Goal: Information Seeking & Learning: Learn about a topic

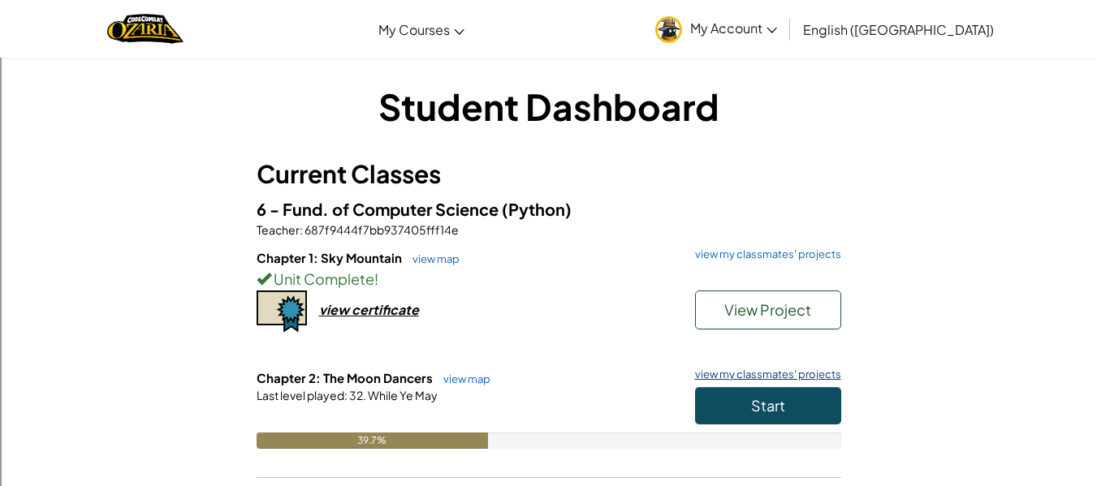
click at [753, 369] on link "view my classmates' projects" at bounding box center [764, 374] width 154 height 11
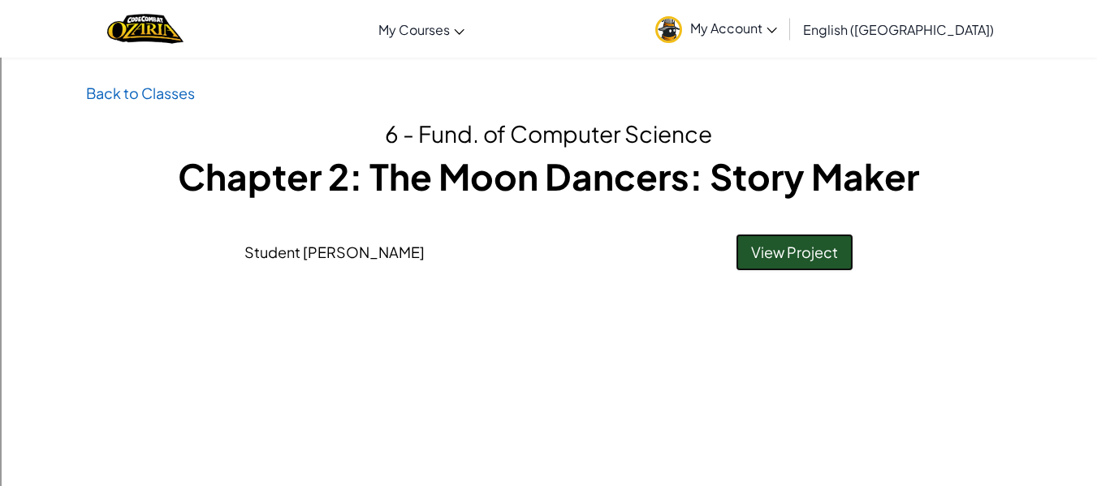
click at [780, 262] on link "View Project" at bounding box center [794, 252] width 118 height 37
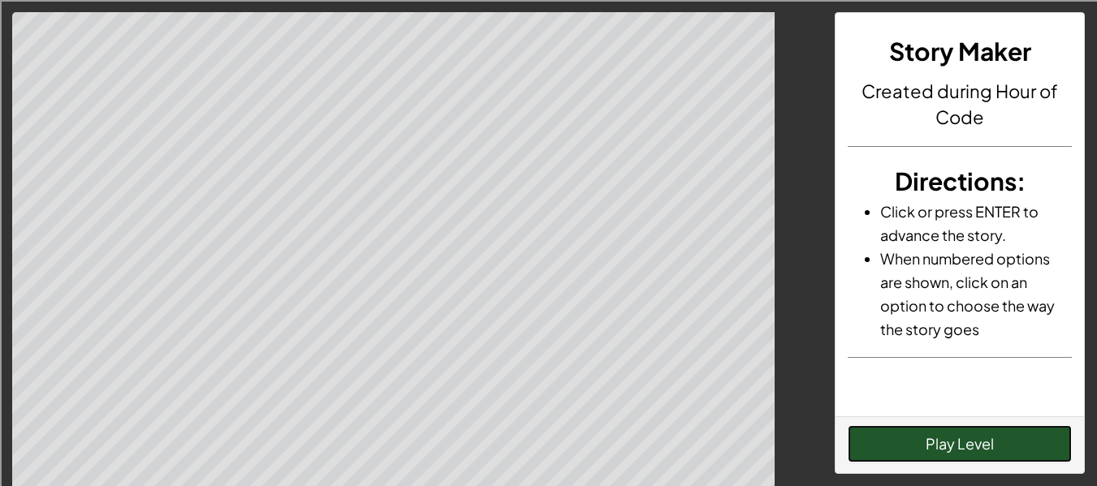
click at [948, 438] on button "Play Level" at bounding box center [959, 443] width 224 height 37
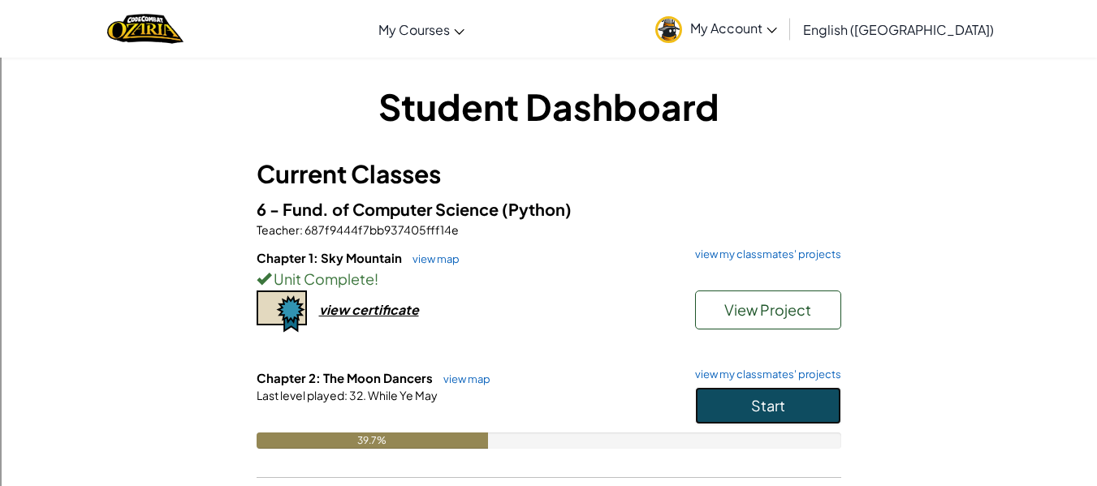
click at [758, 418] on button "Start" at bounding box center [768, 405] width 146 height 37
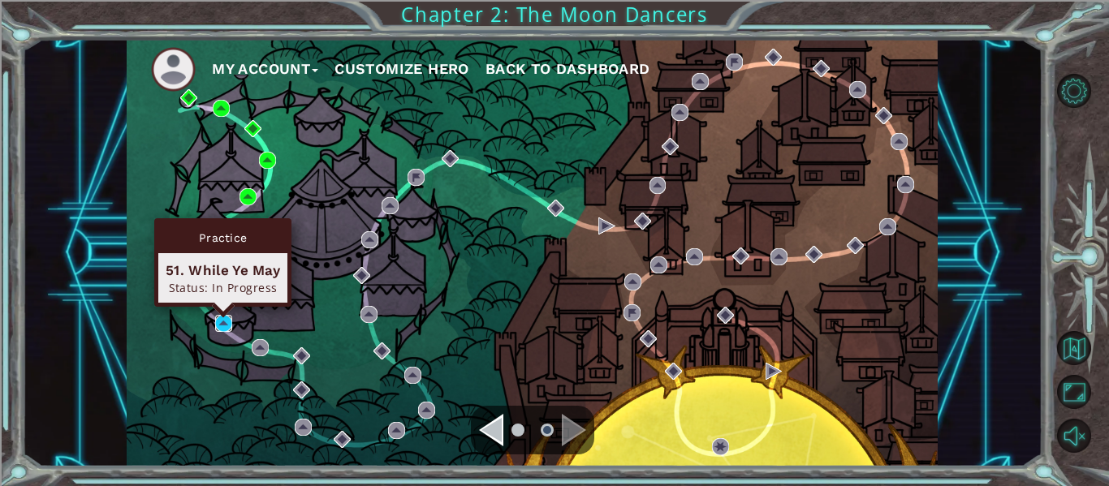
click at [220, 318] on img at bounding box center [223, 323] width 17 height 17
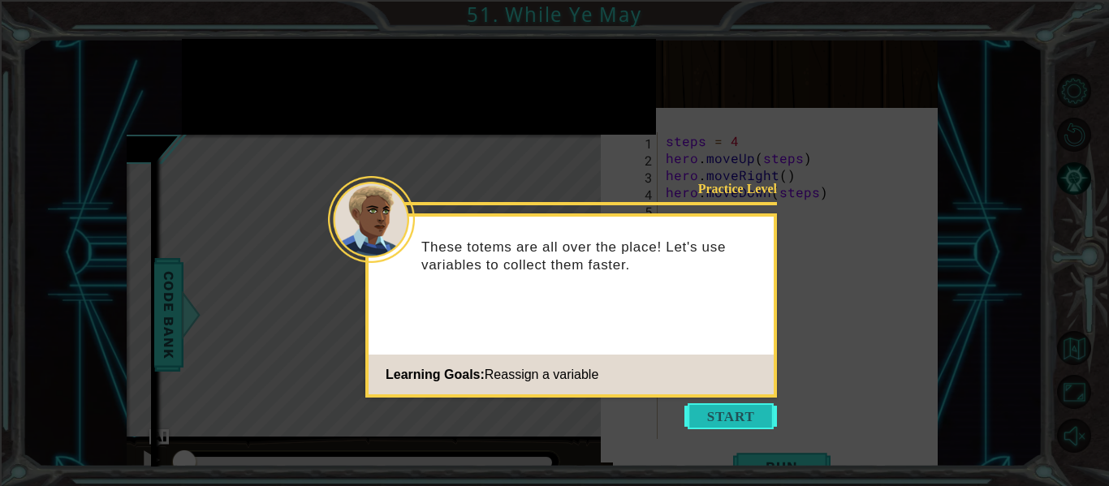
click at [705, 418] on button "Start" at bounding box center [730, 416] width 93 height 26
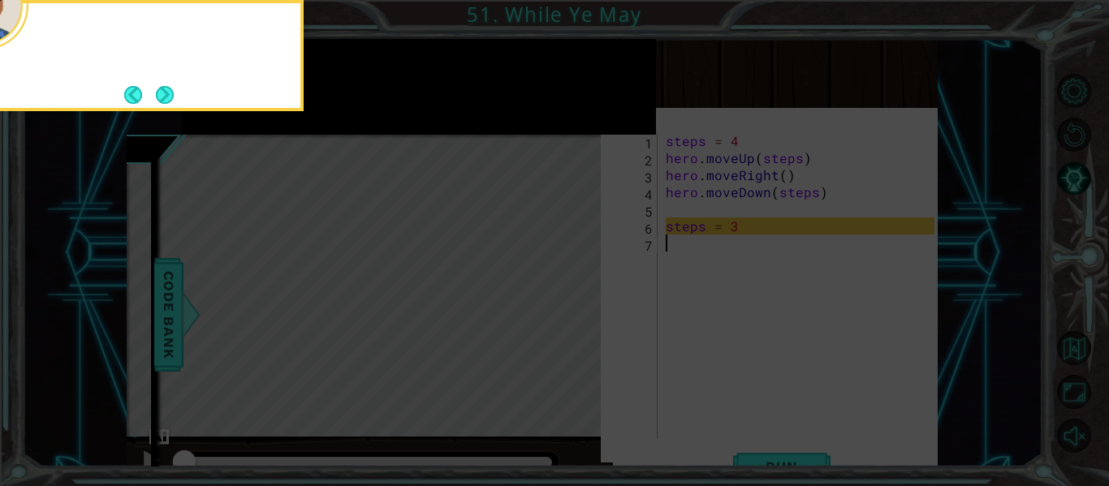
scroll to position [8, 0]
click at [166, 91] on button "Next" at bounding box center [164, 94] width 23 height 23
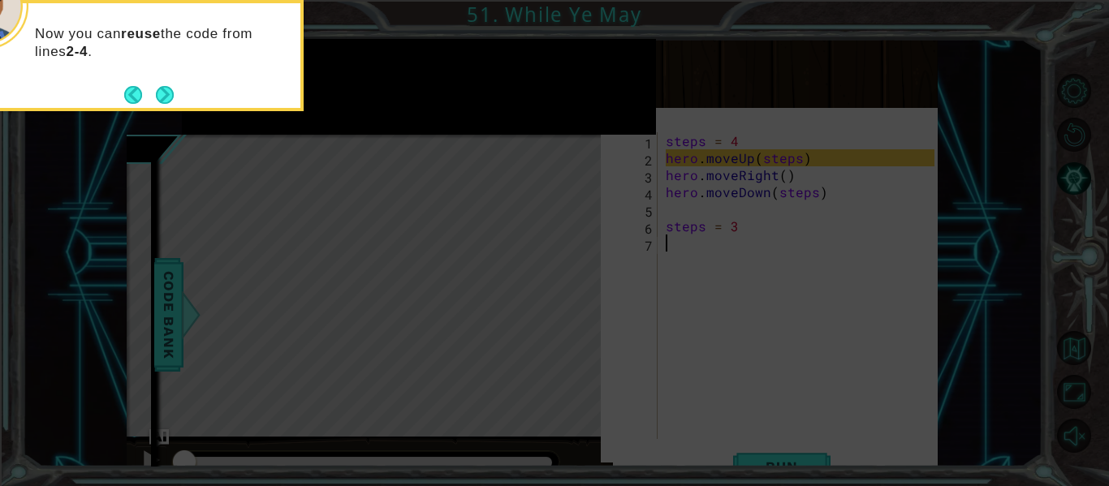
click at [166, 91] on button "Next" at bounding box center [165, 94] width 20 height 20
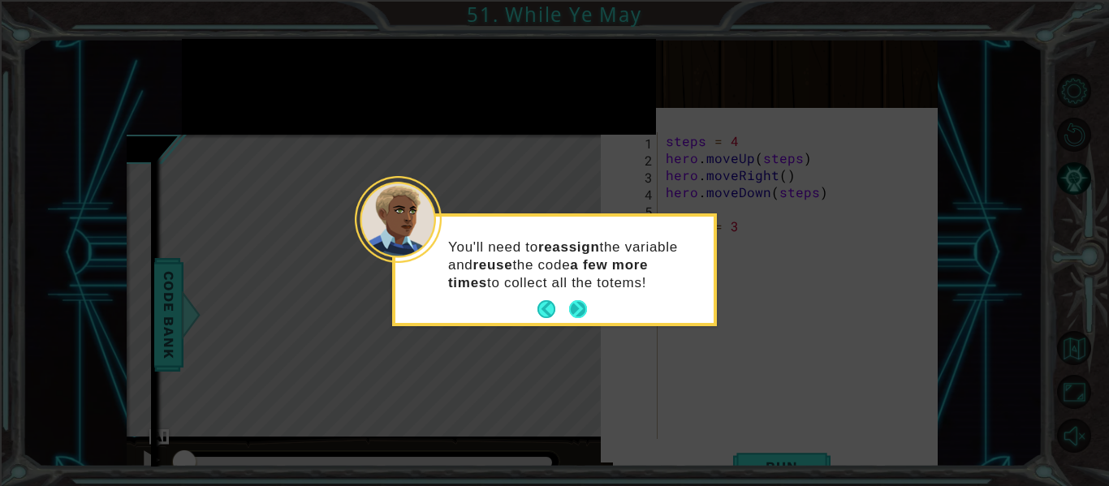
click at [581, 304] on button "Next" at bounding box center [577, 309] width 19 height 19
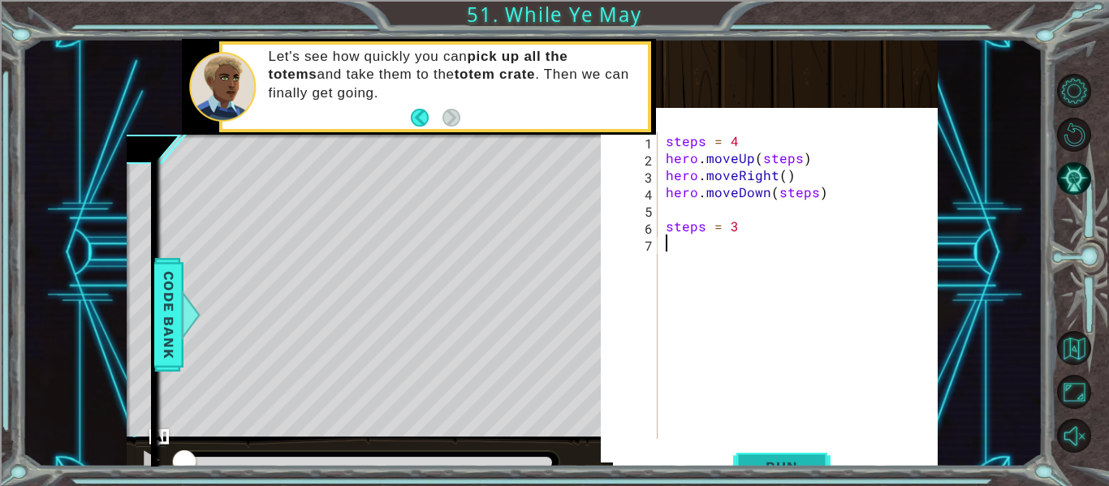
click at [770, 464] on span "Run" at bounding box center [781, 467] width 64 height 16
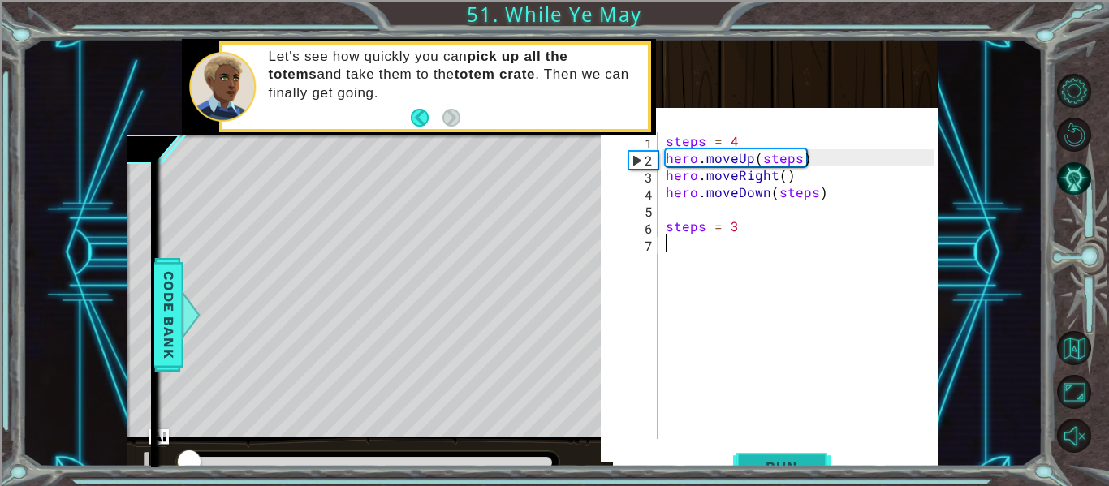
scroll to position [22, 0]
click at [892, 194] on div "steps = 4 hero . moveUp ( steps ) hero . moveRight ( ) hero . moveDown ( steps …" at bounding box center [802, 302] width 280 height 341
type textarea "hero.moveDown(steps)"
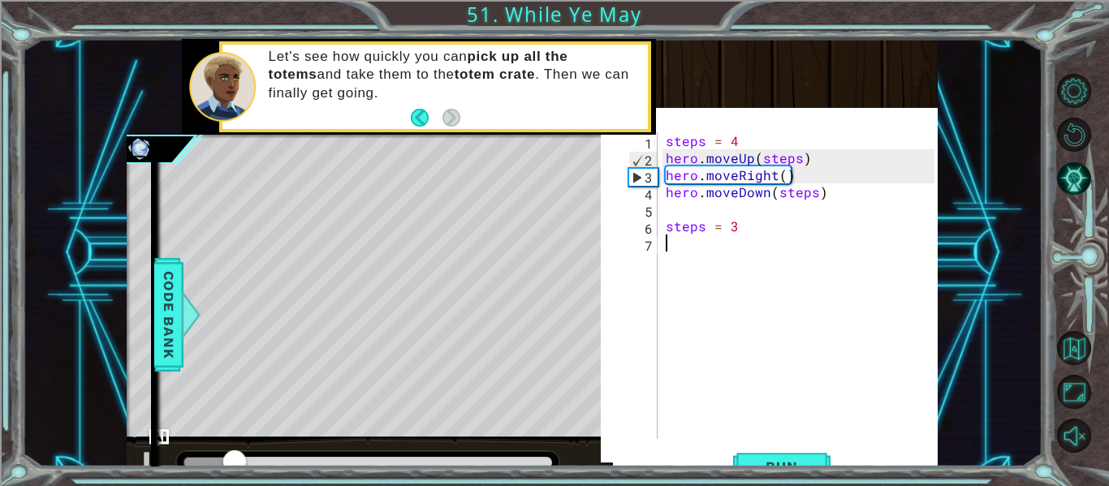
drag, startPoint x: 809, startPoint y: 280, endPoint x: 637, endPoint y: 370, distance: 194.2
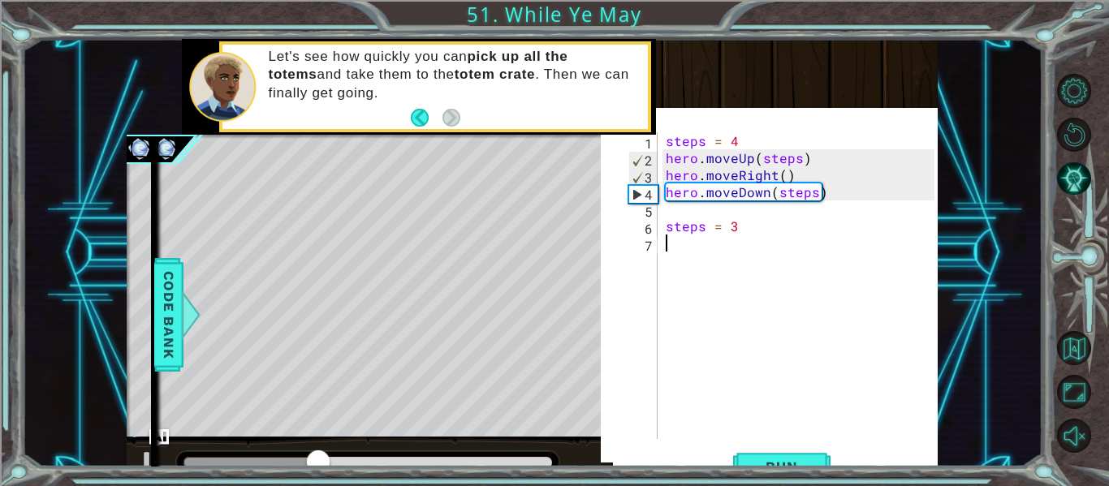
click at [691, 261] on div "steps = 4 hero . moveUp ( steps ) hero . moveRight ( ) hero . moveDown ( steps …" at bounding box center [802, 302] width 280 height 341
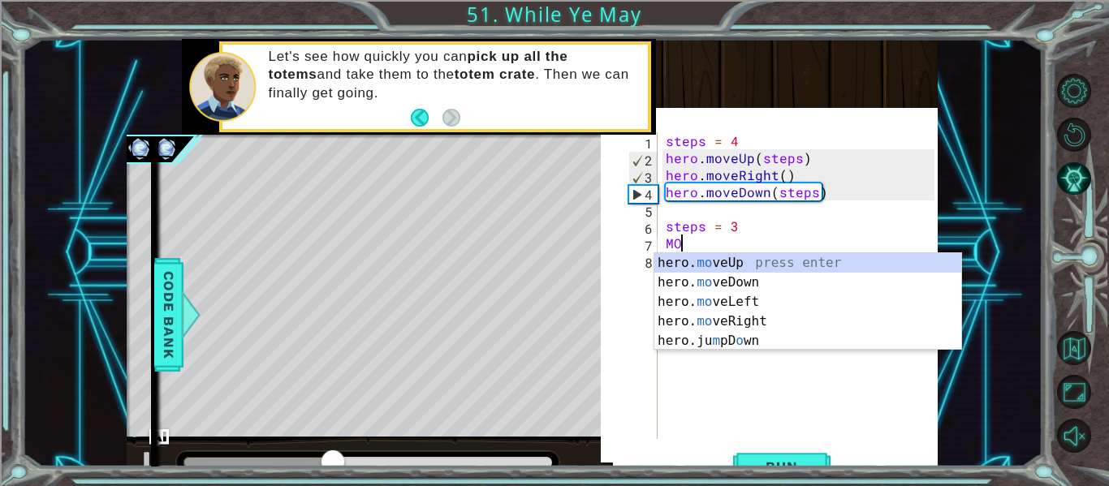
scroll to position [0, 1]
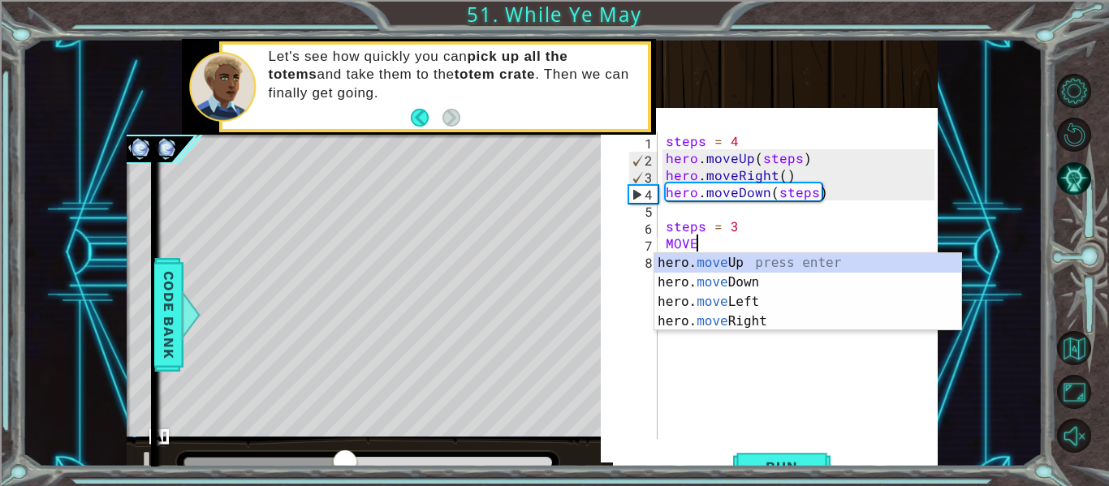
click at [691, 261] on div "hero. move Up press enter hero. move Down press enter hero. move Left press ent…" at bounding box center [807, 311] width 307 height 117
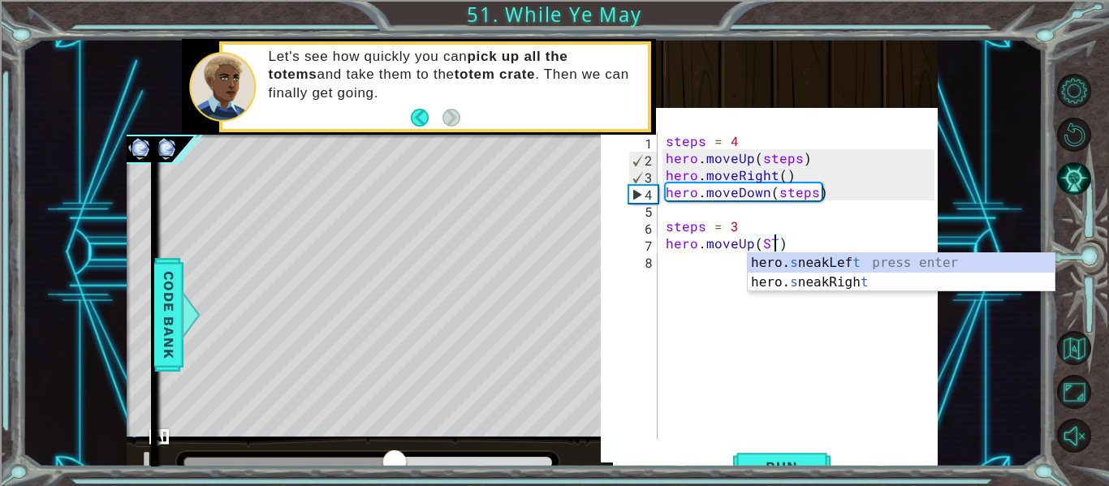
scroll to position [0, 6]
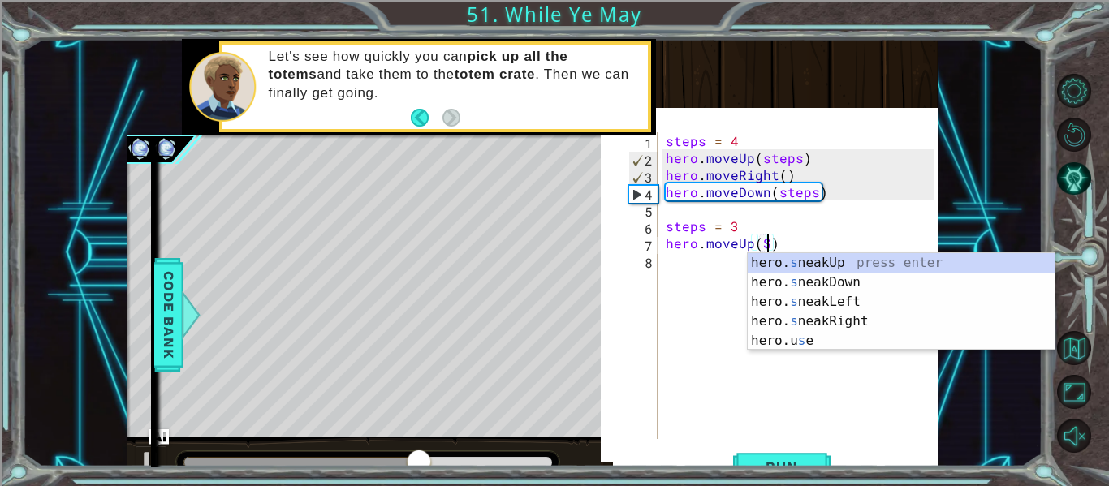
click at [698, 225] on div "steps = 4 hero . moveUp ( steps ) hero . moveRight ( ) hero . moveDown ( steps …" at bounding box center [802, 302] width 280 height 341
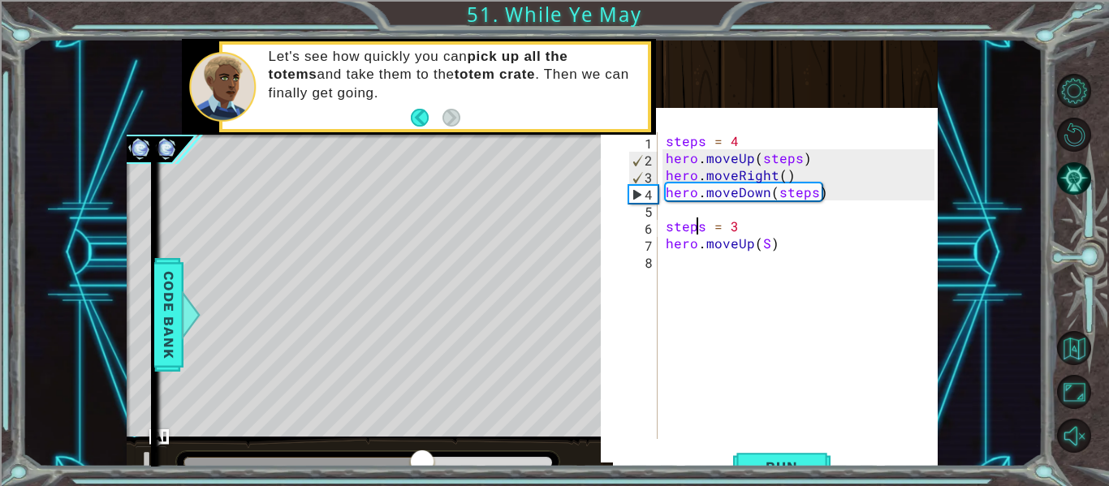
scroll to position [0, 3]
click at [703, 230] on div "steps = 4 hero . moveUp ( steps ) hero . moveRight ( ) hero . moveDown ( steps …" at bounding box center [802, 302] width 280 height 341
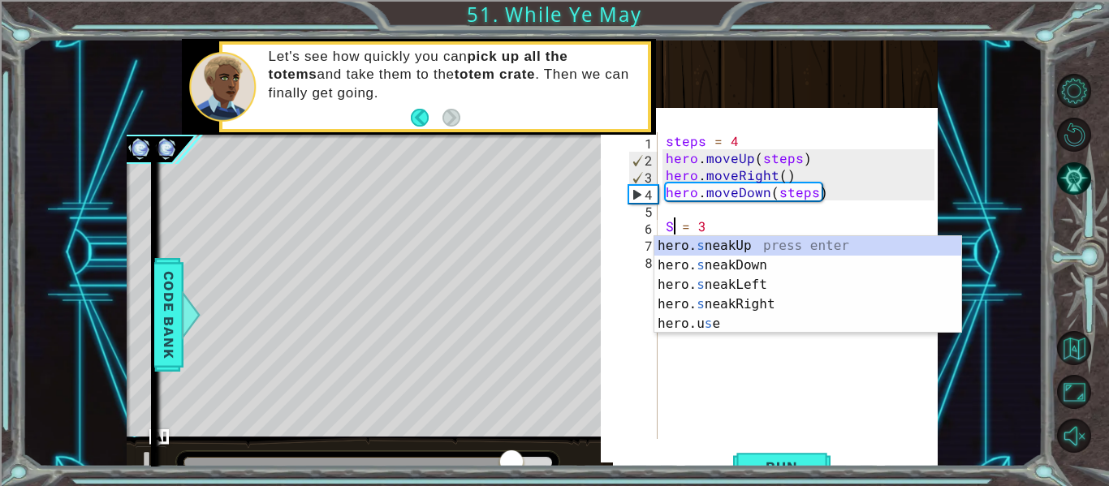
type textarea "S = 3"
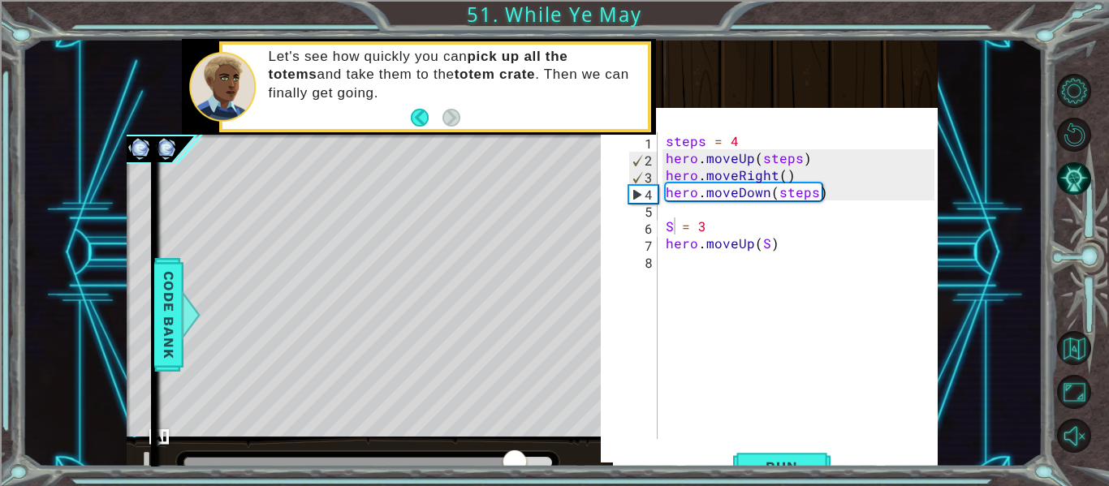
click at [1006, 351] on div "1 ההההההההההההההההההההההההההההההההההההההההההההההההההההההההההההההההההההההההההההה…" at bounding box center [532, 253] width 1020 height 428
click at [683, 266] on div "steps = 4 hero . moveUp ( steps ) hero . moveRight ( ) hero . moveDown ( steps …" at bounding box center [802, 302] width 280 height 341
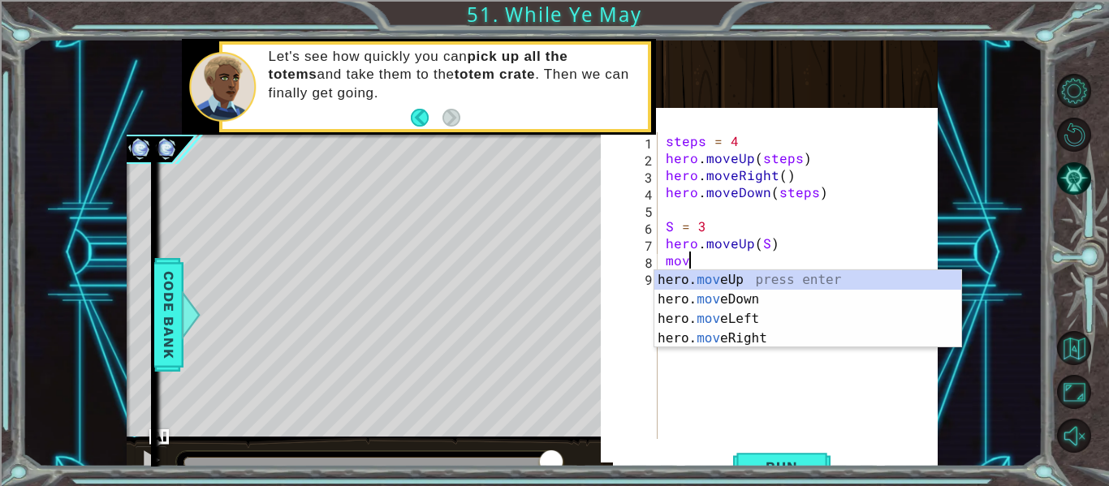
scroll to position [0, 1]
click at [741, 334] on div "hero. move Up press enter hero. move Down press enter hero. move Left press ent…" at bounding box center [807, 328] width 307 height 117
type textarea "hero.moveRight(1)"
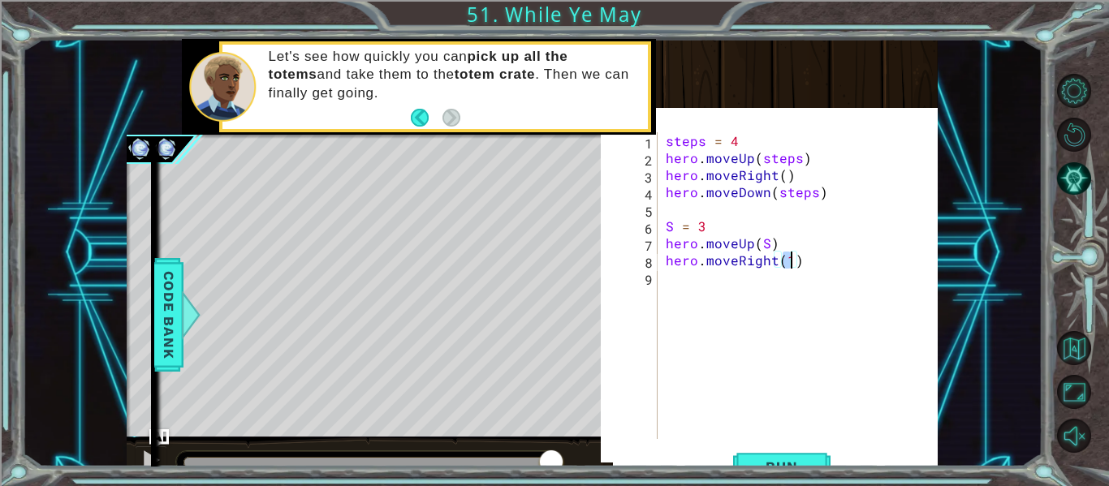
click at [668, 279] on div "steps = 4 hero . moveUp ( steps ) hero . moveRight ( ) hero . moveDown ( steps …" at bounding box center [802, 302] width 280 height 341
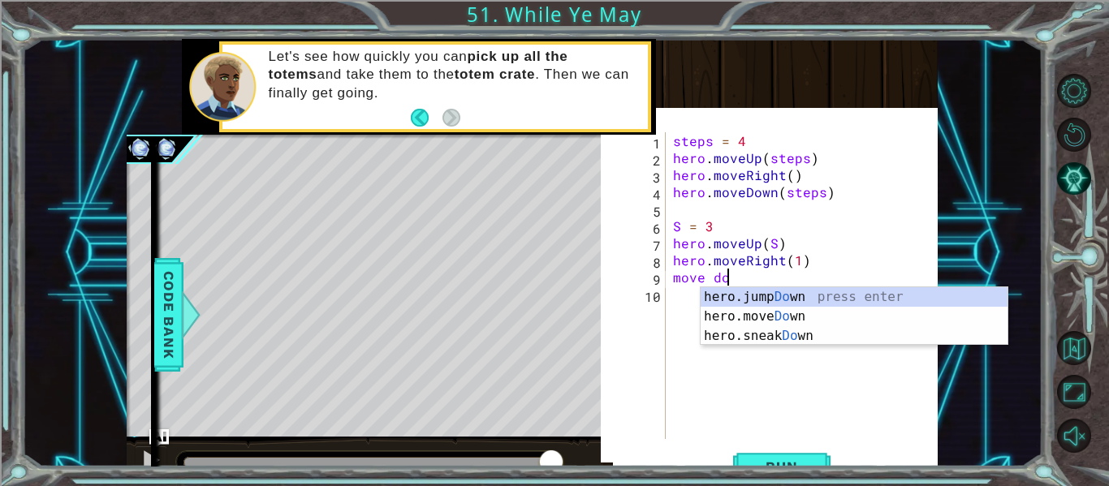
scroll to position [0, 3]
click at [791, 317] on div "hero.jump Down press enter hero.move Down press enter hero.sneak Down press ent…" at bounding box center [854, 335] width 307 height 97
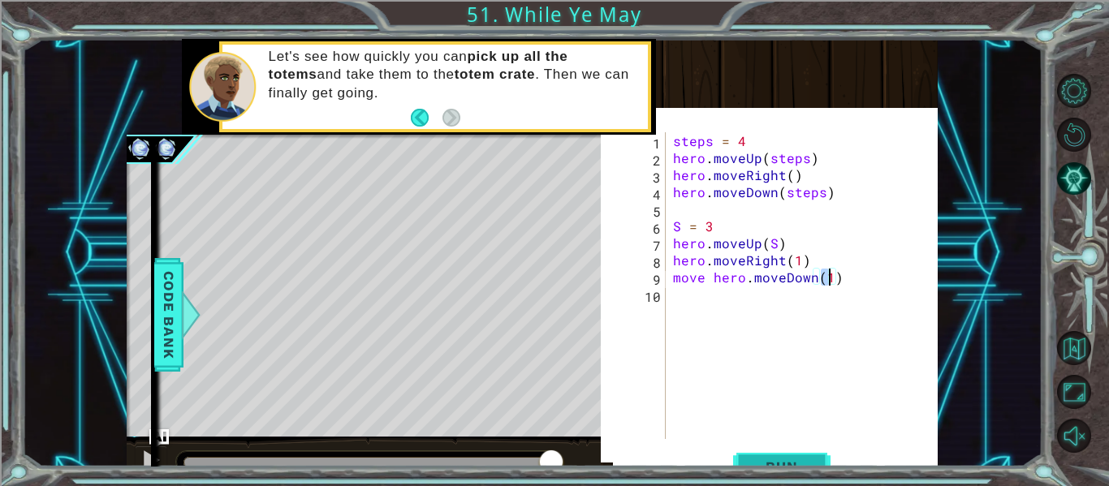
click at [759, 457] on button "Run" at bounding box center [781, 466] width 97 height 45
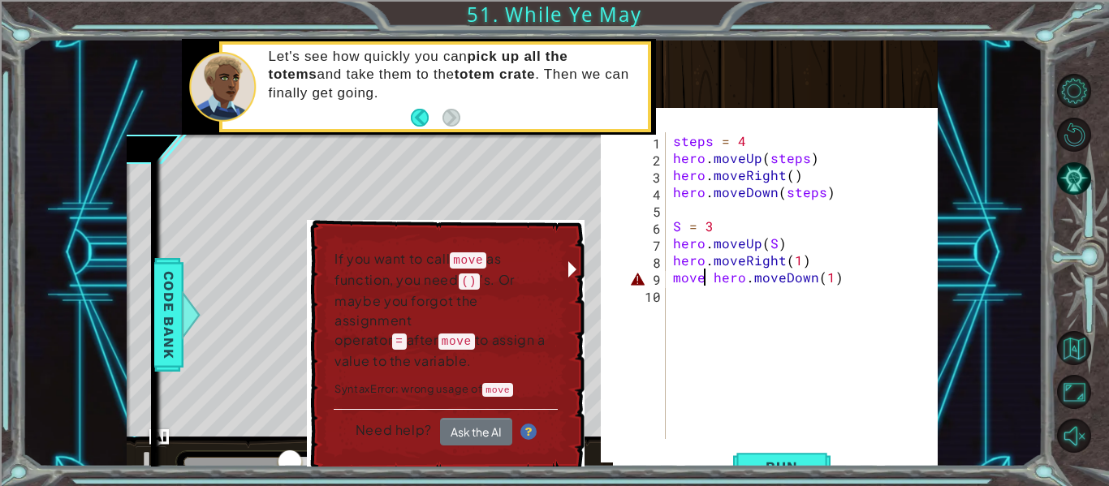
click at [706, 281] on div "steps = 4 hero . moveUp ( steps ) hero . moveRight ( ) hero . moveDown ( steps …" at bounding box center [806, 302] width 273 height 341
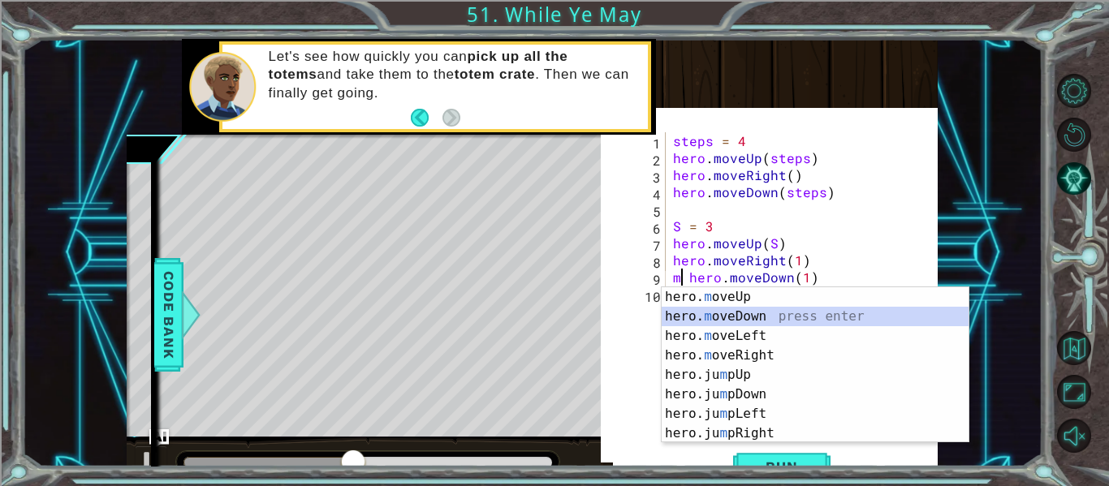
click at [778, 316] on div "hero. m oveUp press enter hero. m oveDown press enter hero. m oveLeft press ent…" at bounding box center [815, 384] width 307 height 195
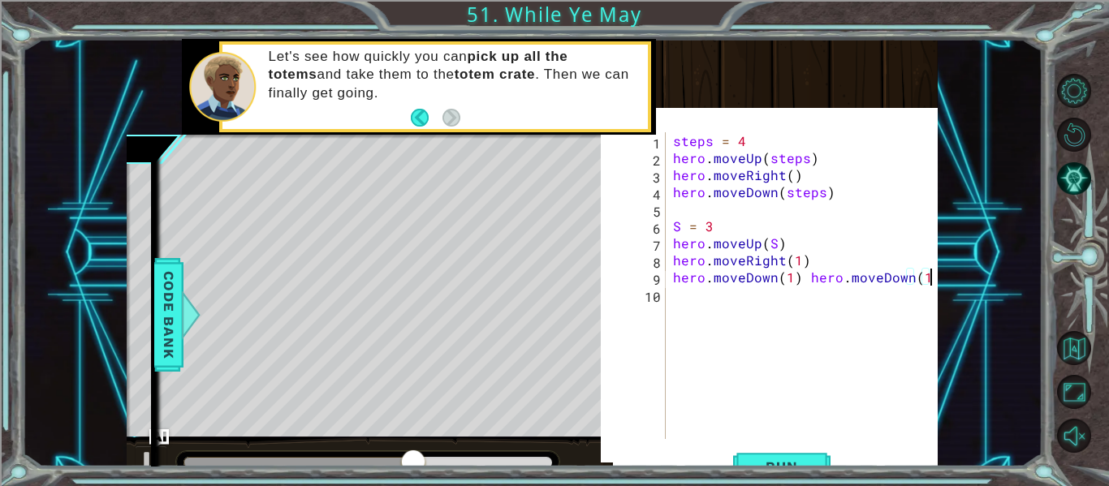
click at [932, 279] on div "steps = 4 hero . moveUp ( steps ) hero . moveRight ( ) hero . moveDown ( steps …" at bounding box center [806, 302] width 273 height 341
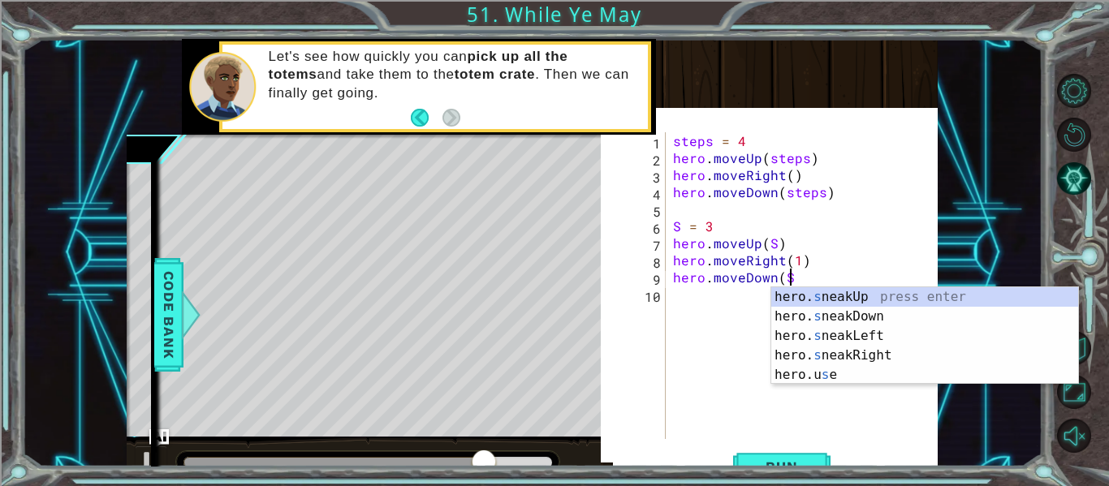
scroll to position [0, 7]
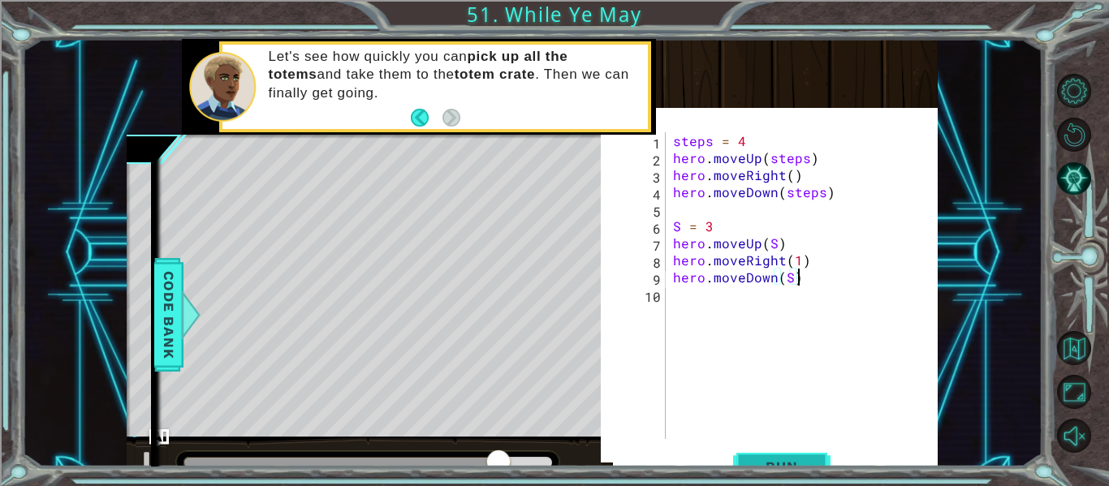
type textarea "hero.moveDown(S)"
click at [782, 461] on span "Run" at bounding box center [781, 467] width 64 height 16
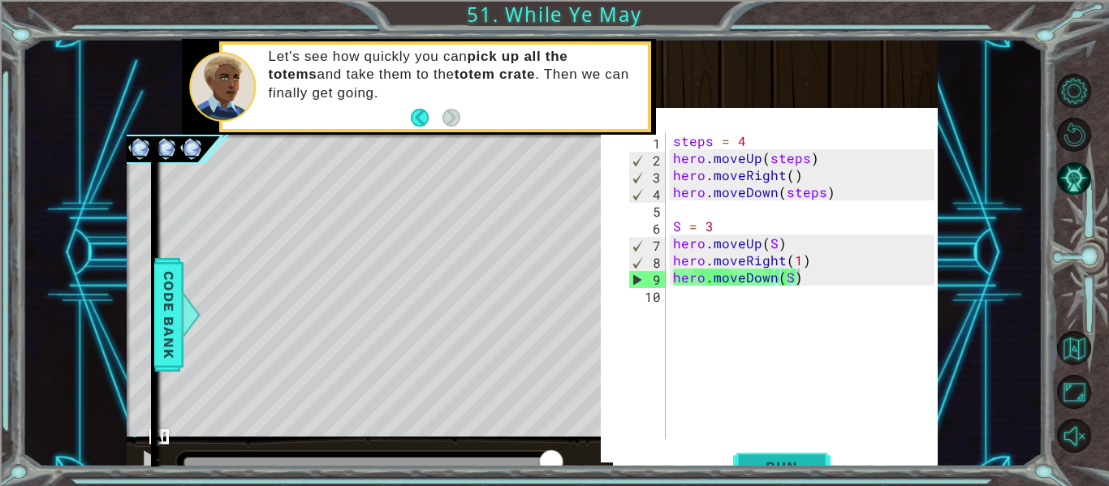
click at [800, 457] on button "Run" at bounding box center [781, 466] width 97 height 45
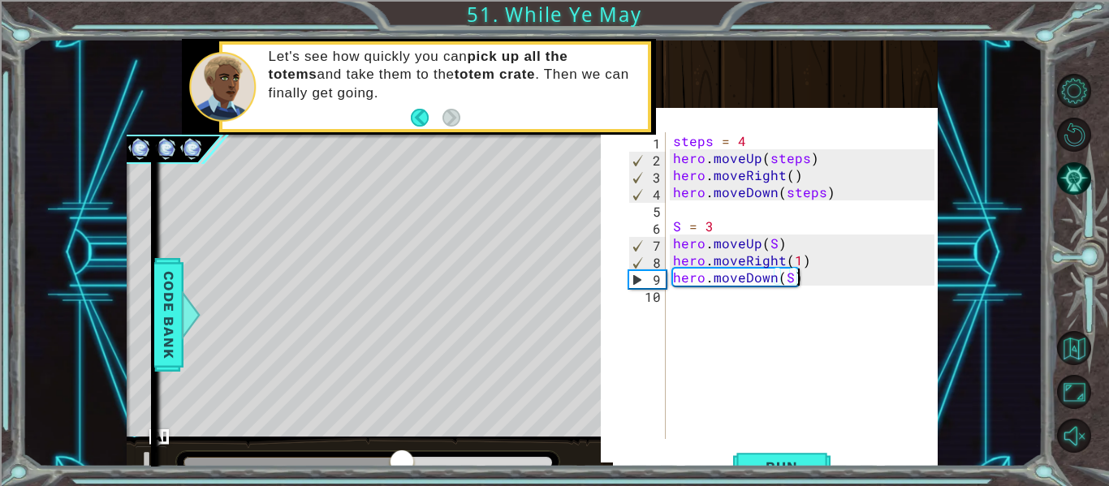
click at [682, 299] on div "steps = 4 hero . moveUp ( steps ) hero . moveRight ( ) hero . moveDown ( steps …" at bounding box center [806, 302] width 273 height 341
type textarea "S=3"
click at [681, 315] on div "steps = 4 hero . moveUp ( steps ) hero . moveRight ( ) hero . moveDown ( steps …" at bounding box center [806, 302] width 273 height 341
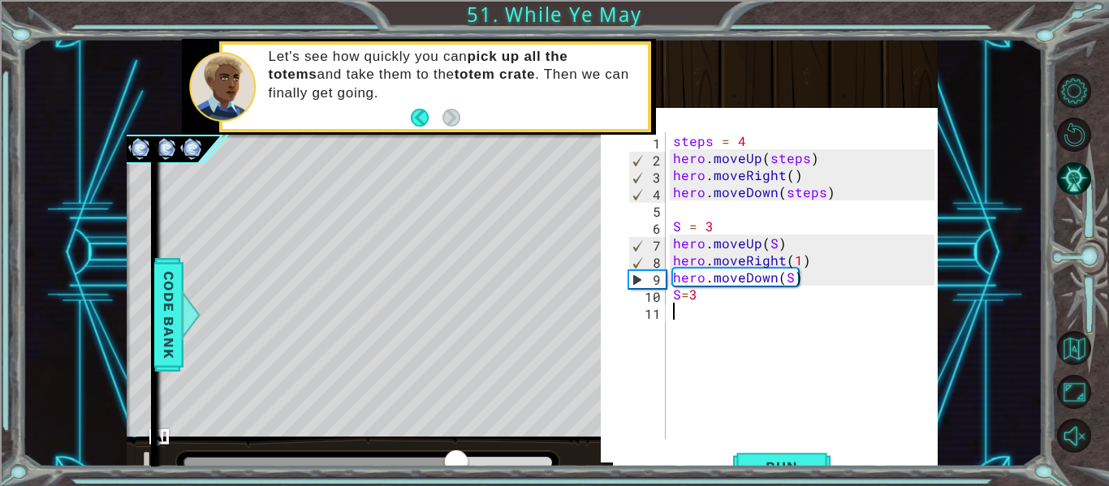
scroll to position [0, 0]
type textarea "S=2"
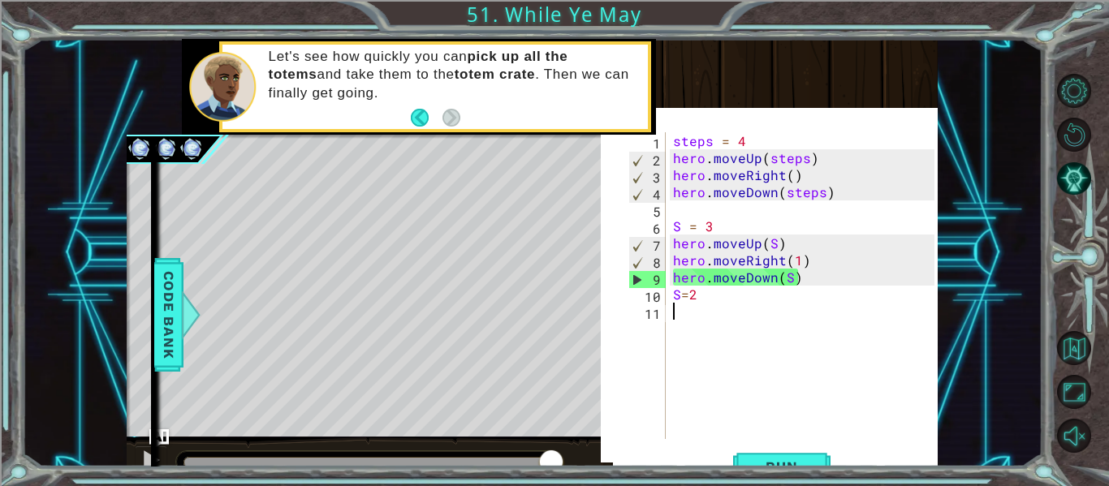
click at [670, 313] on div "steps = 4 hero . moveUp ( steps ) hero . moveRight ( ) hero . moveDown ( steps …" at bounding box center [806, 302] width 273 height 341
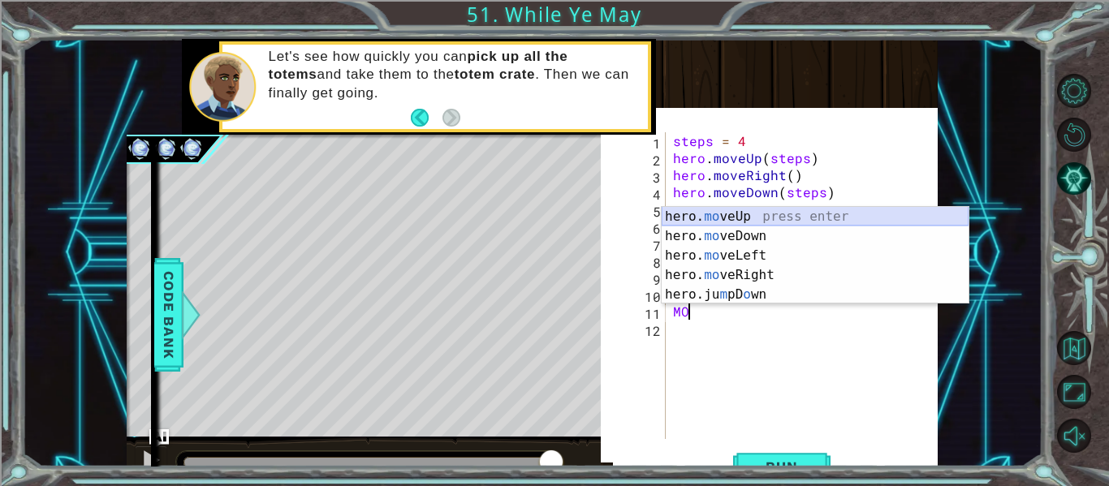
click at [746, 218] on div "hero. mo veUp press enter hero. mo veDown press enter hero. mo veLeft press ent…" at bounding box center [815, 275] width 307 height 136
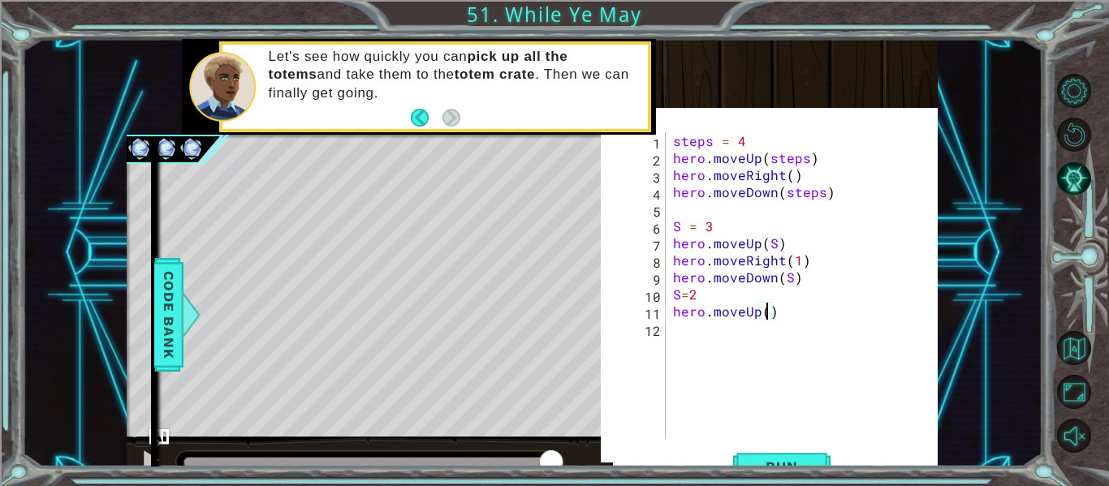
type textarea "hero.moveUp(S)"
click at [690, 326] on div "steps = 4 hero . moveUp ( steps ) hero . moveRight ( ) hero . moveDown ( steps …" at bounding box center [806, 302] width 273 height 341
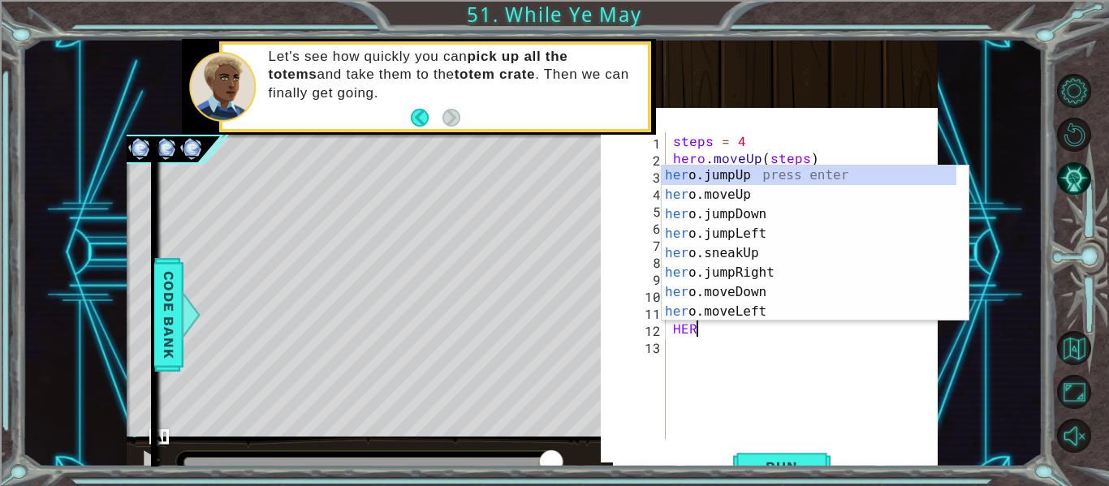
scroll to position [0, 1]
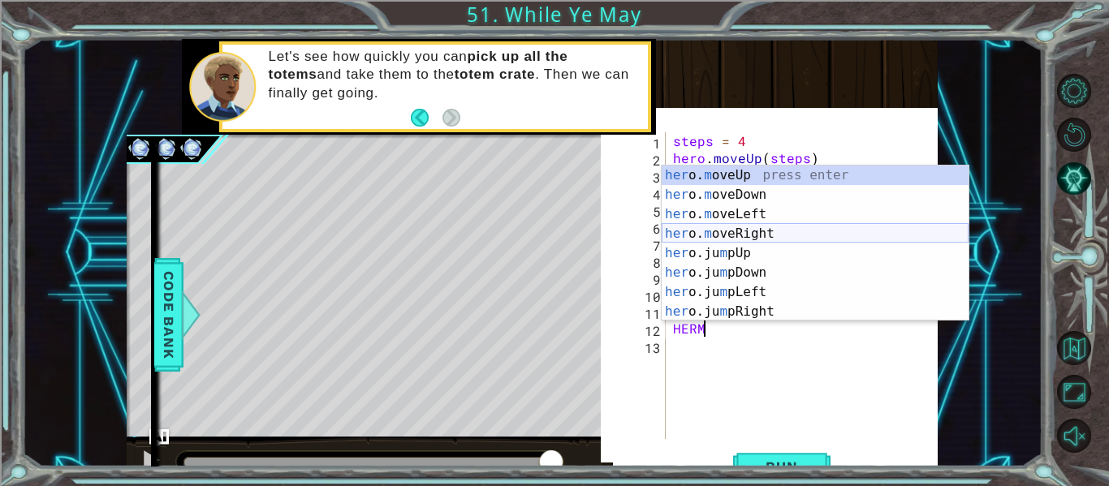
click at [707, 233] on div "her o. m oveUp press enter her o. m oveDown press enter her o. m oveLeft press …" at bounding box center [815, 263] width 307 height 195
type textarea "hero.moveRight(1)"
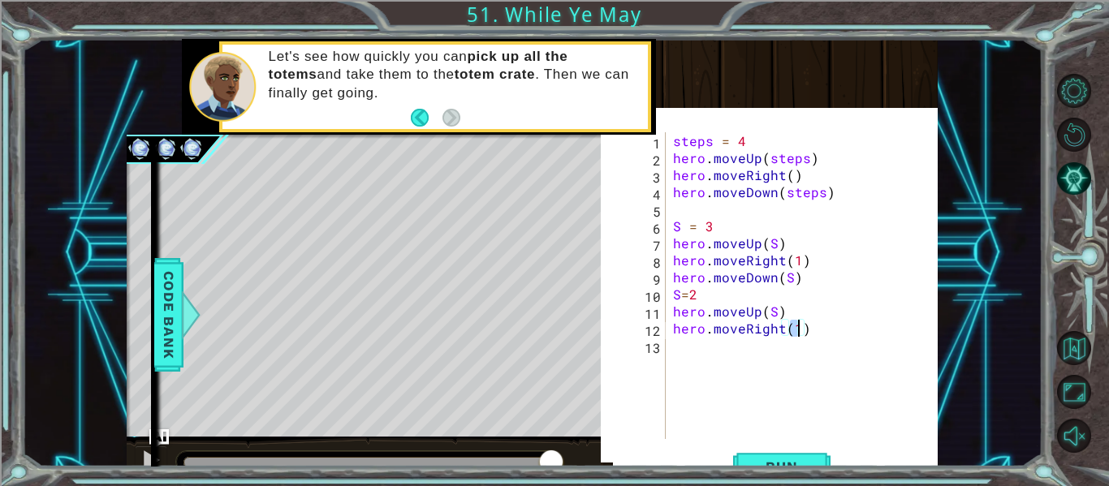
click at [674, 356] on div "steps = 4 hero . moveUp ( steps ) hero . moveRight ( ) hero . moveDown ( steps …" at bounding box center [806, 302] width 273 height 341
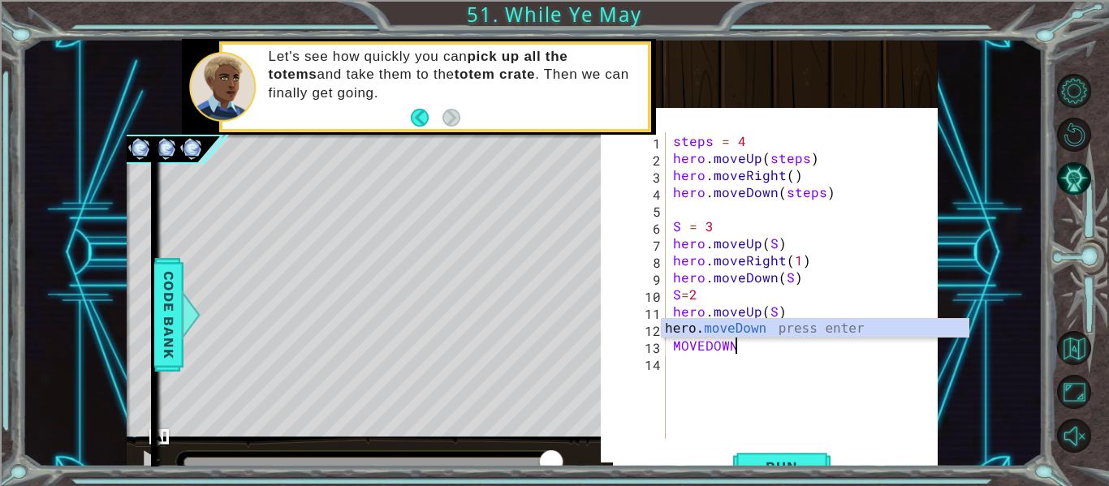
scroll to position [0, 3]
click at [722, 326] on div "hero. moveDown press enter" at bounding box center [815, 348] width 307 height 58
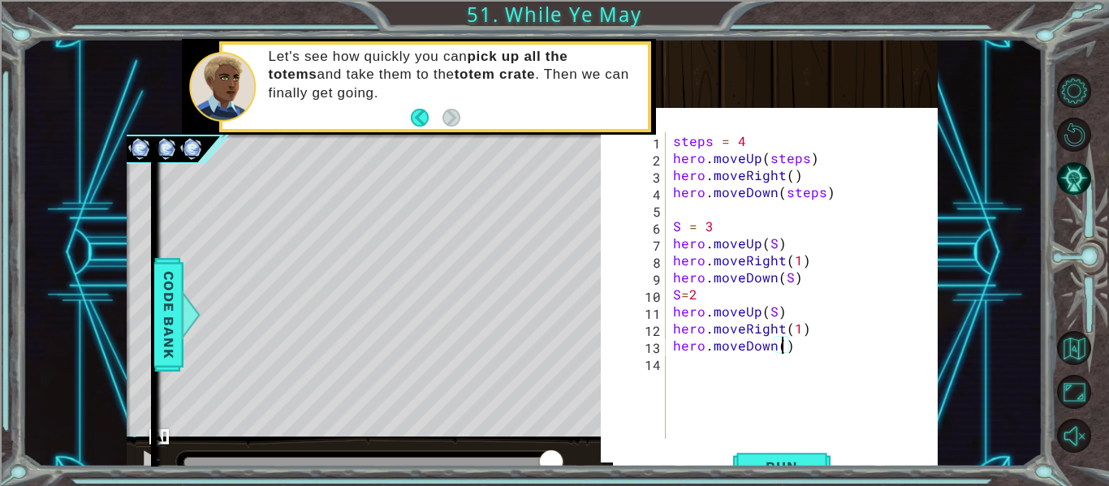
type textarea "hero.moveDown(S)"
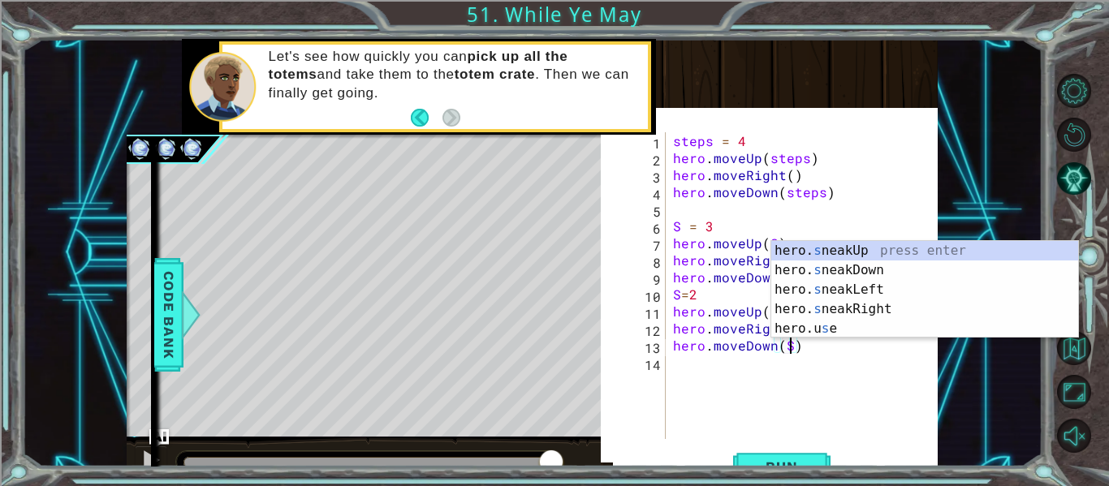
scroll to position [0, 7]
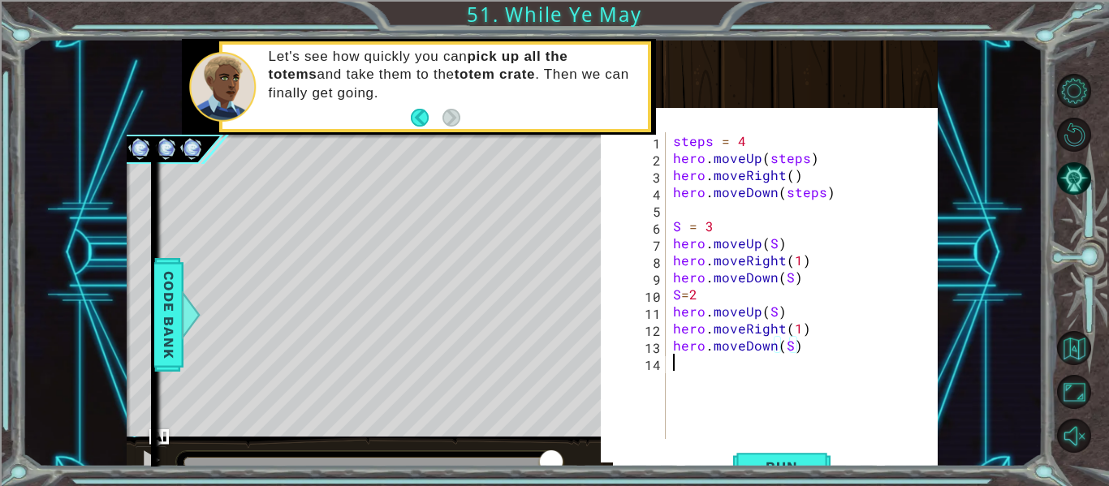
click at [685, 363] on div "steps = 4 hero . moveUp ( steps ) hero . moveRight ( ) hero . moveDown ( steps …" at bounding box center [806, 302] width 273 height 341
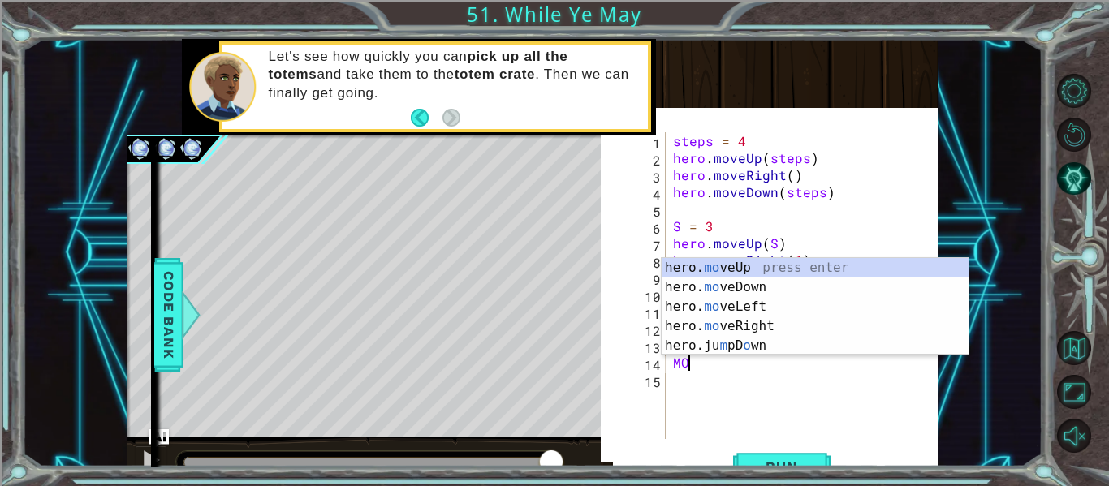
scroll to position [0, 1]
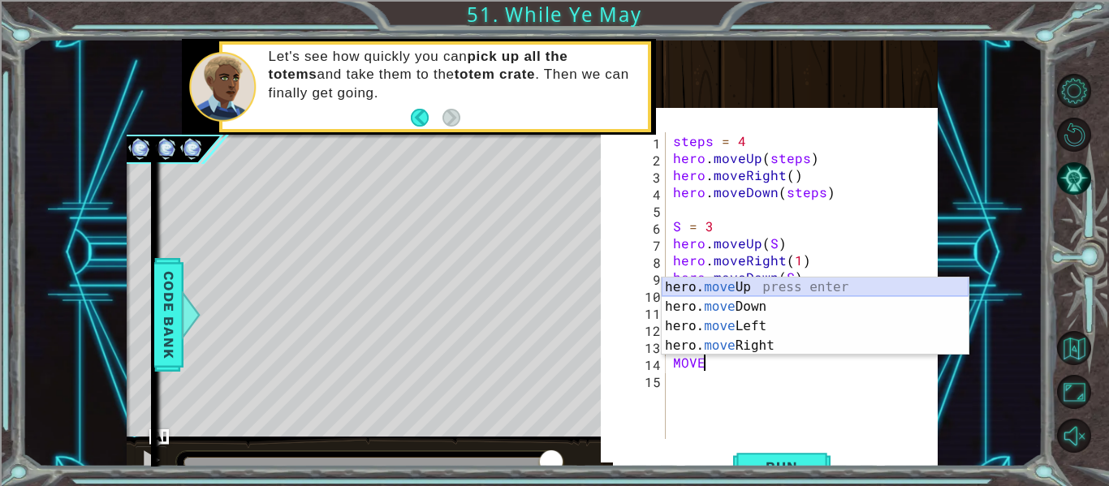
click at [748, 290] on div "hero. move Up press enter hero. move Down press enter hero. move Left press ent…" at bounding box center [815, 336] width 307 height 117
type textarea "hero.moveUp(1)"
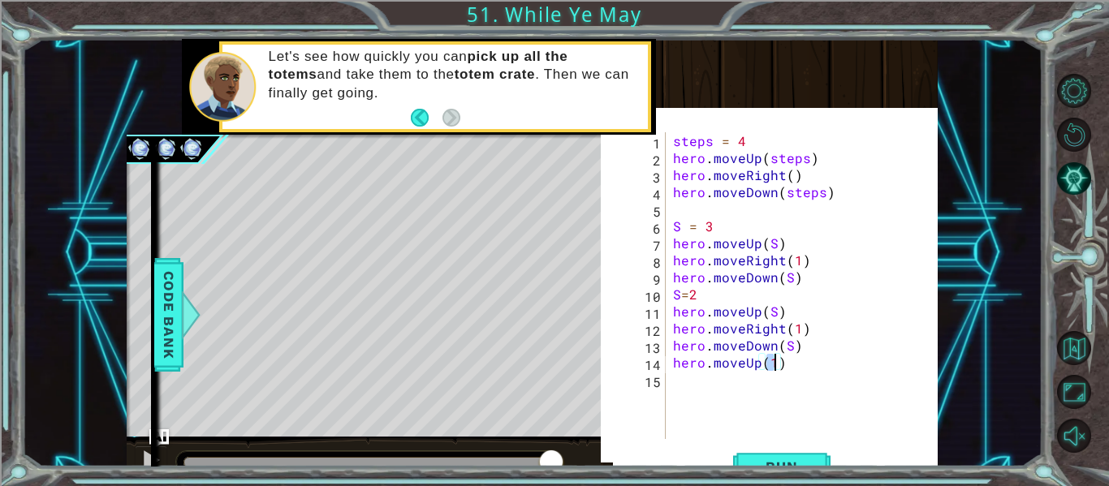
click at [685, 387] on div "steps = 4 hero . moveUp ( steps ) hero . moveRight ( ) hero . moveDown ( steps …" at bounding box center [806, 302] width 273 height 341
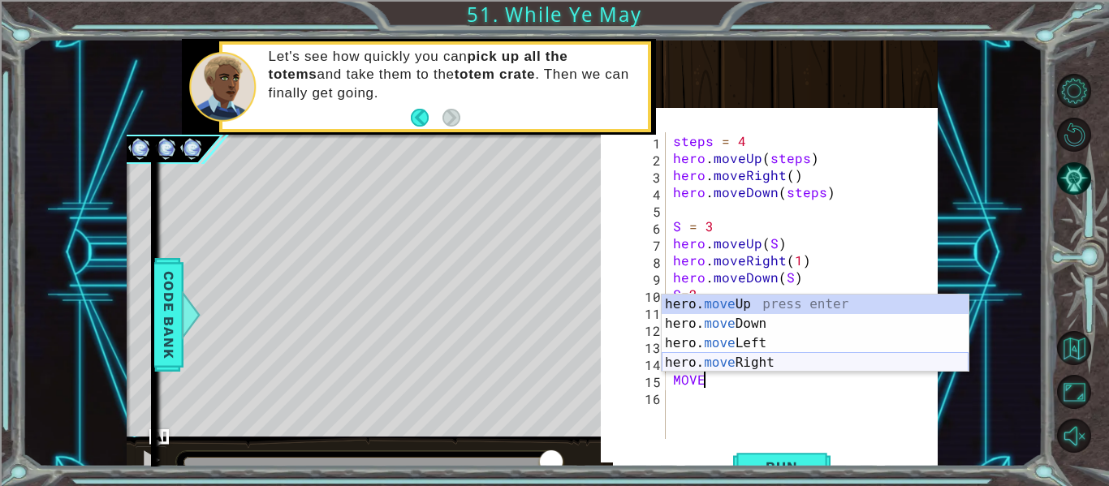
click at [774, 361] on div "hero. move Up press enter hero. move Down press enter hero. move Left press ent…" at bounding box center [815, 353] width 307 height 117
type textarea "hero.moveRight(1)"
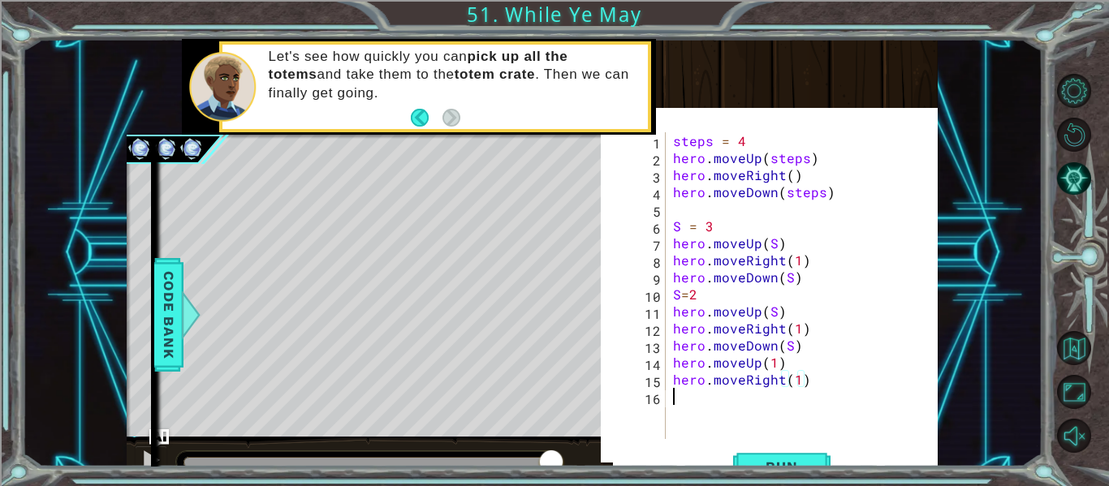
click at [698, 395] on div "steps = 4 hero . moveUp ( steps ) hero . moveRight ( ) hero . moveDown ( steps …" at bounding box center [806, 302] width 273 height 341
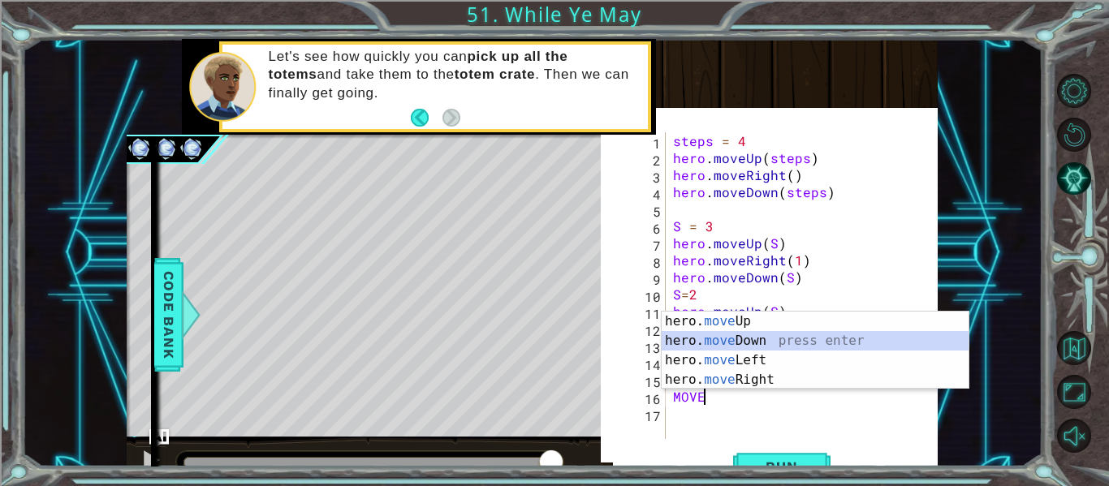
click at [765, 338] on div "hero. move Up press enter hero. move Down press enter hero. move Left press ent…" at bounding box center [815, 370] width 307 height 117
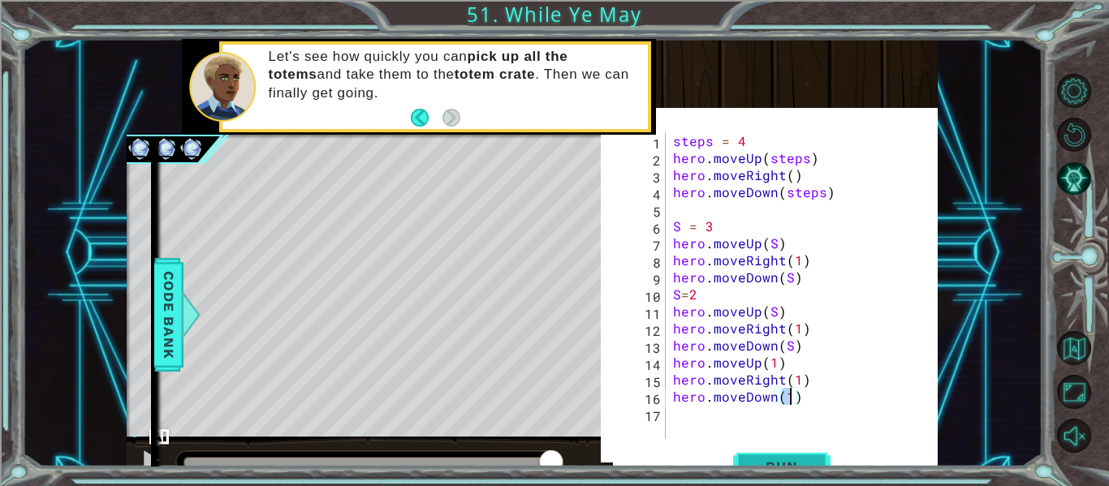
type textarea "hero.moveDown(1)"
click at [789, 461] on span "Run" at bounding box center [781, 467] width 64 height 16
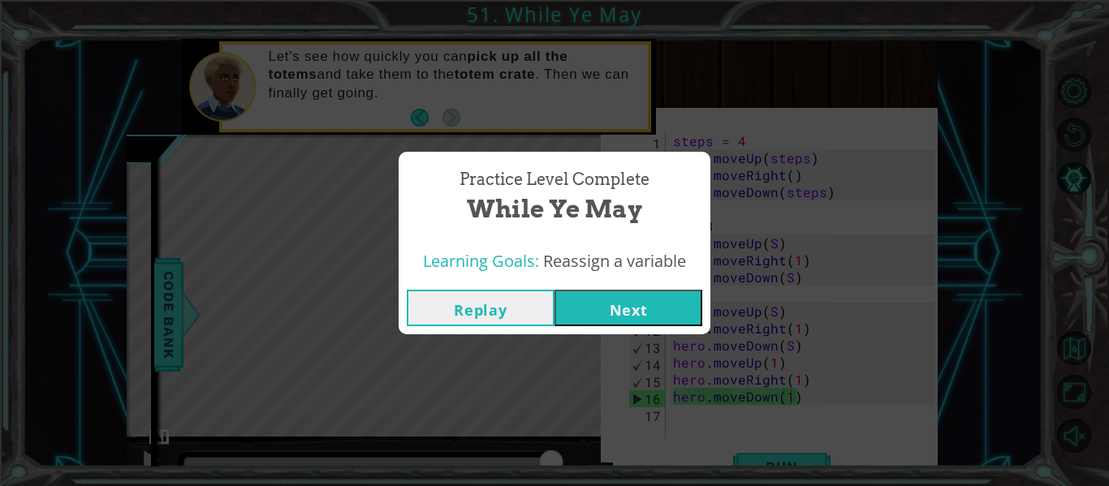
click at [771, 127] on div "Practice Level Complete While Ye May Learning Goals: Reassign a variable Replay…" at bounding box center [554, 243] width 1109 height 486
click at [638, 303] on button "Next" at bounding box center [628, 308] width 148 height 37
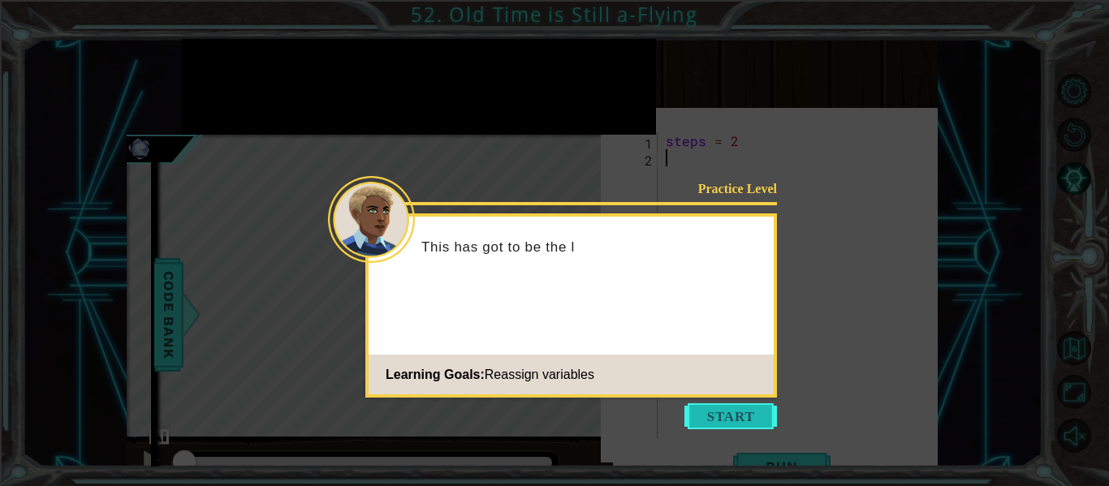
click at [754, 405] on button "Start" at bounding box center [730, 416] width 93 height 26
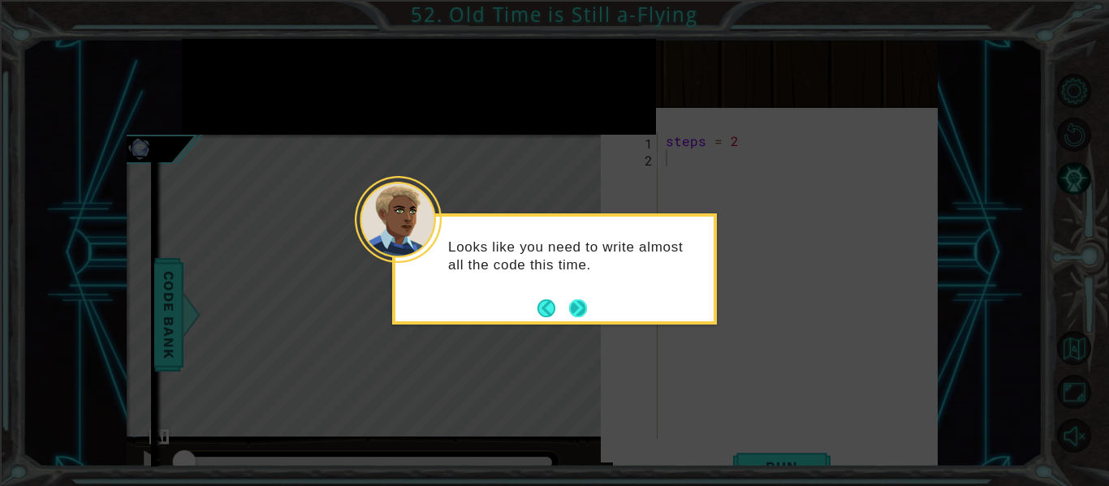
click at [584, 316] on button "Next" at bounding box center [578, 308] width 28 height 28
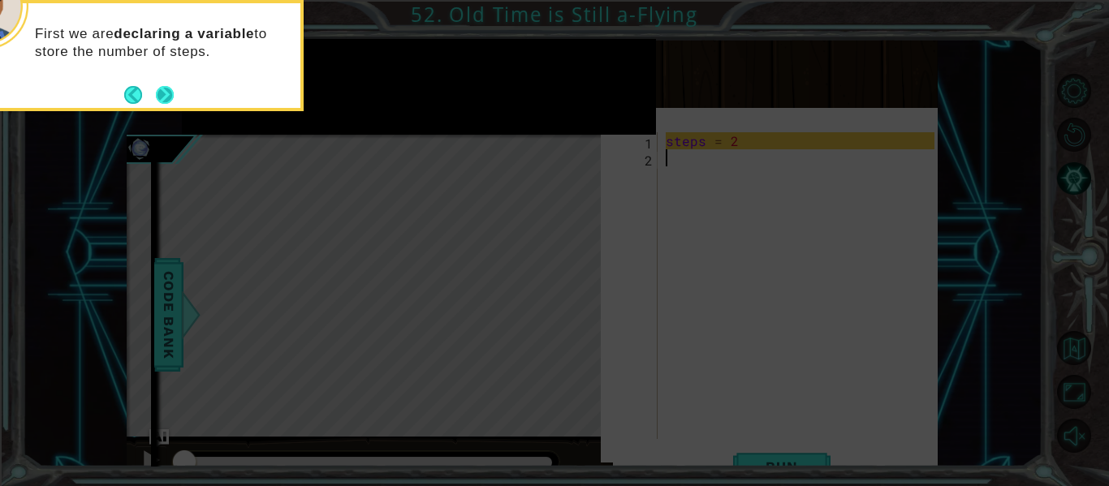
click at [167, 100] on button "Next" at bounding box center [164, 95] width 22 height 22
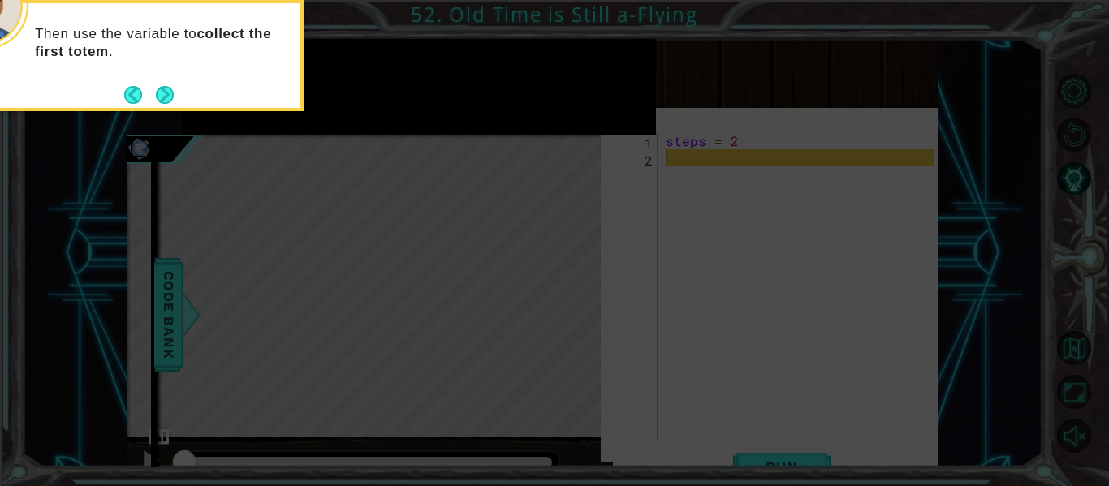
click at [167, 100] on button "Next" at bounding box center [165, 94] width 26 height 26
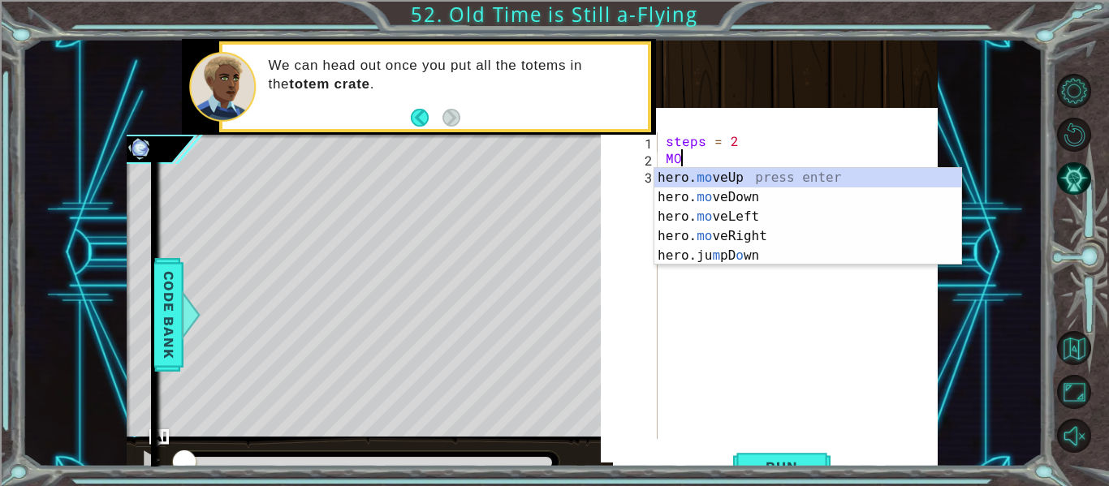
scroll to position [0, 1]
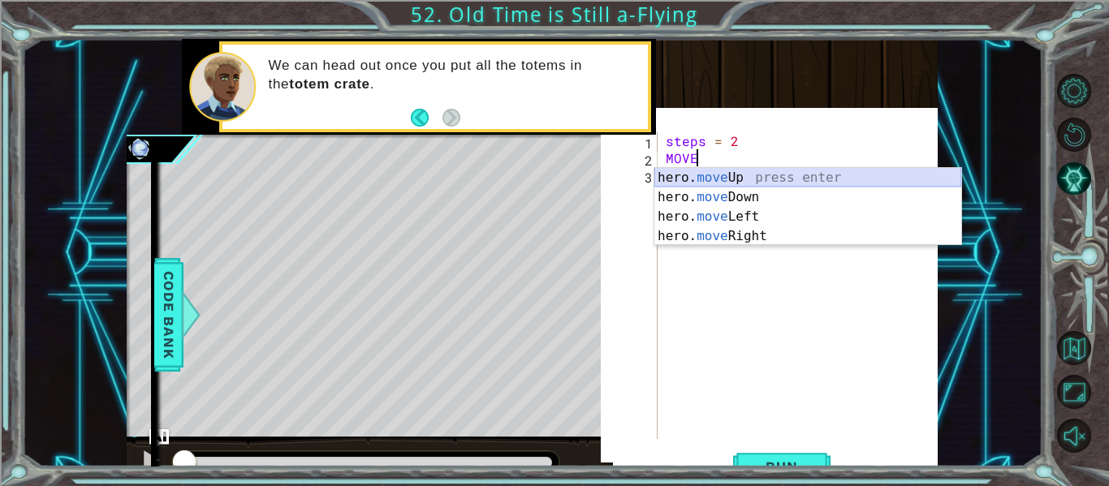
click at [693, 178] on div "hero. move Up press enter hero. move Down press enter hero. move Left press ent…" at bounding box center [807, 226] width 307 height 117
type textarea "hero.moveUp(1)"
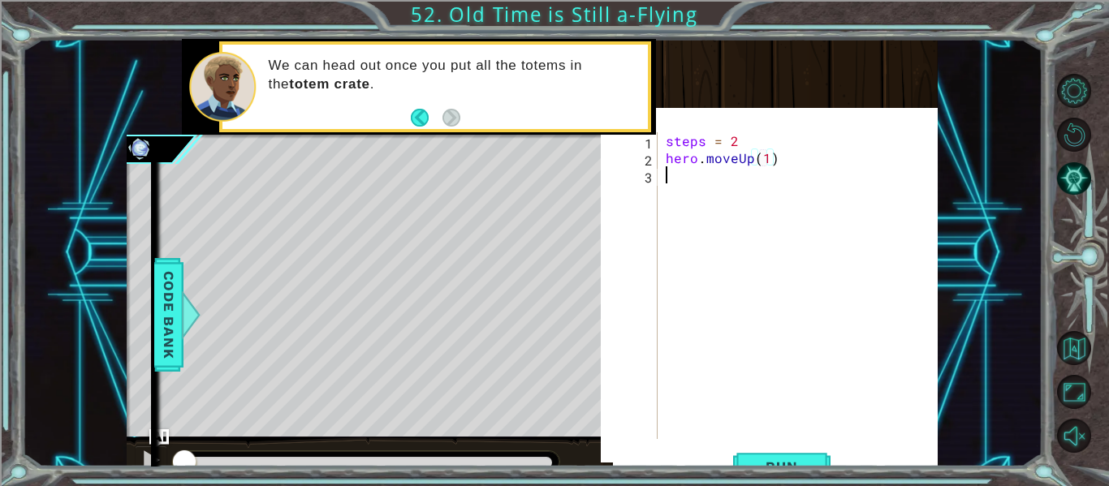
click at [693, 183] on div "steps = 2 hero . moveUp ( 1 )" at bounding box center [802, 302] width 280 height 341
click at [744, 144] on div "steps = 2 hero . moveUp ( 1 )" at bounding box center [802, 302] width 280 height 341
type textarea "steps = 2"
type textarea "S=3"
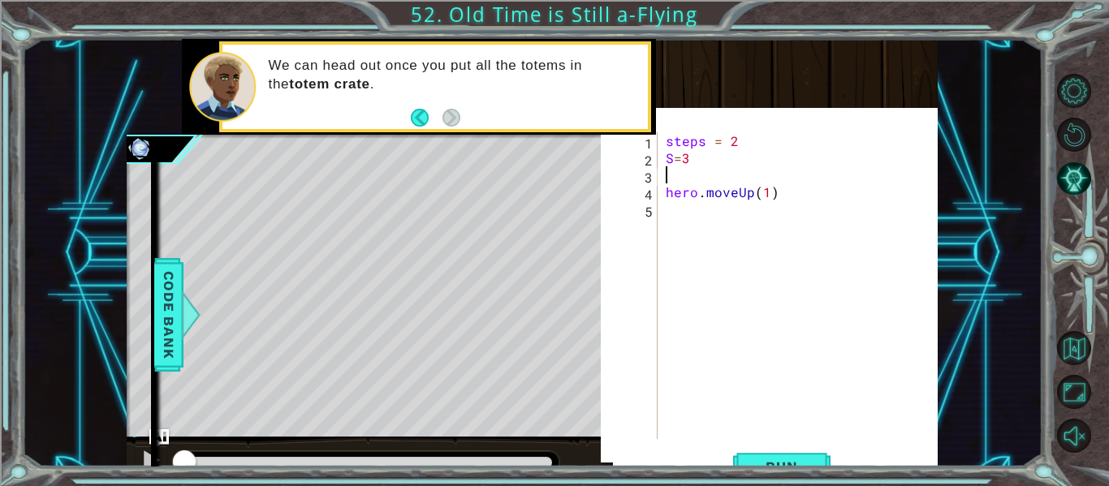
type textarea "S"
type textarea "P=4"
type textarea "R=5"
click at [669, 236] on div "steps = 2 S = 3 P = 4 R = 5 hero . moveUp ( 1 )" at bounding box center [802, 302] width 280 height 341
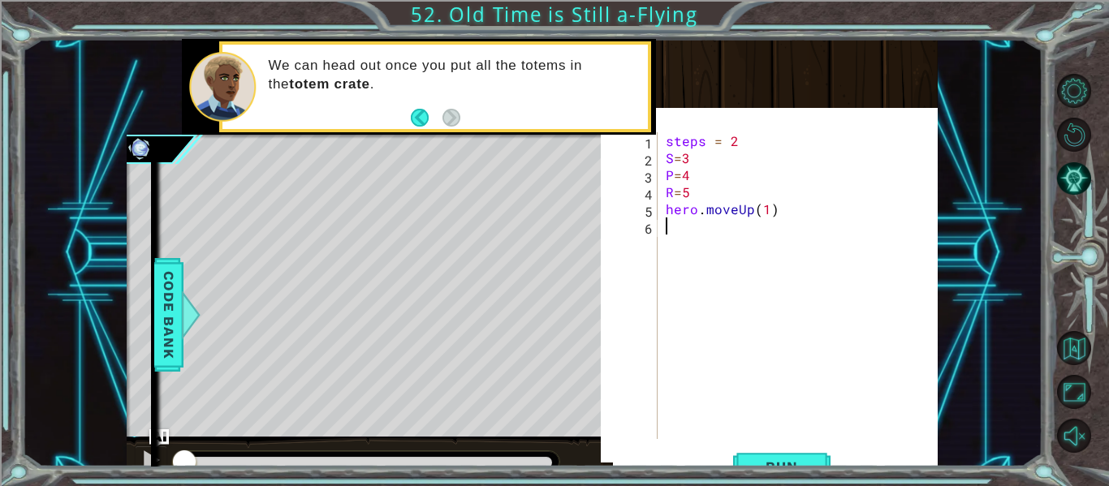
scroll to position [0, 0]
click at [766, 213] on div "steps = 2 S = 3 P = 4 R = 5 hero . moveUp ( 1 )" at bounding box center [802, 302] width 280 height 341
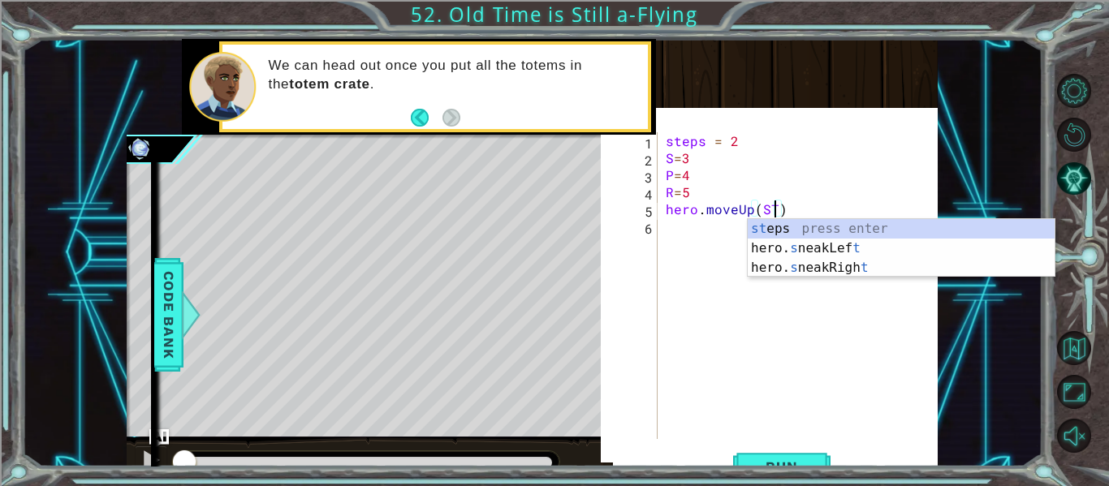
scroll to position [0, 6]
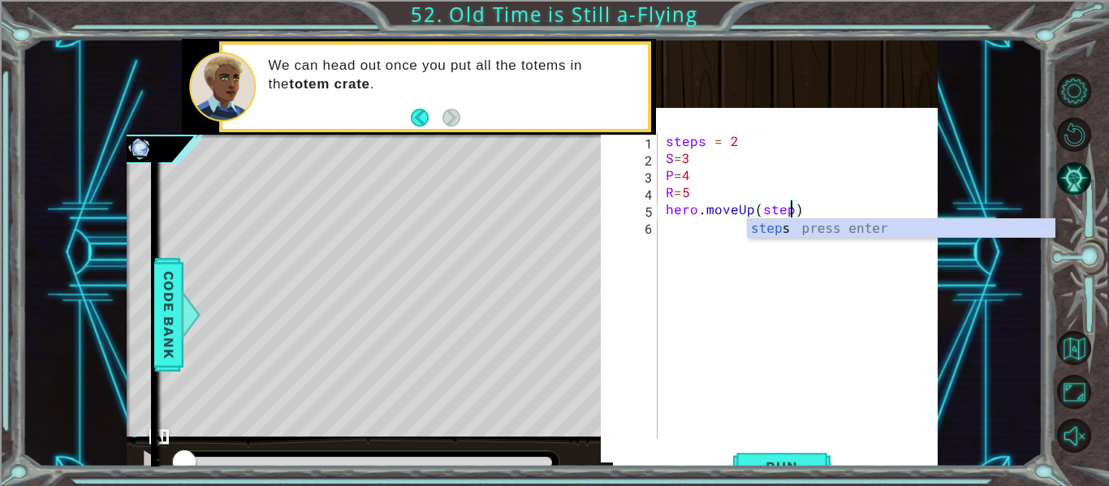
type textarea "hero.moveUp(steps)"
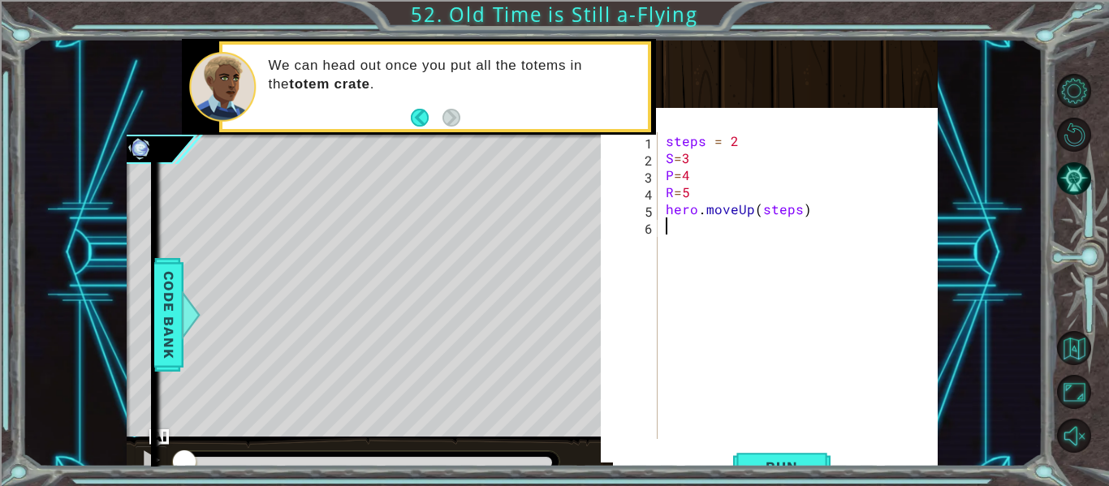
click at [685, 233] on div "steps = 2 S = 3 P = 4 R = 5 hero . moveUp ( steps )" at bounding box center [802, 302] width 280 height 341
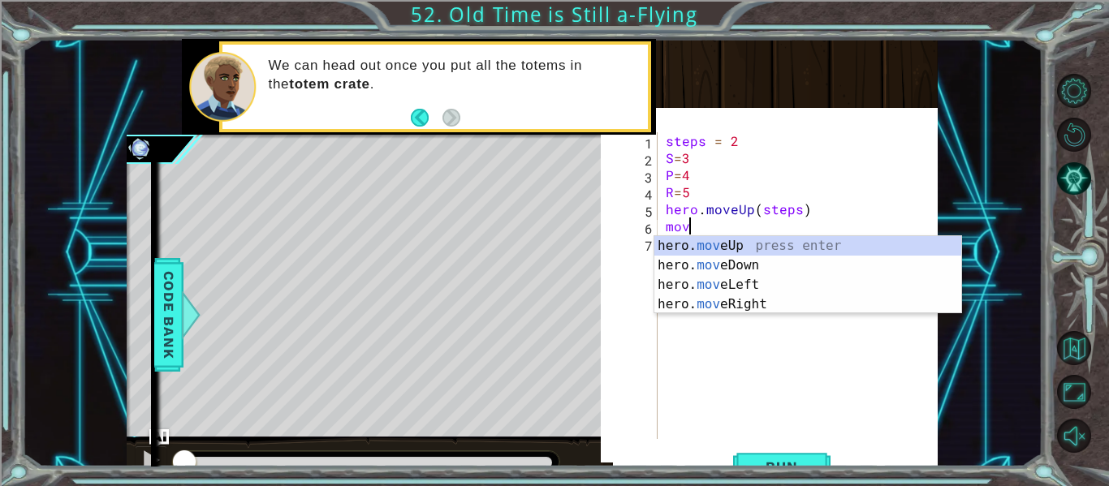
scroll to position [0, 1]
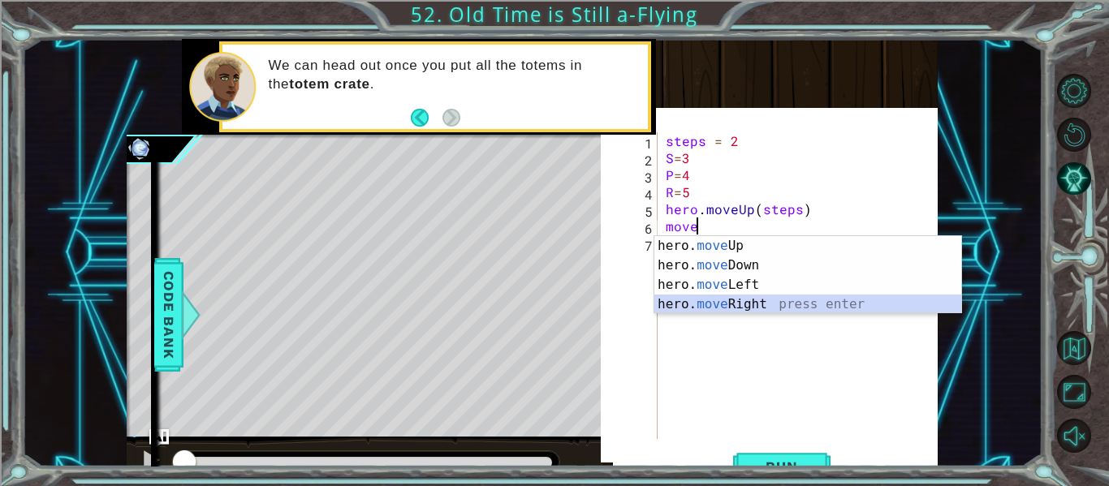
click at [722, 309] on div "hero. move Up press enter hero. move Down press enter hero. move Left press ent…" at bounding box center [807, 294] width 307 height 117
type textarea "hero.moveRight(1)"
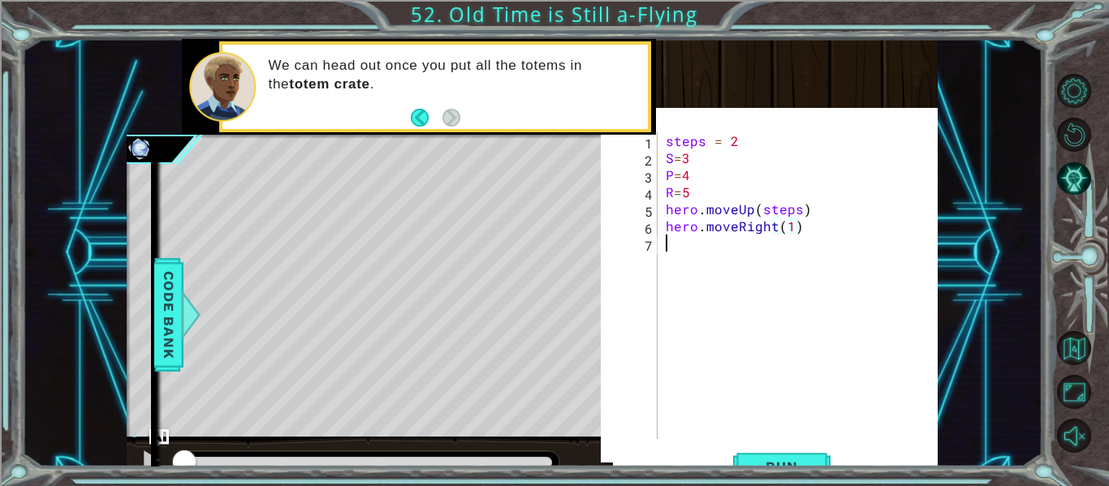
click at [670, 252] on div "steps = 2 S = 3 P = 4 R = 5 hero . moveUp ( steps ) hero . moveRight ( 1 )" at bounding box center [802, 302] width 280 height 341
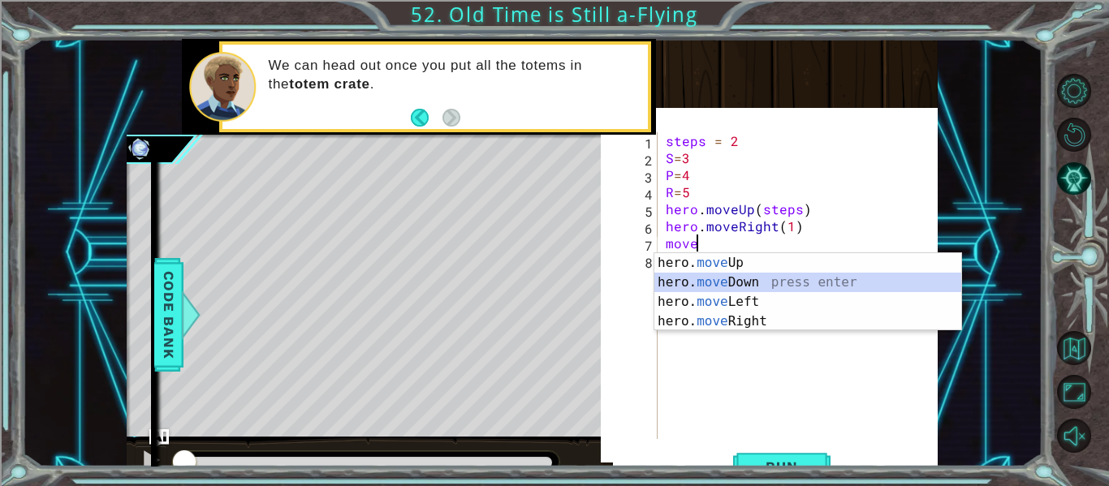
click at [713, 281] on div "hero. move Up press enter hero. move Down press enter hero. move Left press ent…" at bounding box center [807, 311] width 307 height 117
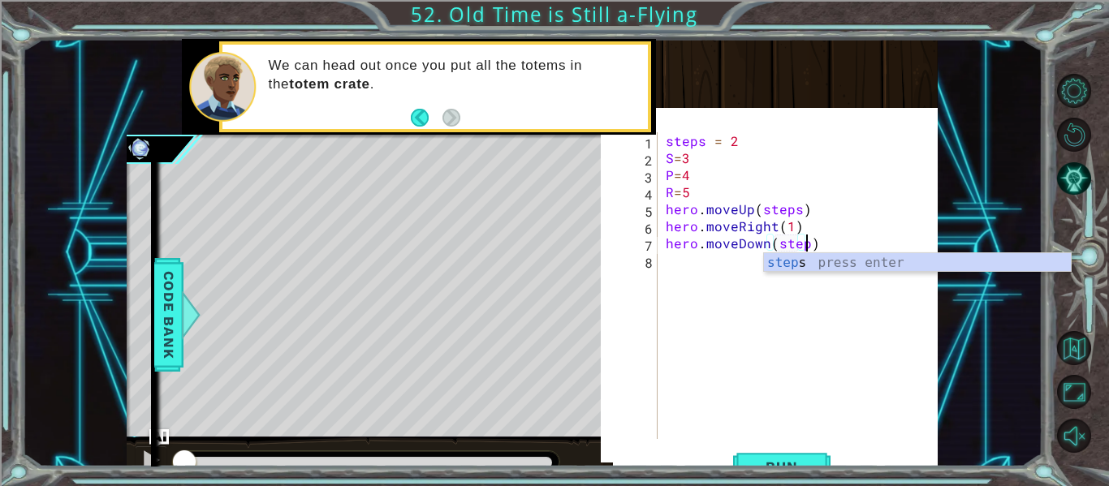
type textarea "hero.moveDown(steps)"
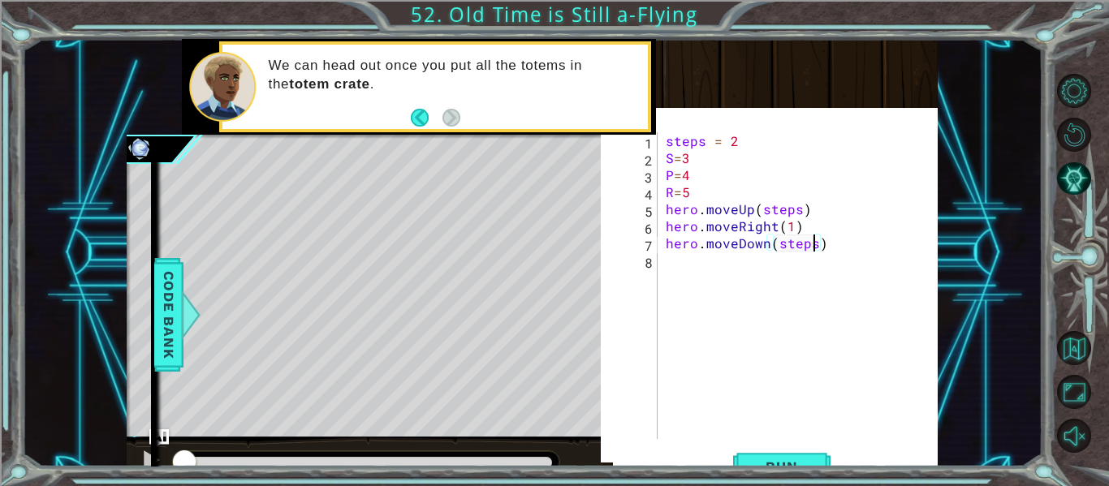
click at [690, 272] on div "steps = 2 S = 3 P = 4 R = 5 hero . moveUp ( steps ) hero . moveRight ( 1 ) hero…" at bounding box center [802, 302] width 280 height 341
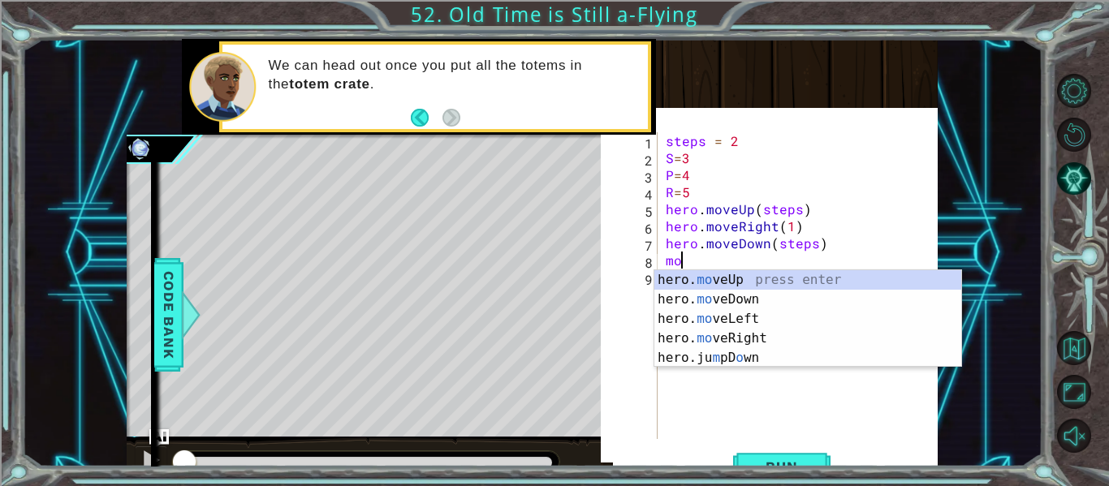
scroll to position [0, 1]
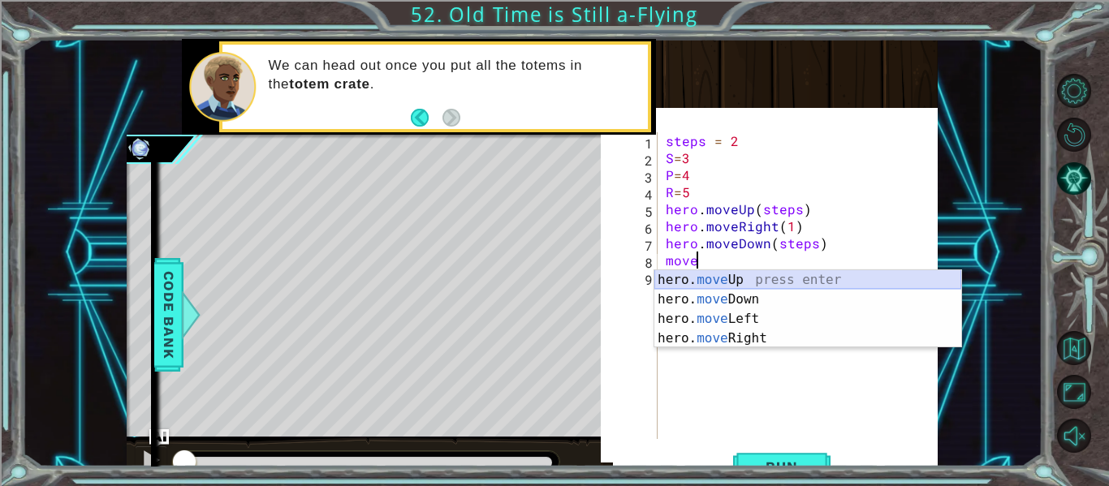
click at [692, 284] on div "hero. move Up press enter hero. move Down press enter hero. move Left press ent…" at bounding box center [807, 328] width 307 height 117
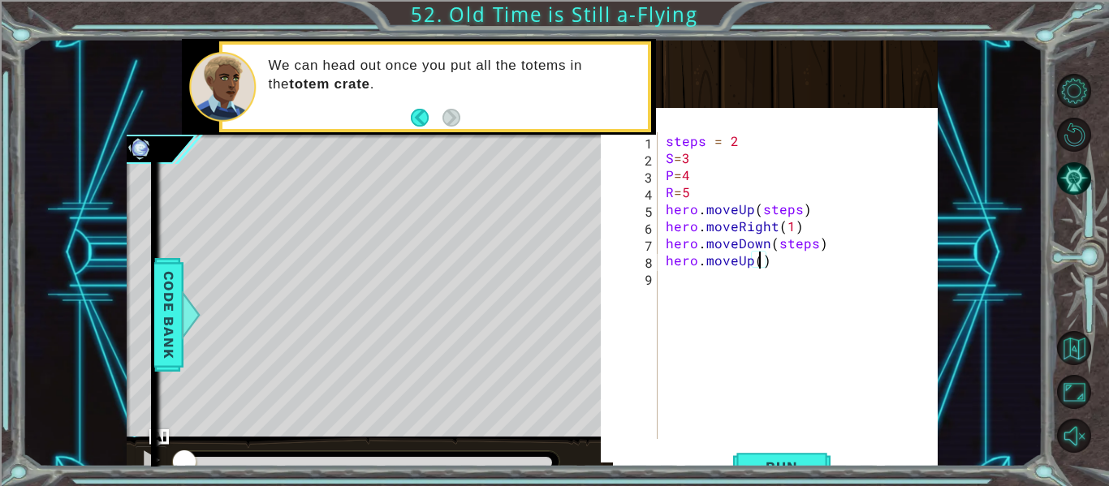
scroll to position [0, 6]
type textarea "hero.moveUp(P)"
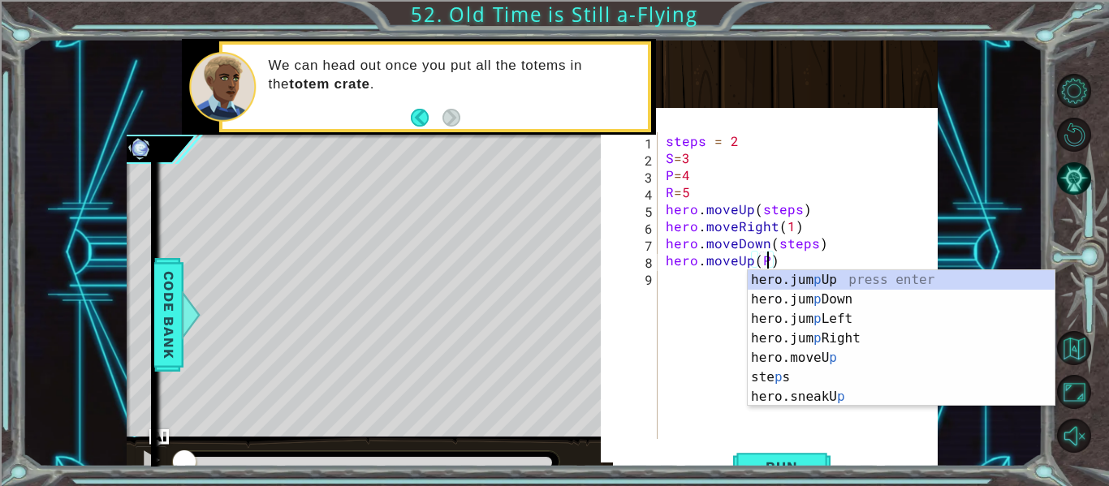
click at [680, 295] on div "steps = 2 S = 3 P = 4 R = 5 hero . moveUp ( steps ) hero . moveRight ( 1 ) hero…" at bounding box center [802, 302] width 280 height 341
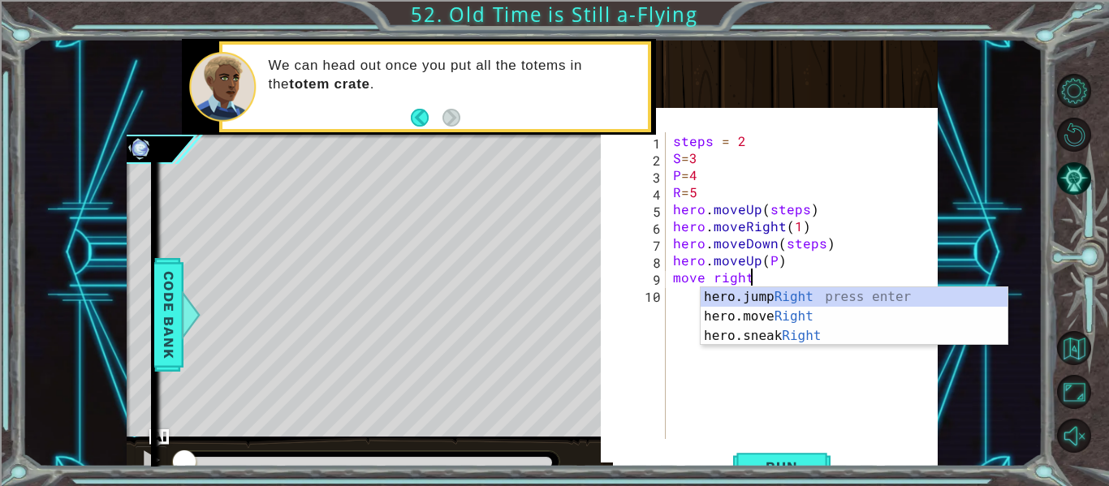
scroll to position [0, 4]
click at [802, 321] on div "hero.jump Right press enter hero.move Right press enter hero.sneak Right press …" at bounding box center [854, 335] width 307 height 97
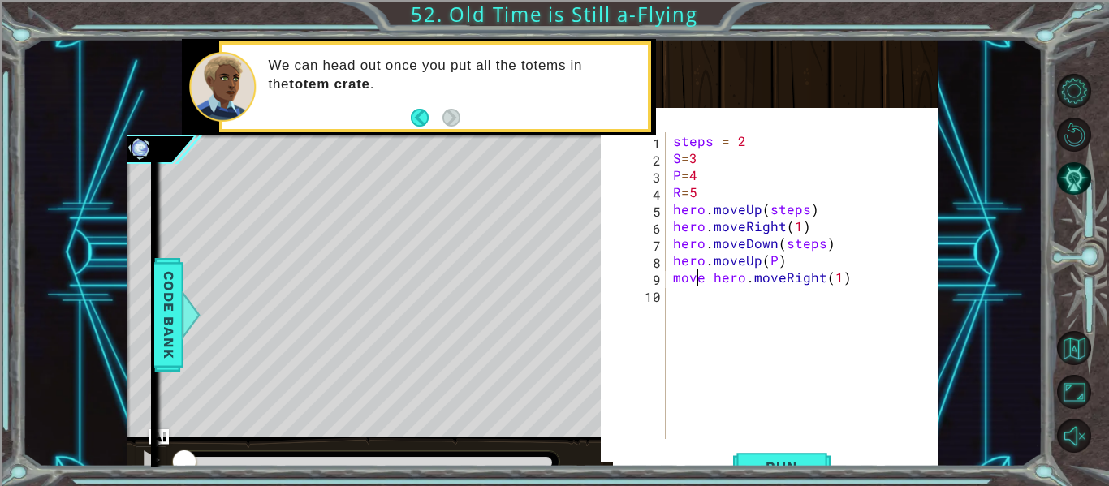
click at [699, 279] on div "steps = 2 S = 3 P = 4 R = 5 hero . moveUp ( steps ) hero . moveRight ( 1 ) hero…" at bounding box center [806, 302] width 273 height 341
click at [702, 276] on div "steps = 2 S = 3 P = 4 R = 5 hero . moveUp ( steps ) hero . moveRight ( 1 ) hero…" at bounding box center [806, 302] width 273 height 341
click at [680, 276] on div "steps = 2 S = 3 P = 4 R = 5 hero . moveUp ( steps ) hero . moveRight ( 1 ) hero…" at bounding box center [806, 302] width 273 height 341
type textarea "hero.moveRight(1)"
click at [795, 278] on div "steps = 2 S = 3 P = 4 R = 5 hero . moveUp ( steps ) hero . moveRight ( 1 ) hero…" at bounding box center [806, 302] width 273 height 341
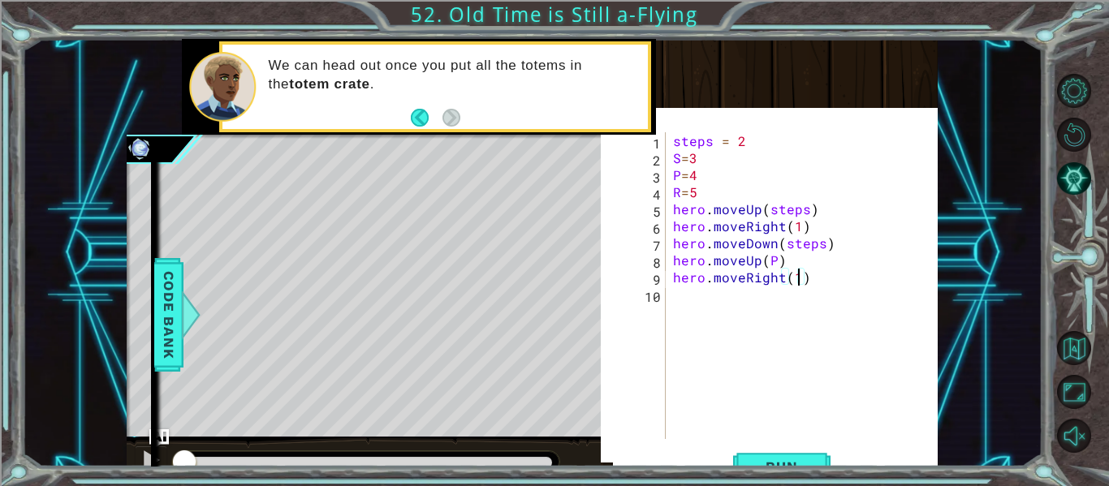
click at [693, 289] on div "steps = 2 S = 3 P = 4 R = 5 hero . moveUp ( steps ) hero . moveRight ( 1 ) hero…" at bounding box center [806, 302] width 273 height 341
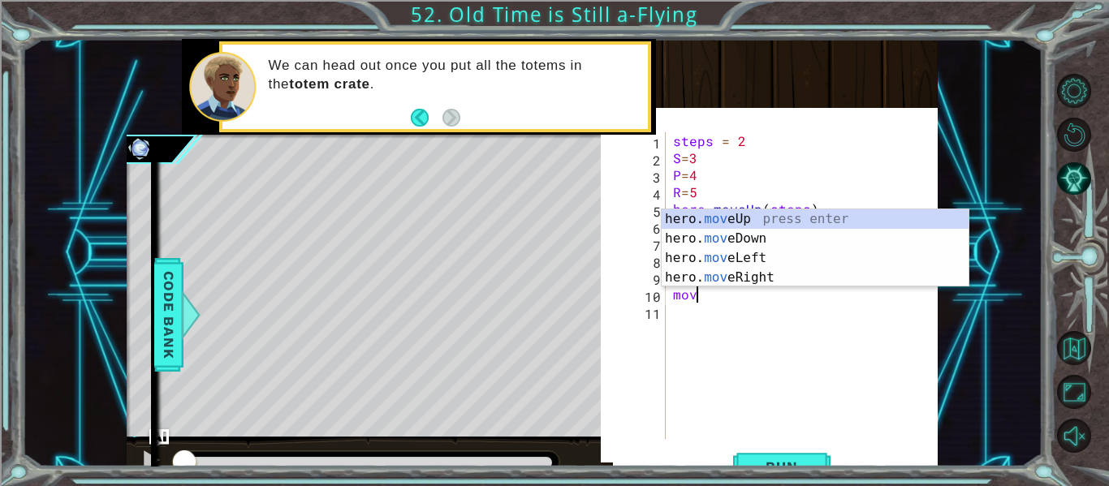
scroll to position [0, 1]
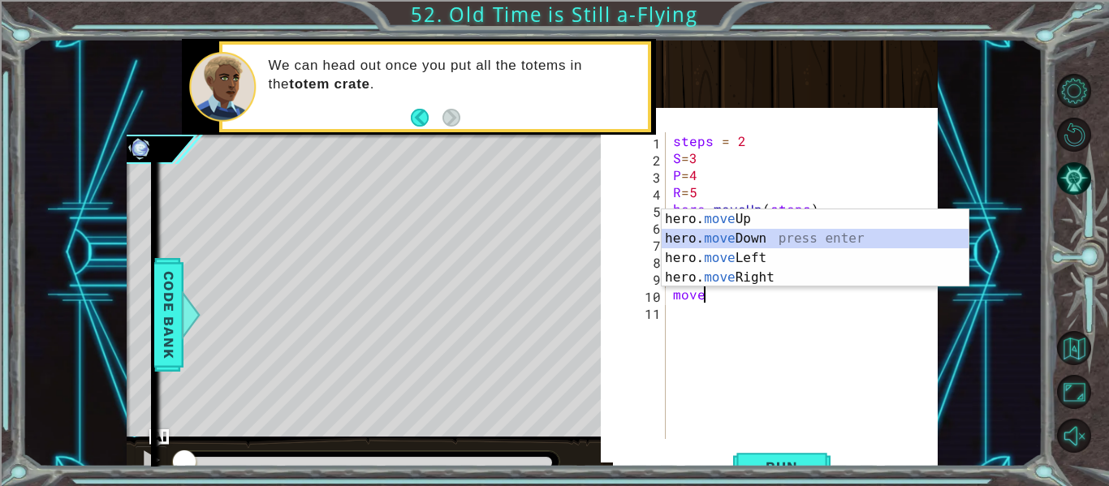
click at [752, 239] on div "hero. move Up press enter hero. move Down press enter hero. move Left press ent…" at bounding box center [815, 267] width 307 height 117
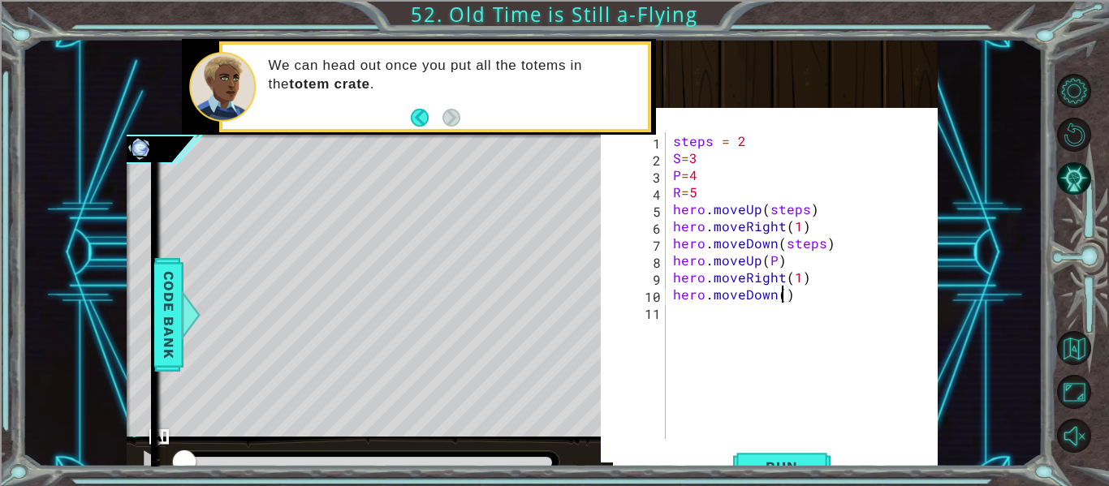
type textarea "hero.moveDown(P)"
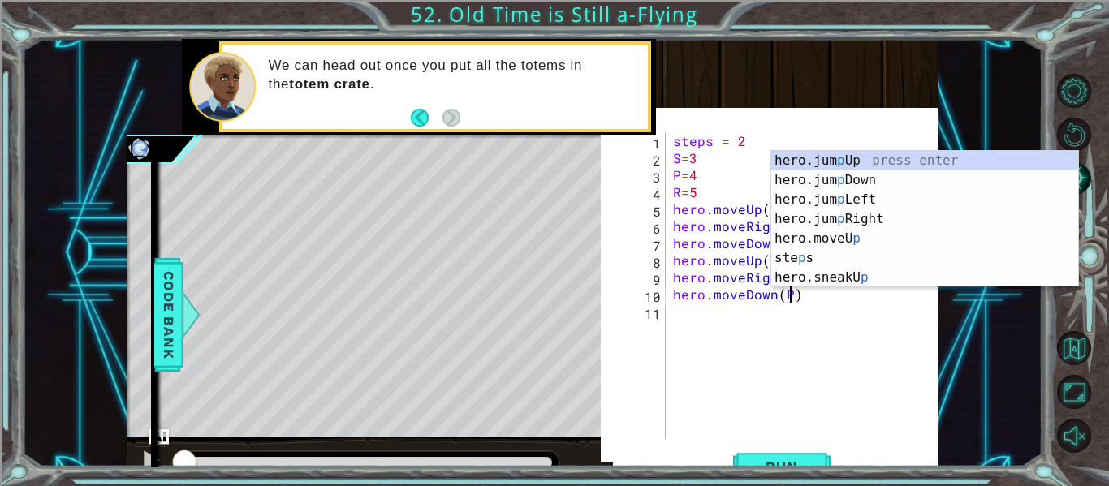
click at [705, 311] on div "steps = 2 S = 3 P = 4 R = 5 hero . moveUp ( steps ) hero . moveRight ( 1 ) hero…" at bounding box center [806, 302] width 273 height 341
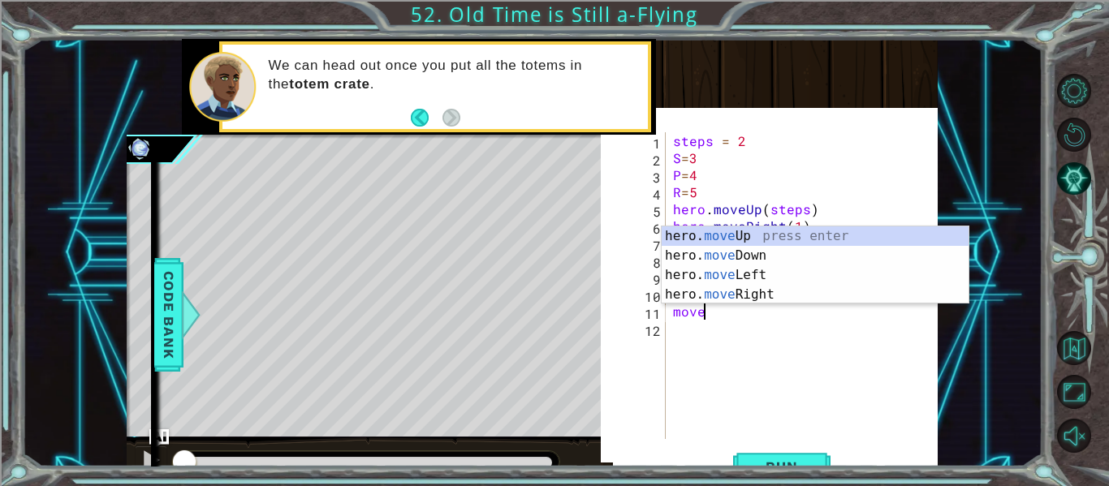
scroll to position [0, 1]
click at [729, 239] on div "hero. move Up press enter hero. move Down press enter hero. move Left press ent…" at bounding box center [815, 284] width 307 height 117
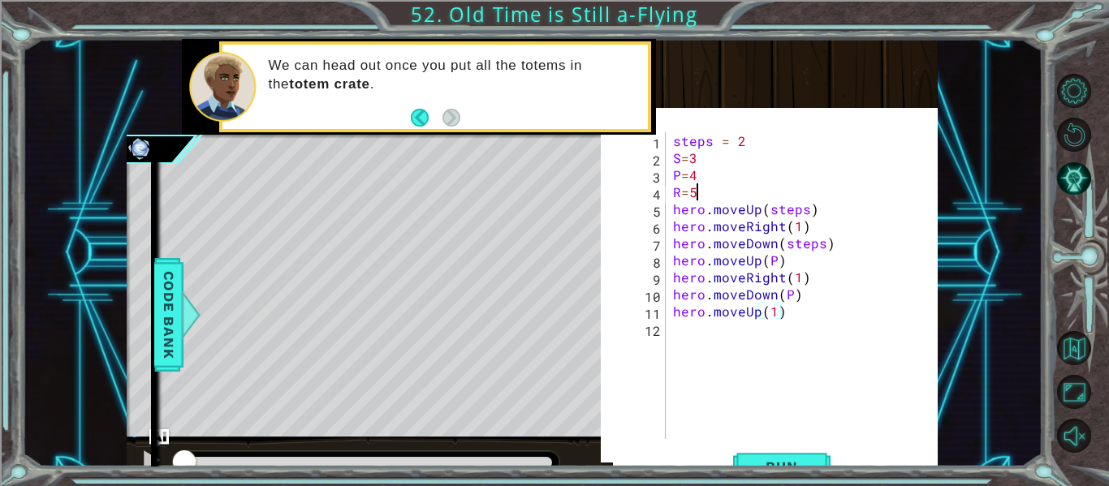
click at [709, 187] on div "steps = 2 S = 3 P = 4 R = 5 hero . moveUp ( steps ) hero . moveRight ( 1 ) hero…" at bounding box center [806, 302] width 273 height 341
type textarea "R=5"
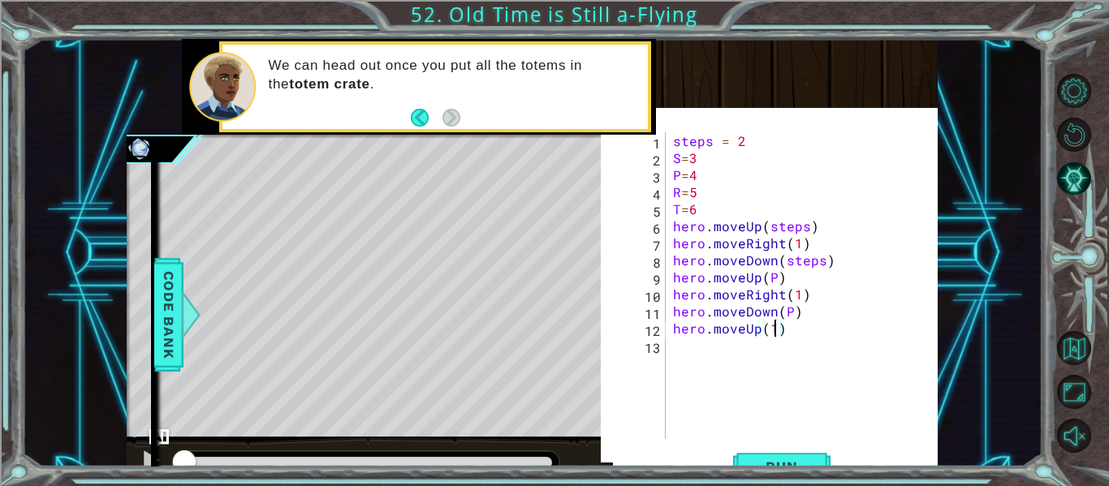
click at [776, 331] on div "steps = 2 S = 3 P = 4 R = 5 T = 6 hero . moveUp ( steps ) hero . moveRight ( 1 …" at bounding box center [806, 302] width 273 height 341
type textarea "hero.moveUp(T)"
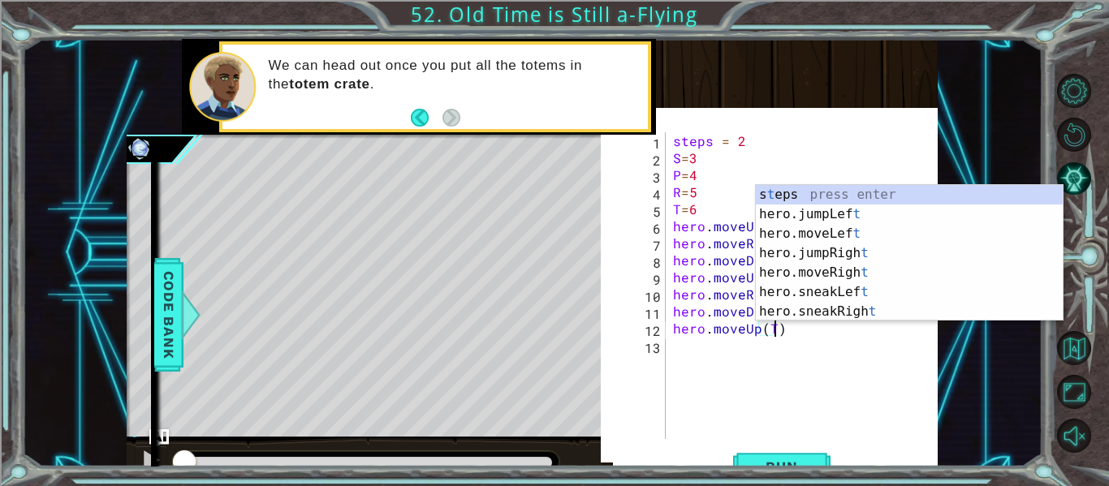
scroll to position [0, 6]
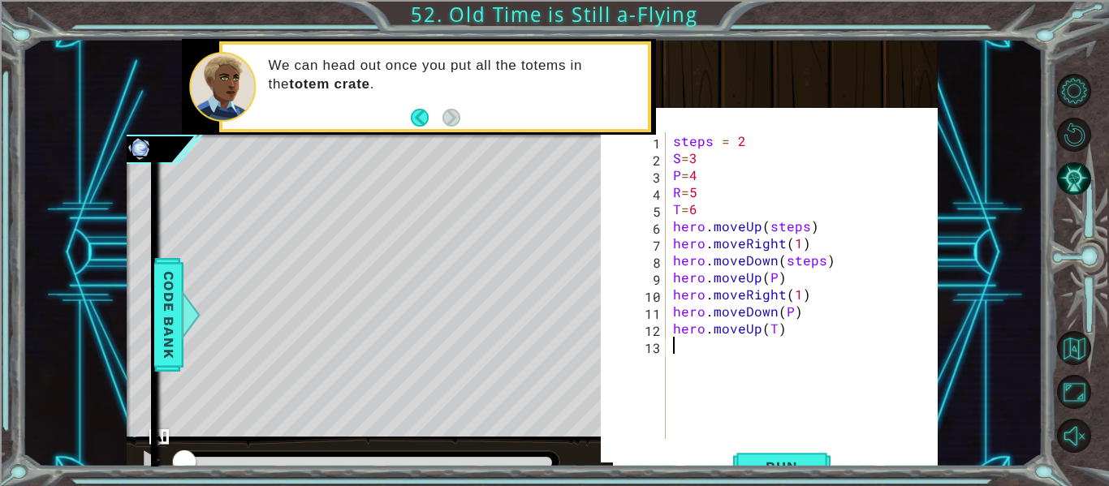
click at [733, 360] on div "steps = 2 S = 3 P = 4 R = 5 T = 6 hero . moveUp ( steps ) hero . moveRight ( 1 …" at bounding box center [806, 302] width 273 height 341
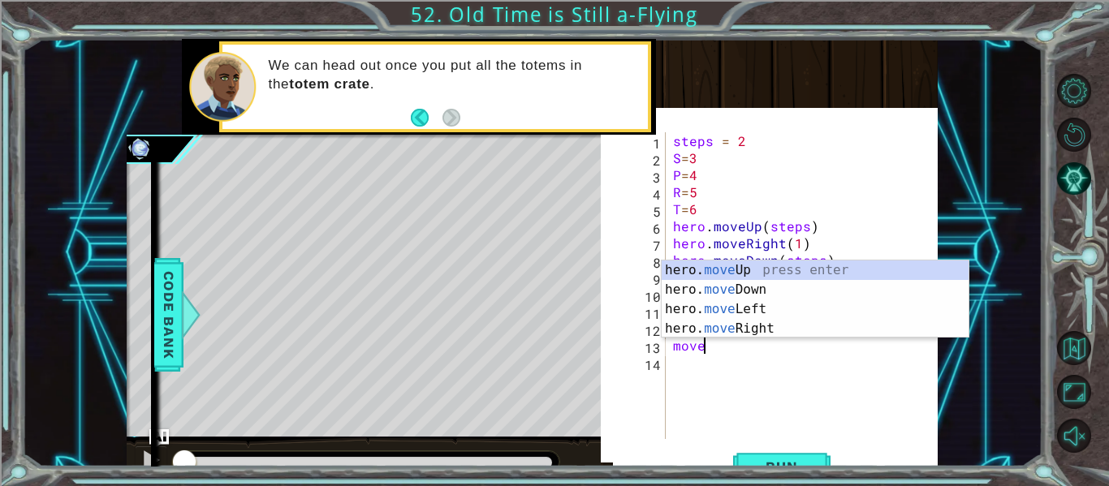
scroll to position [0, 1]
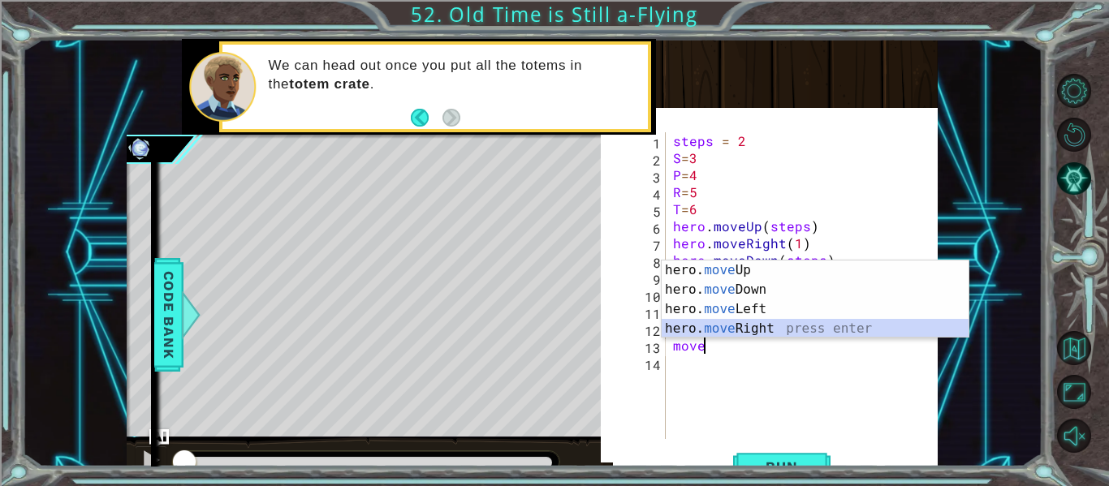
click at [760, 326] on div "hero. move Up press enter hero. move Down press enter hero. move Left press ent…" at bounding box center [815, 319] width 307 height 117
type textarea "hero.moveRight(1)"
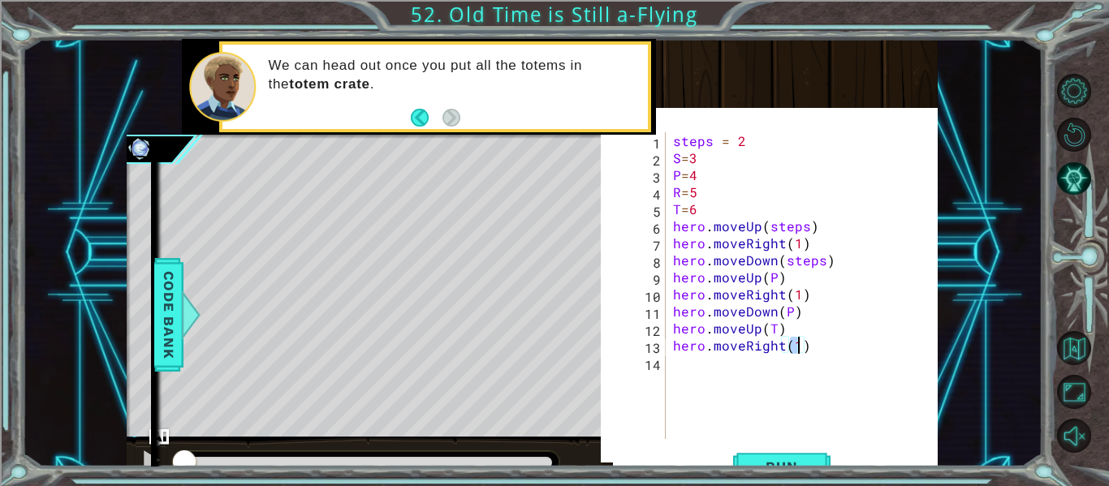
click at [710, 372] on div "steps = 2 S = 3 P = 4 R = 5 T = 6 hero . moveUp ( steps ) hero . moveRight ( 1 …" at bounding box center [806, 302] width 273 height 341
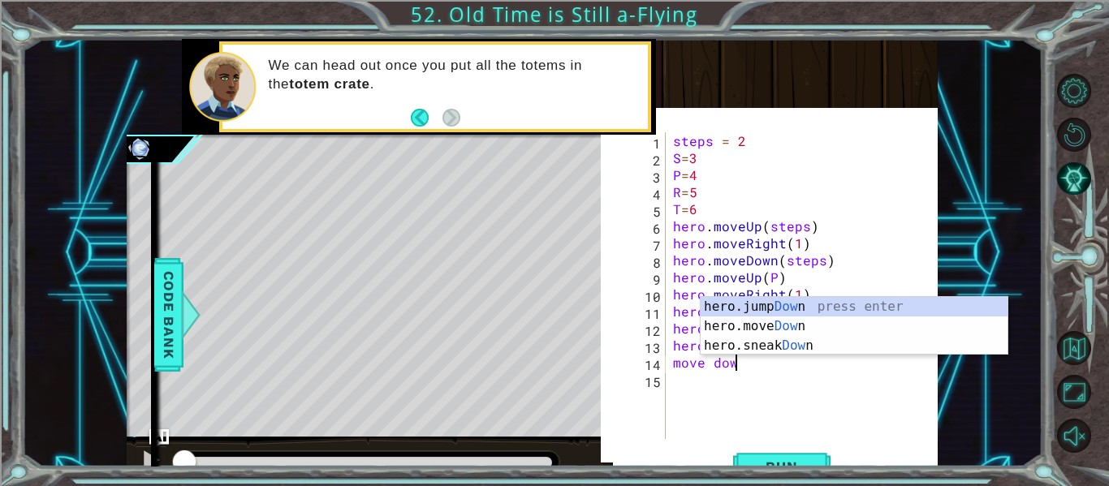
scroll to position [0, 3]
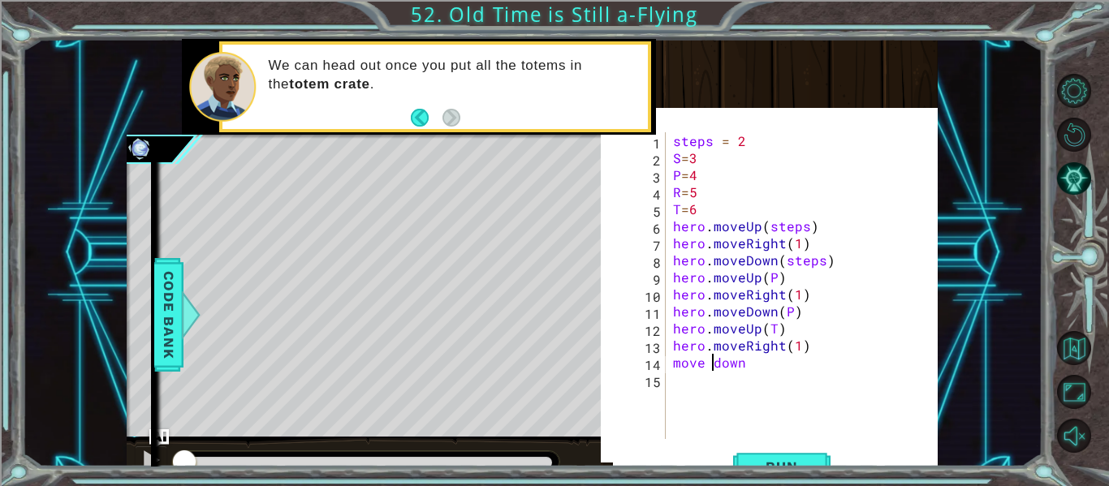
click at [709, 368] on div "steps = 2 S = 3 P = 4 R = 5 T = 6 hero . moveUp ( steps ) hero . moveRight ( 1 …" at bounding box center [806, 302] width 273 height 341
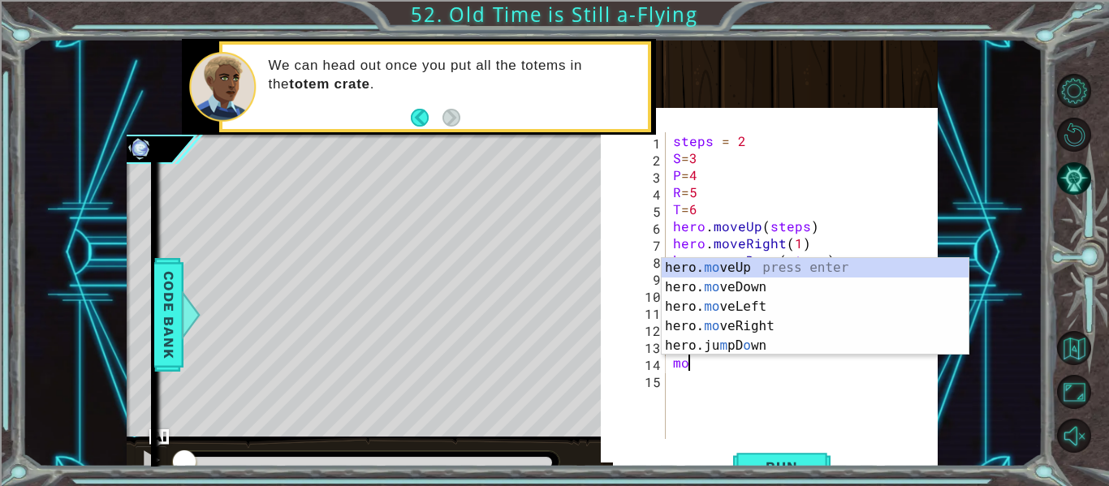
scroll to position [0, 0]
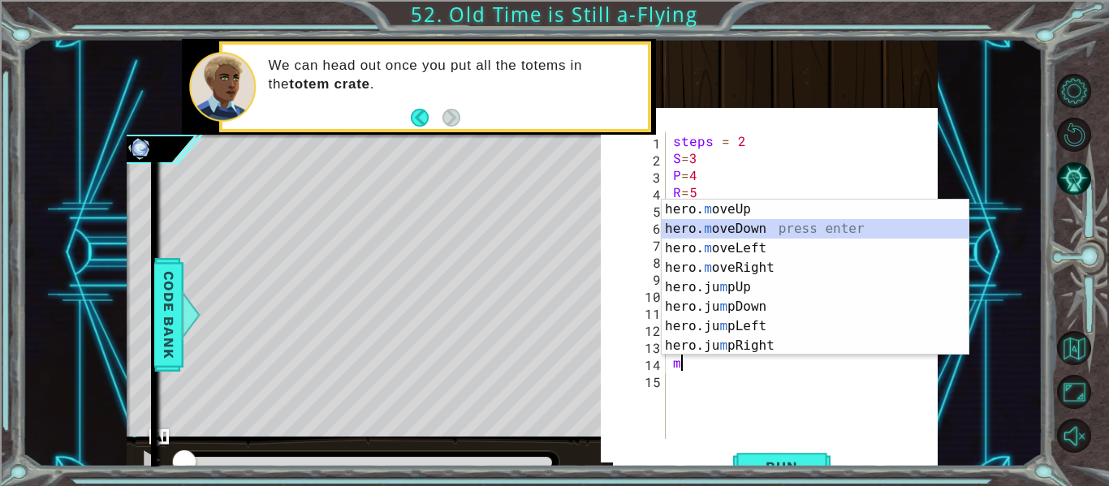
click at [729, 223] on div "hero. m oveUp press enter hero. m oveDown press enter hero. m oveLeft press ent…" at bounding box center [815, 297] width 307 height 195
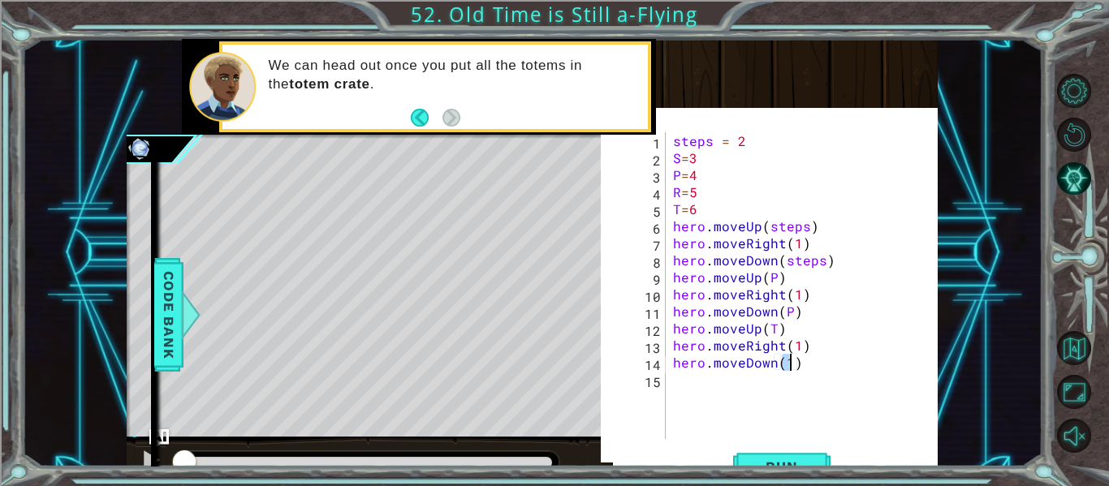
type textarea "hero.moveDown()"
click at [782, 382] on div "steps = 2 S = 3 P = 4 R = 5 T = 6 hero . moveUp ( steps ) hero . moveRight ( 1 …" at bounding box center [806, 302] width 273 height 341
click at [782, 355] on div "steps = 2 S = 3 P = 4 R = 5 T = 6 hero . moveUp ( steps ) hero . moveRight ( 1 …" at bounding box center [806, 302] width 273 height 341
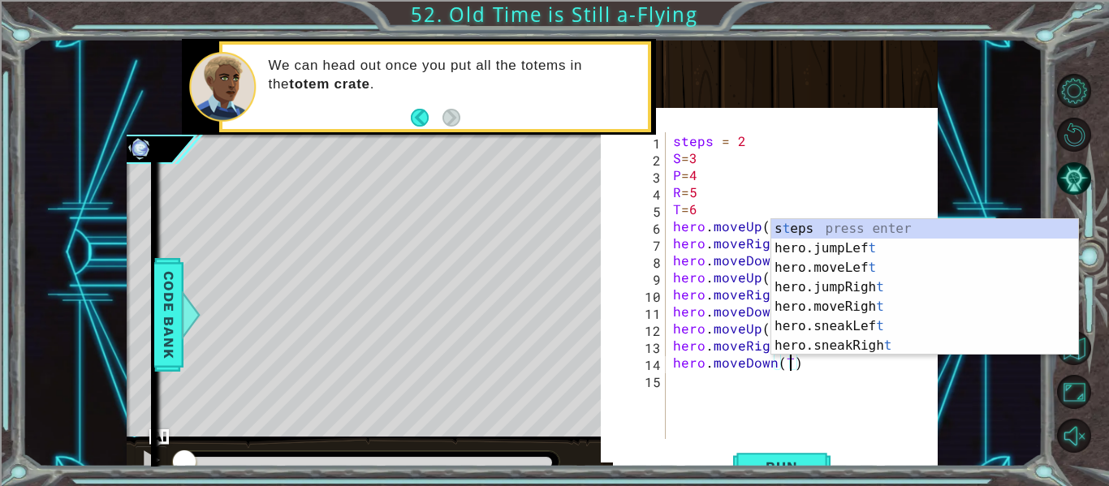
scroll to position [0, 7]
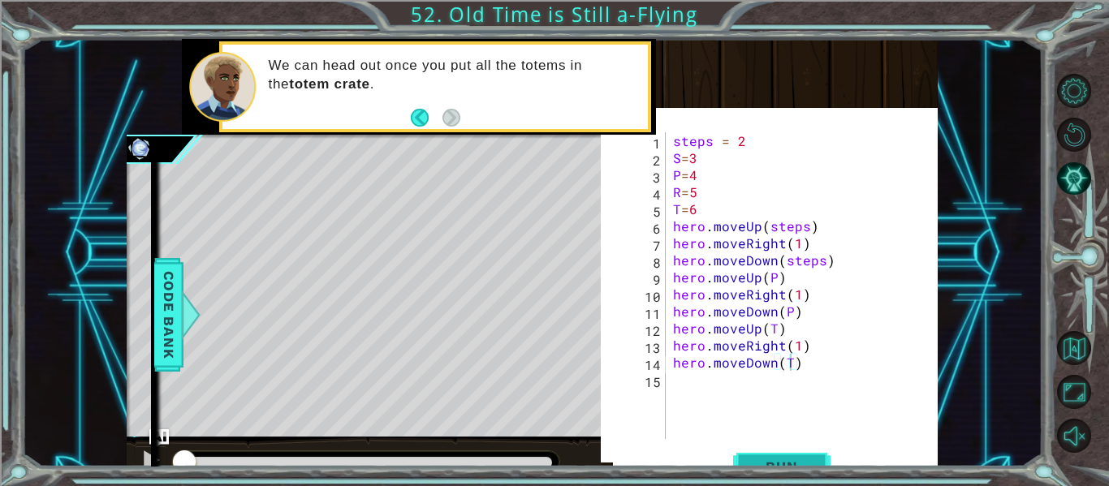
click at [772, 464] on span "Run" at bounding box center [781, 467] width 64 height 16
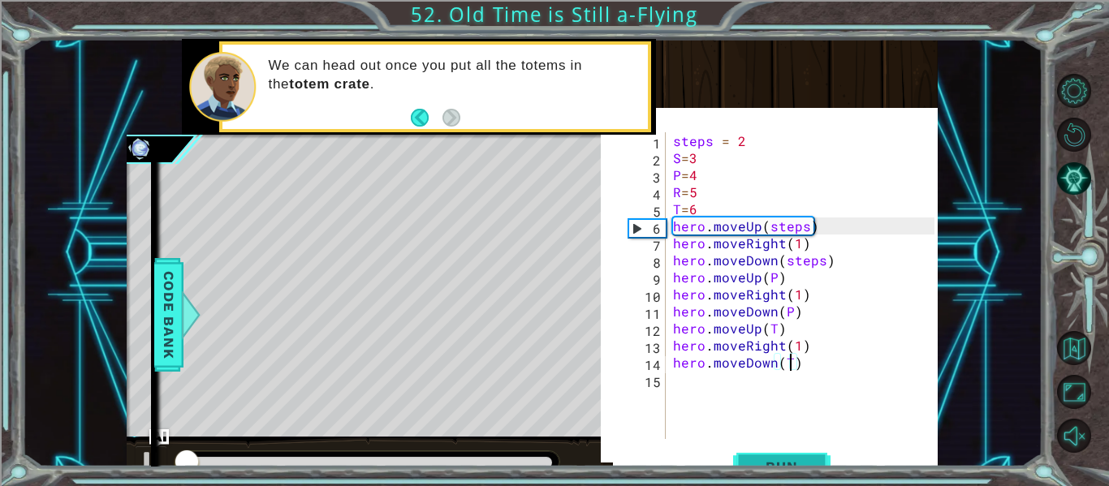
scroll to position [31, 0]
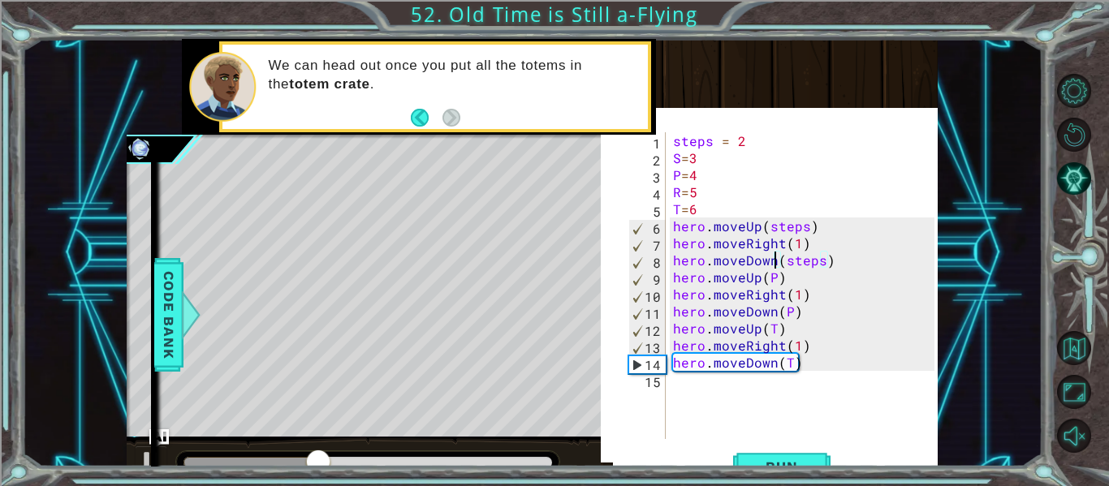
click at [774, 262] on div "steps = 2 S = 3 P = 4 R = 5 T = 6 hero . moveUp ( steps ) hero . moveRight ( 1 …" at bounding box center [806, 302] width 273 height 341
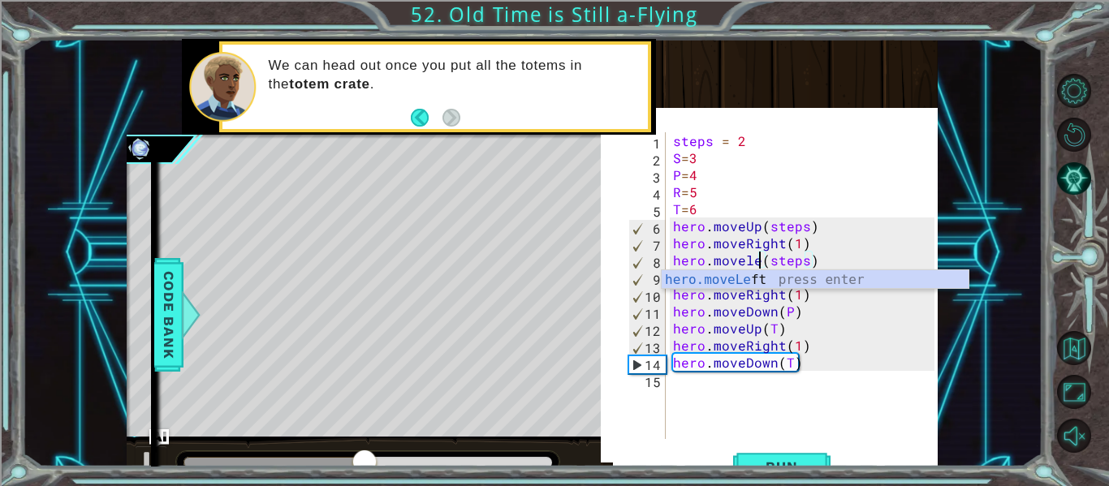
scroll to position [0, 6]
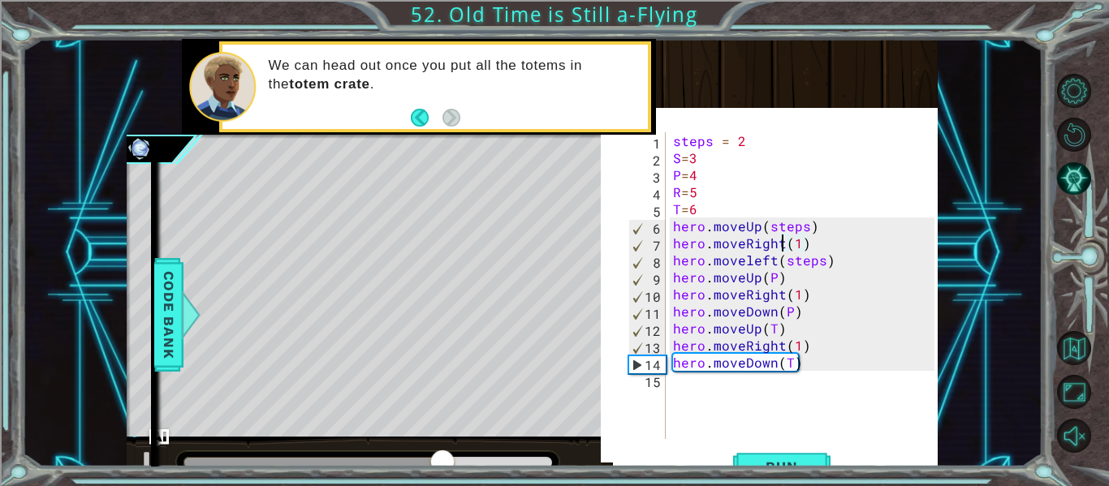
click at [779, 245] on div "steps = 2 S = 3 P = 4 R = 5 T = 6 hero . moveUp ( steps ) hero . moveRight ( 1 …" at bounding box center [806, 302] width 273 height 341
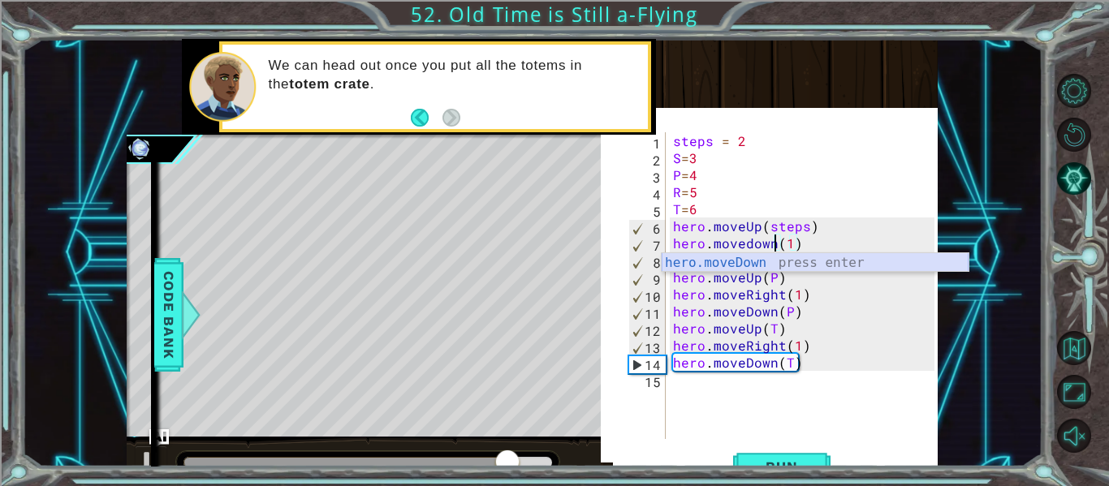
click at [800, 261] on div "hero.moveDown press enter" at bounding box center [815, 282] width 307 height 58
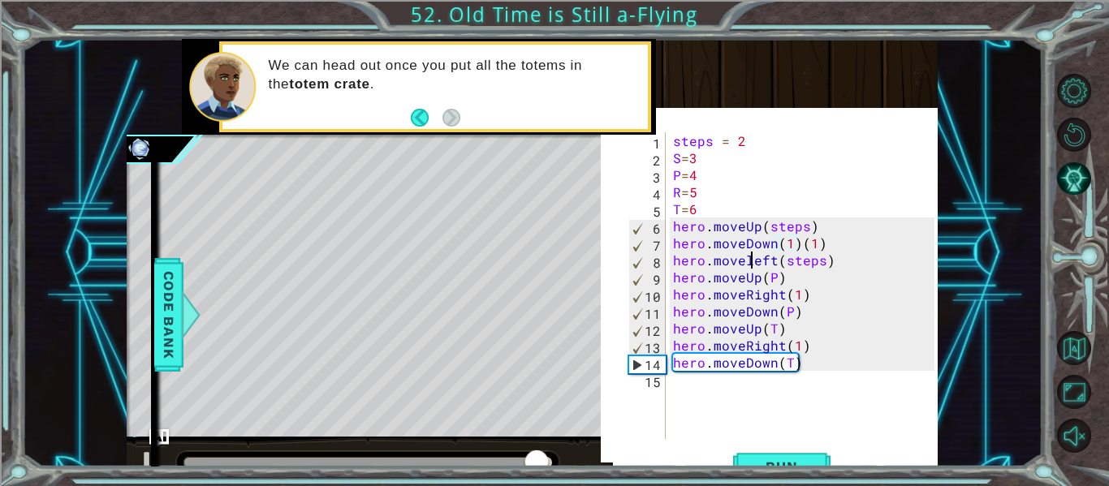
click at [749, 264] on div "steps = 2 S = 3 P = 4 R = 5 T = 6 hero . moveUp ( steps ) hero . moveDown ( 1 )…" at bounding box center [806, 302] width 273 height 341
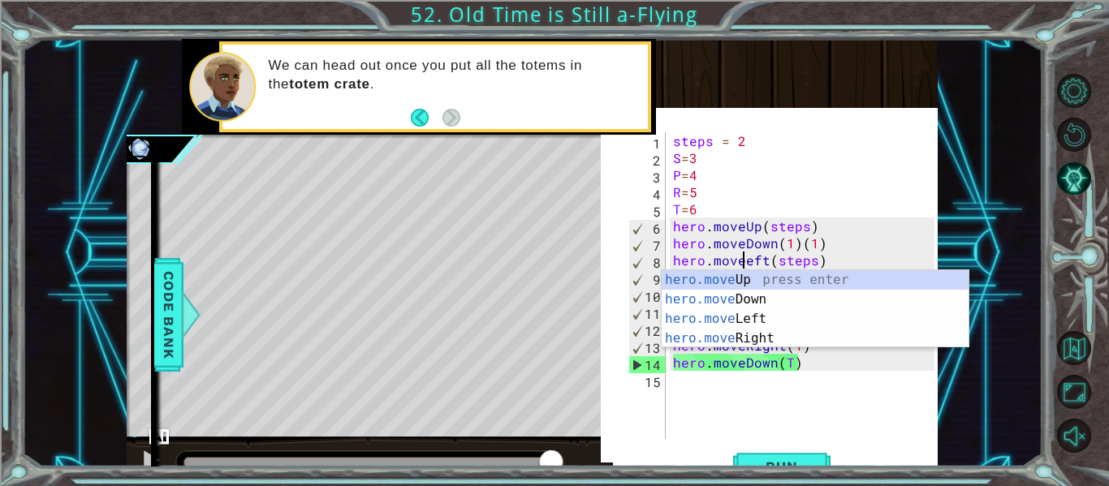
scroll to position [0, 6]
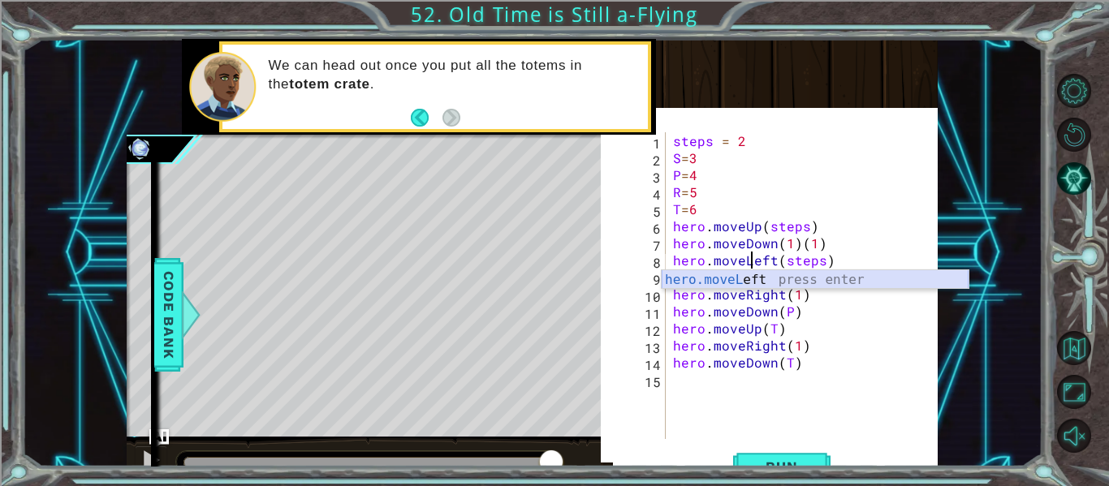
click at [763, 279] on div "hero.moveL eft press enter" at bounding box center [815, 299] width 307 height 58
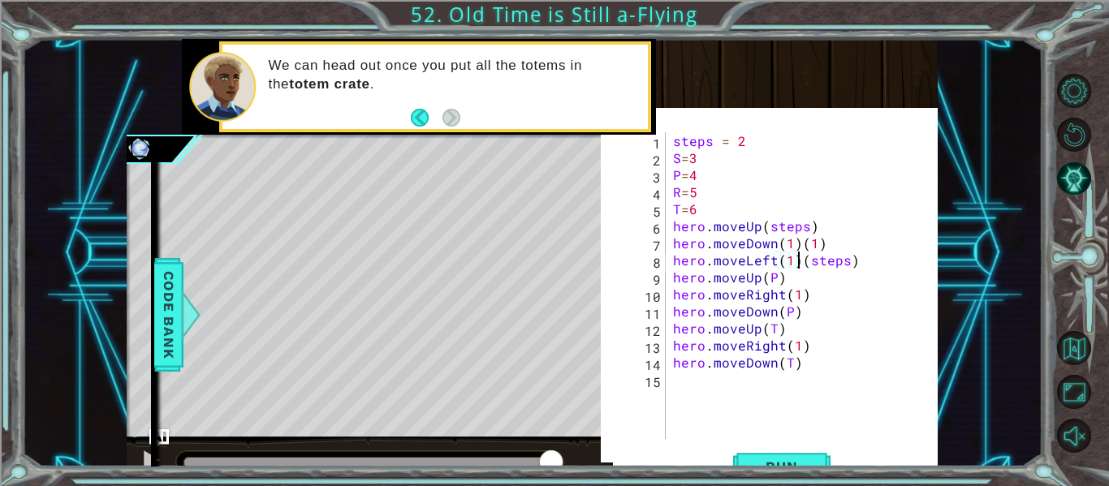
click at [798, 261] on div "steps = 2 S = 3 P = 4 R = 5 T = 6 hero . moveUp ( steps ) hero . moveDown ( 1 )…" at bounding box center [806, 302] width 273 height 341
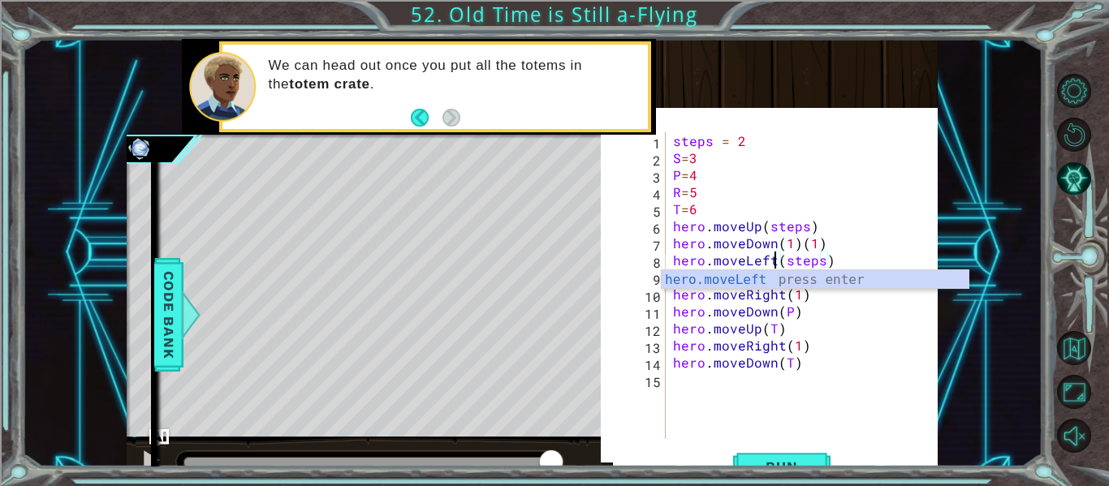
click at [794, 239] on div "steps = 2 S = 3 P = 4 R = 5 T = 6 hero . moveUp ( steps ) hero . moveDown ( 1 )…" at bounding box center [806, 302] width 273 height 341
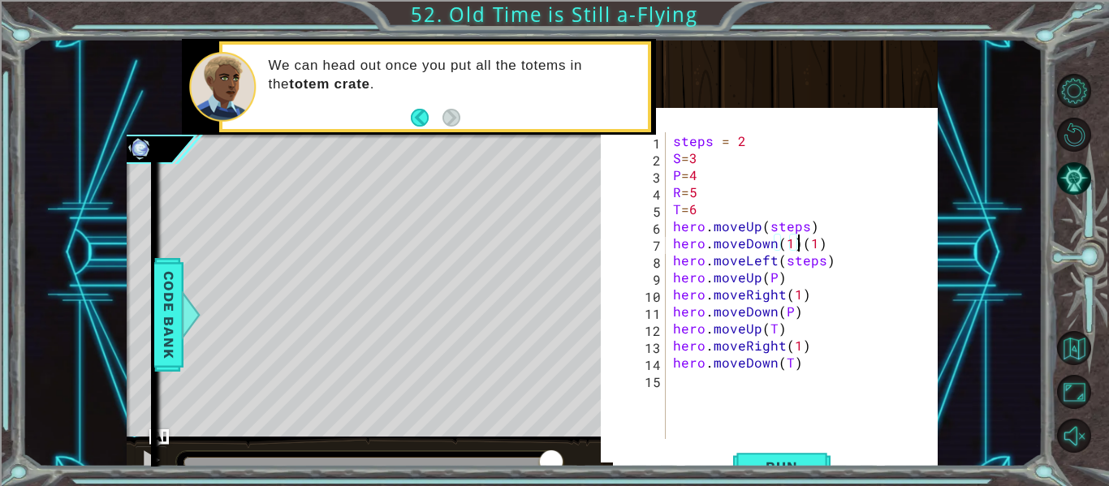
click at [795, 247] on div "steps = 2 S = 3 P = 4 R = 5 T = 6 hero . moveUp ( steps ) hero . moveDown ( 1 )…" at bounding box center [806, 302] width 273 height 341
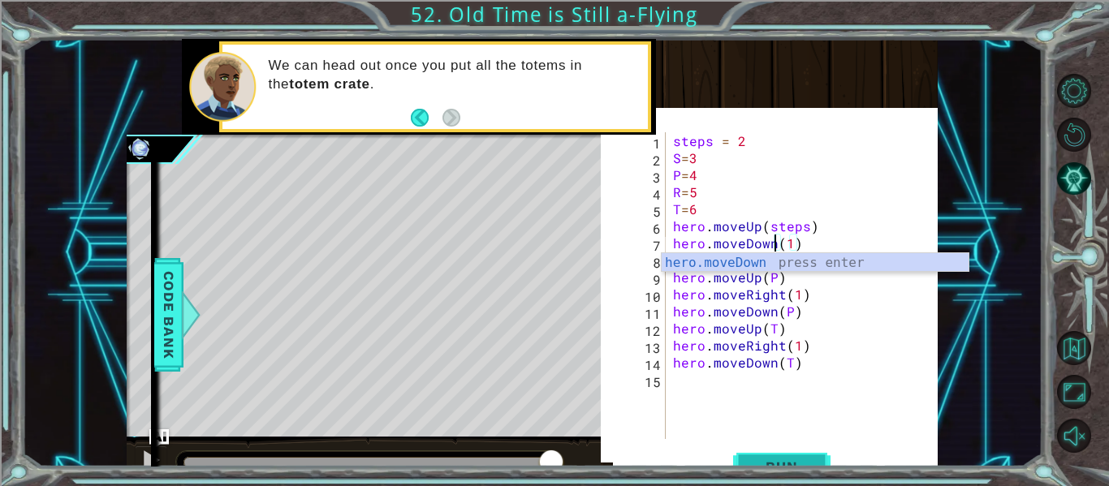
click at [767, 459] on span "Run" at bounding box center [781, 467] width 64 height 16
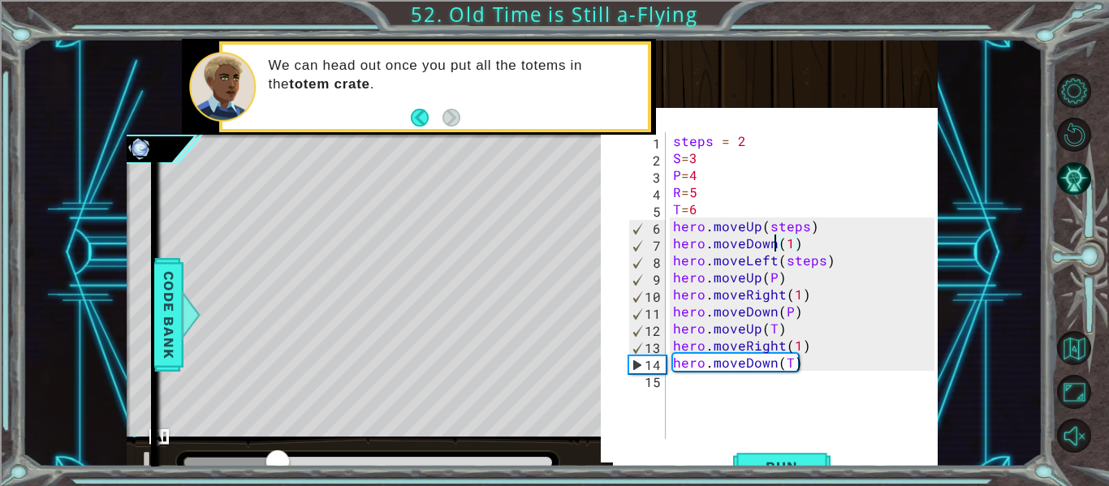
click at [757, 226] on div "steps = 2 S = 3 P = 4 R = 5 T = 6 hero . moveUp ( steps ) hero . moveDown ( 1 )…" at bounding box center [806, 302] width 273 height 341
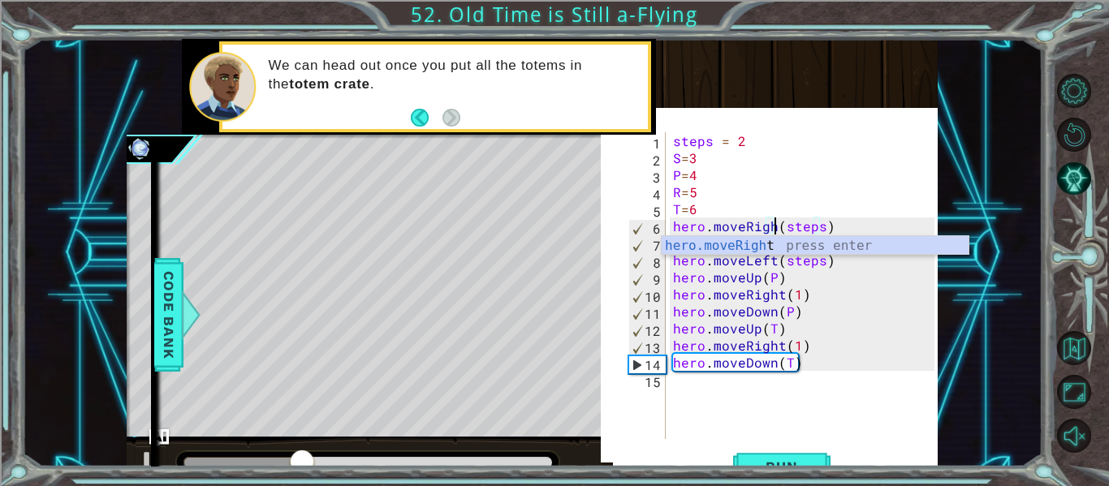
scroll to position [0, 7]
click at [708, 250] on div "hero.moveRight press enter" at bounding box center [815, 265] width 307 height 58
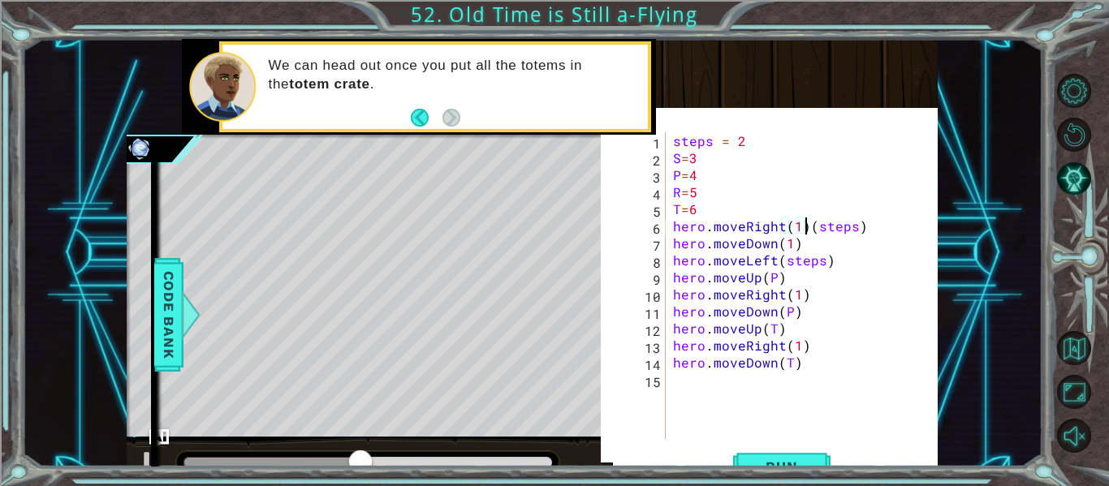
click at [806, 229] on div "steps = 2 S = 3 P = 4 R = 5 T = 6 hero . moveRight ( 1 ) ( steps ) hero . moveD…" at bounding box center [806, 302] width 273 height 341
click at [758, 120] on div "hero.moveRight(steps) 1 2 3 4 5 6 7 8 9 10 11 12 13 14 15 steps = 2 S = 3 P = 4…" at bounding box center [769, 293] width 337 height 355
click at [759, 280] on div "steps = 2 S = 3 P = 4 R = 5 T = 6 hero . moveRight ( steps ) hero . moveDown ( …" at bounding box center [806, 302] width 273 height 341
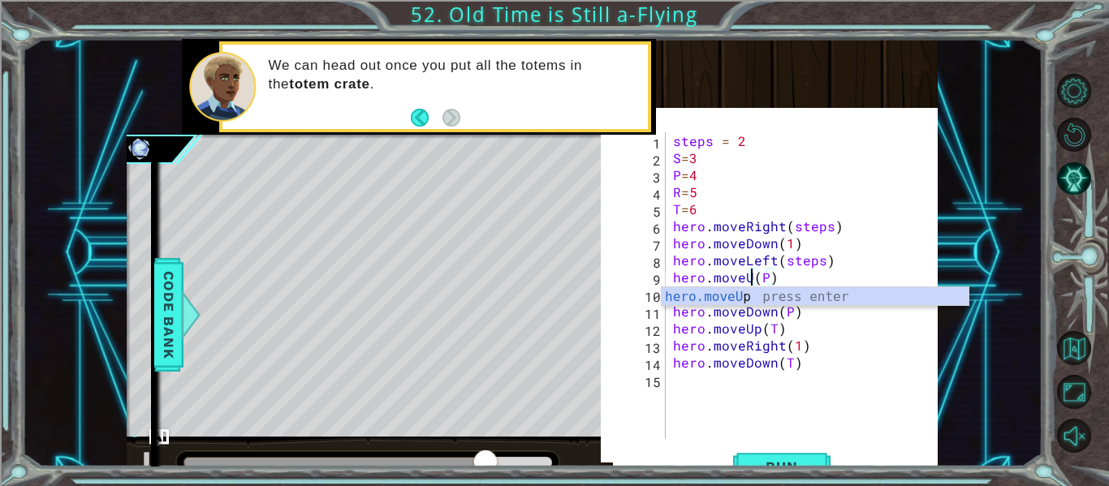
scroll to position [0, 5]
type textarea "hero.moveRight(P)"
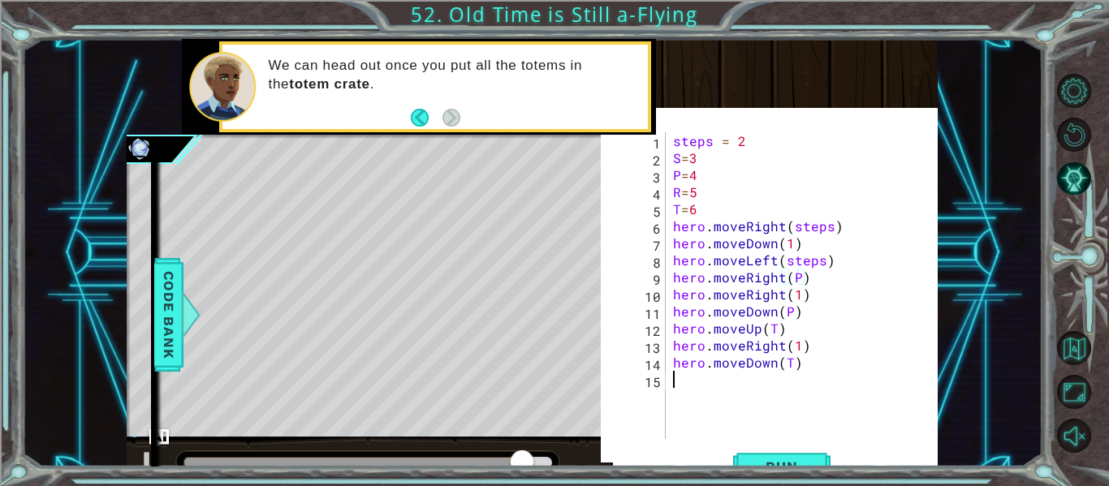
click at [719, 403] on div "steps = 2 S = 3 P = 4 R = 5 T = 6 hero . moveRight ( steps ) hero . moveDown ( …" at bounding box center [806, 302] width 273 height 341
click at [779, 291] on div "steps = 2 S = 3 P = 4 R = 5 T = 6 hero . moveRight ( steps ) hero . moveDown ( …" at bounding box center [806, 302] width 273 height 341
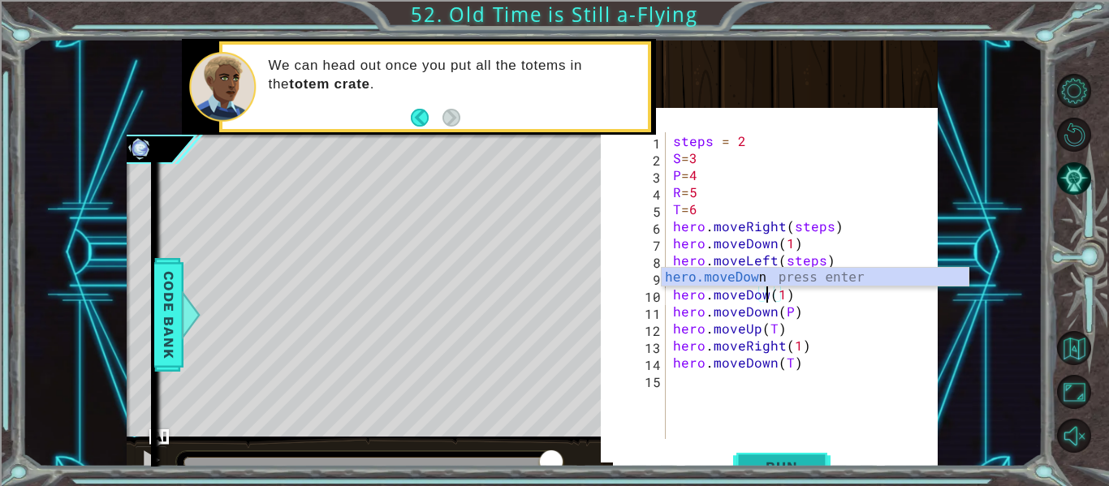
scroll to position [0, 6]
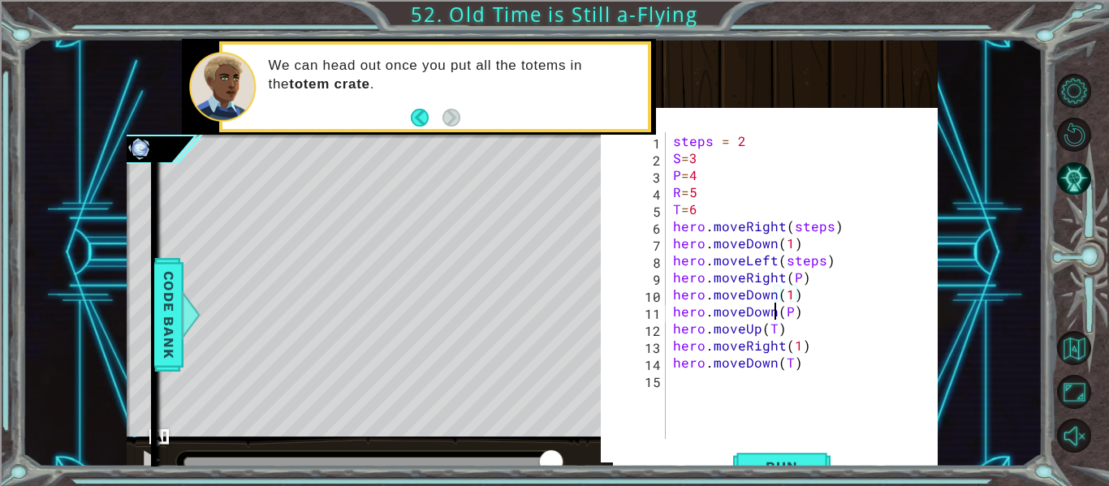
click at [773, 314] on div "steps = 2 S = 3 P = 4 R = 5 T = 6 hero . moveRight ( steps ) hero . moveDown ( …" at bounding box center [806, 302] width 273 height 341
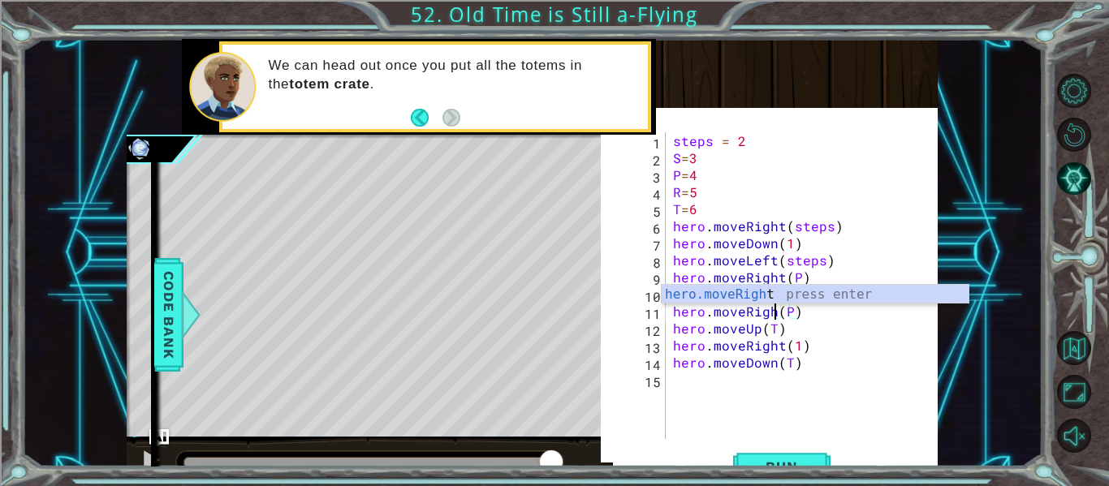
scroll to position [0, 7]
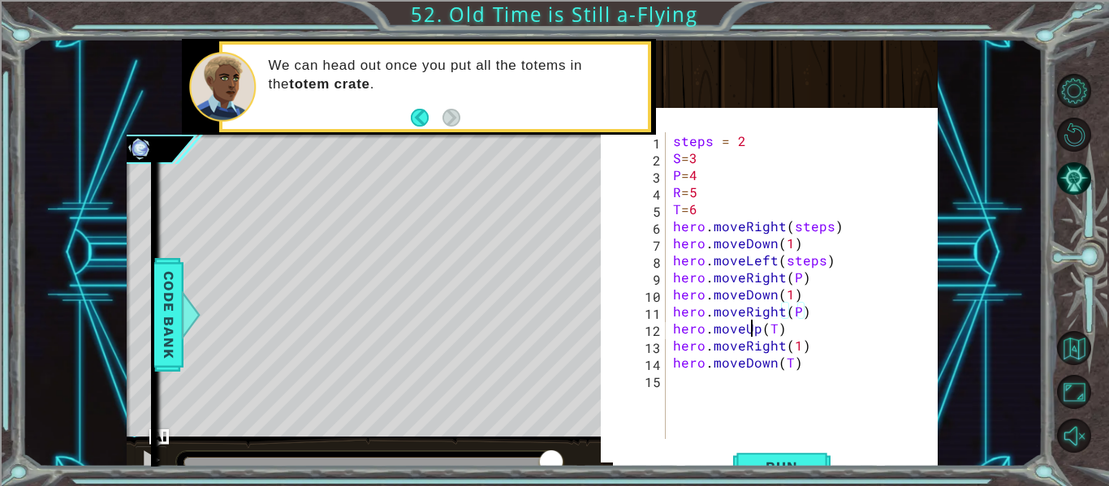
click at [754, 323] on div "steps = 2 S = 3 P = 4 R = 5 T = 6 hero . moveRight ( steps ) hero . moveDown ( …" at bounding box center [806, 302] width 273 height 341
click at [759, 328] on div "steps = 2 S = 3 P = 4 R = 5 T = 6 hero . moveRight ( steps ) hero . moveDown ( …" at bounding box center [806, 302] width 273 height 341
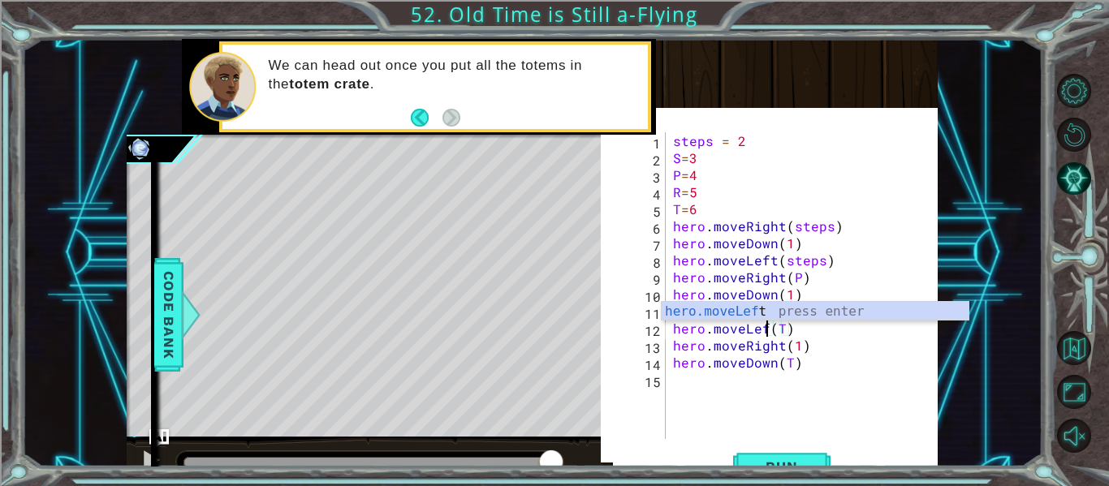
scroll to position [0, 6]
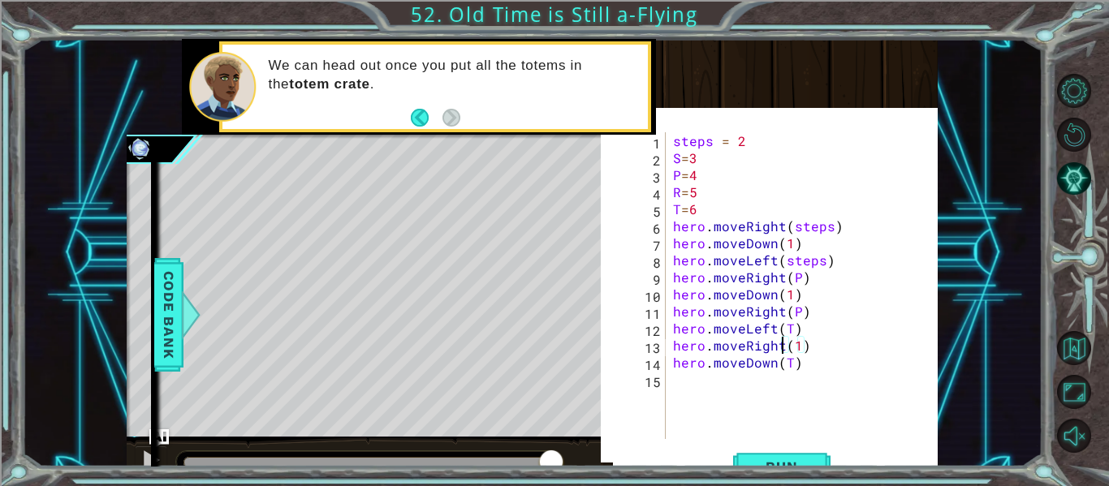
click at [781, 347] on div "steps = 2 S = 3 P = 4 R = 5 T = 6 hero . moveRight ( steps ) hero . moveDown ( …" at bounding box center [806, 302] width 273 height 341
click at [774, 360] on div "steps = 2 S = 3 P = 4 R = 5 T = 6 hero . moveRight ( steps ) hero . moveDown ( …" at bounding box center [806, 302] width 273 height 341
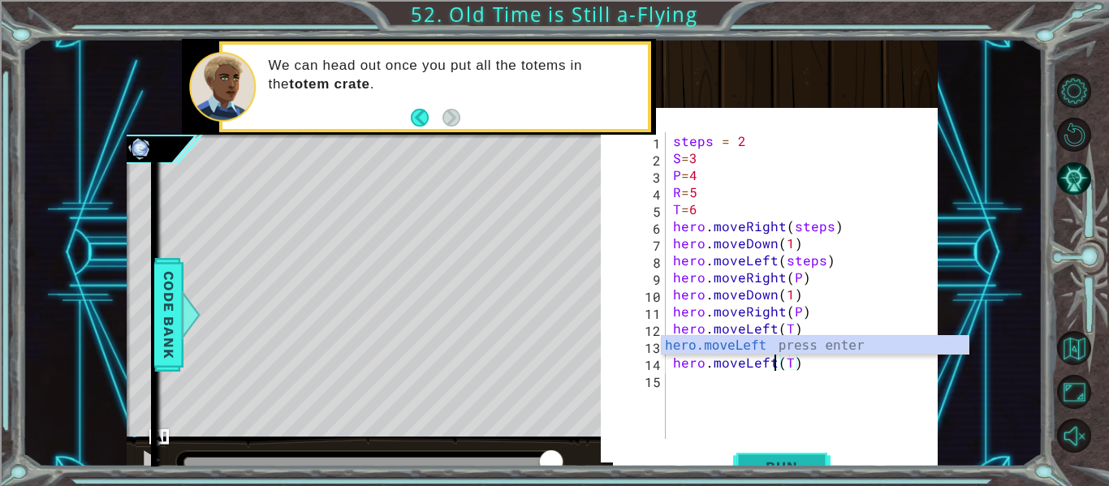
click at [777, 455] on button "Run" at bounding box center [781, 466] width 97 height 45
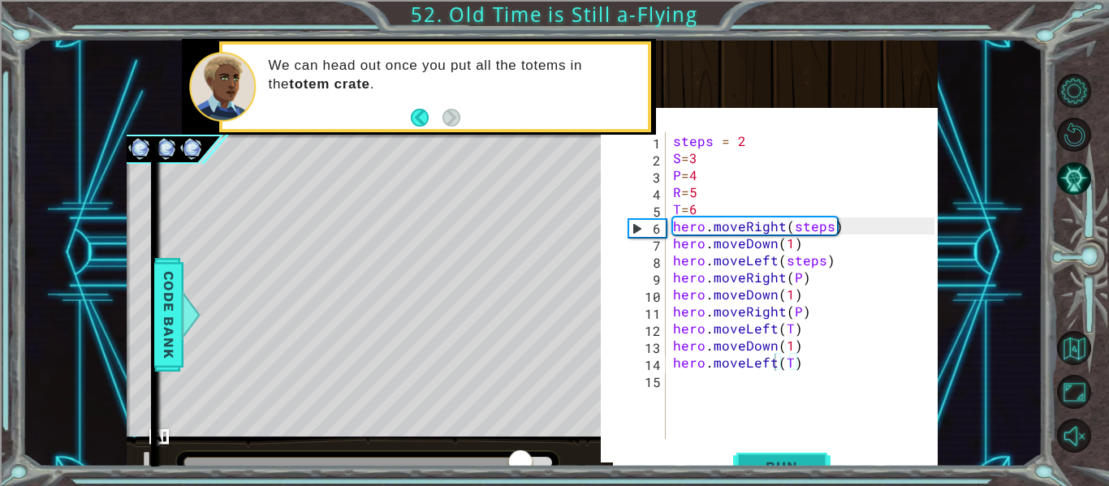
click at [777, 455] on button "Run" at bounding box center [781, 466] width 97 height 45
click at [782, 311] on div "steps = 2 S = 3 P = 4 R = 5 T = 6 hero . moveRight ( steps ) hero . moveDown ( …" at bounding box center [806, 302] width 273 height 341
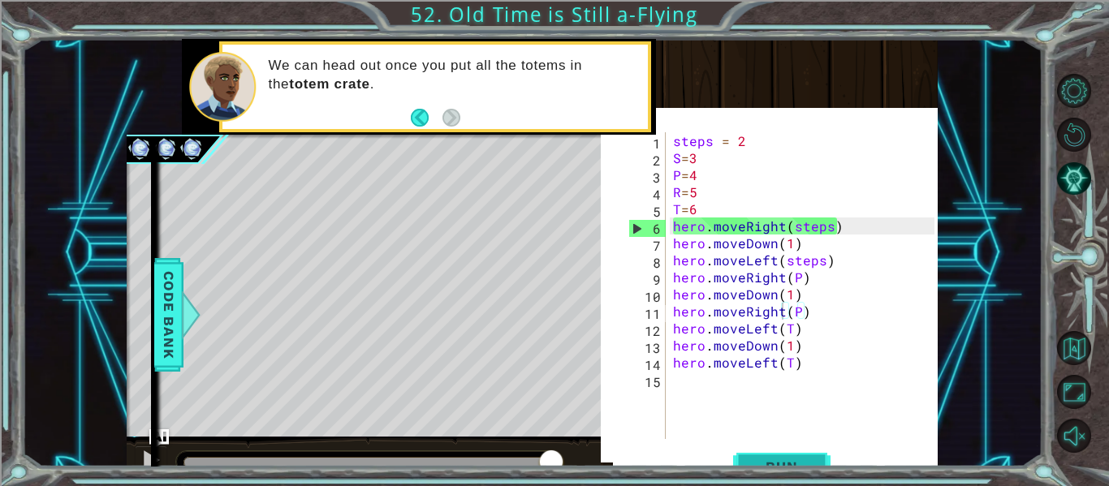
click at [790, 451] on button "Run" at bounding box center [781, 466] width 97 height 45
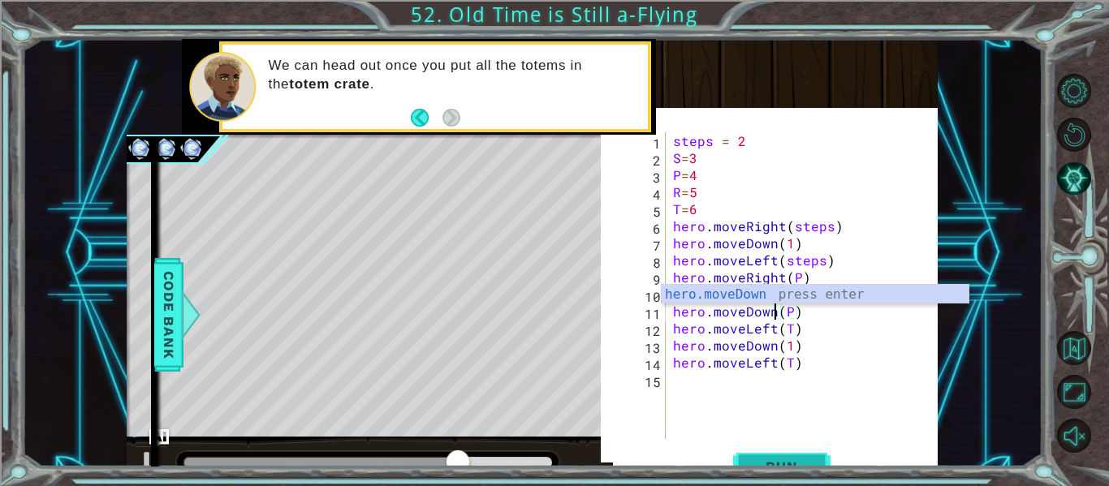
click at [752, 460] on span "Run" at bounding box center [781, 467] width 64 height 16
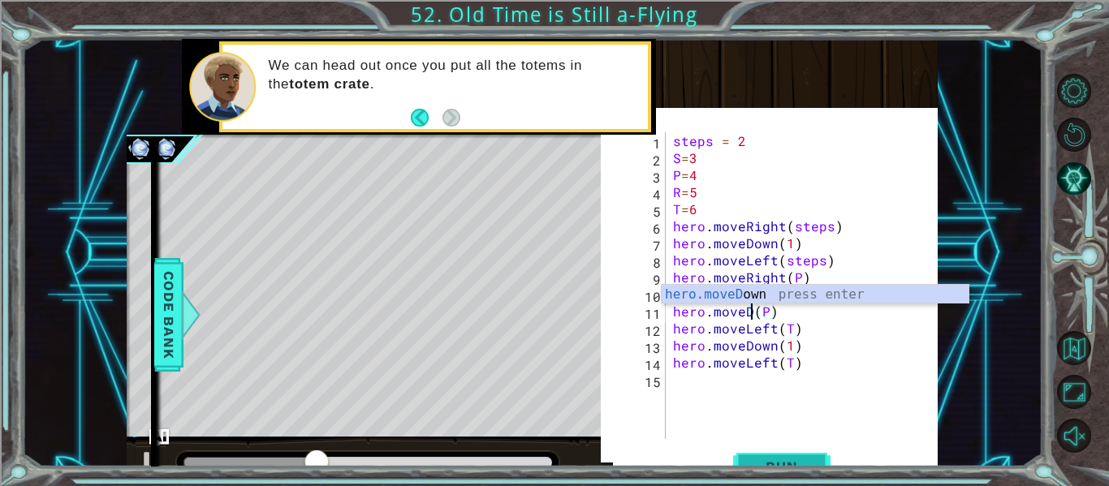
scroll to position [0, 5]
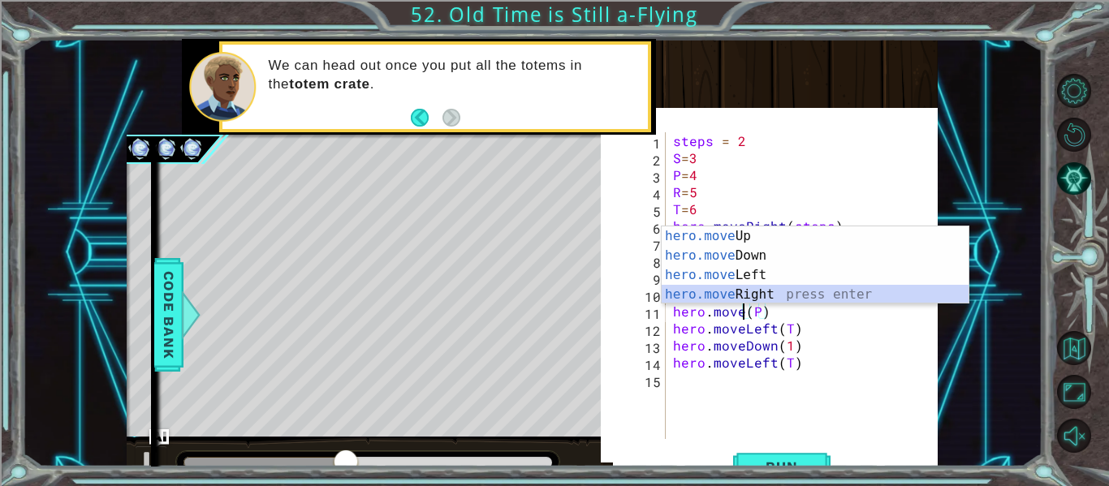
click at [726, 295] on div "hero.move Up press enter hero.move Down press enter hero.move Left press enter …" at bounding box center [815, 284] width 307 height 117
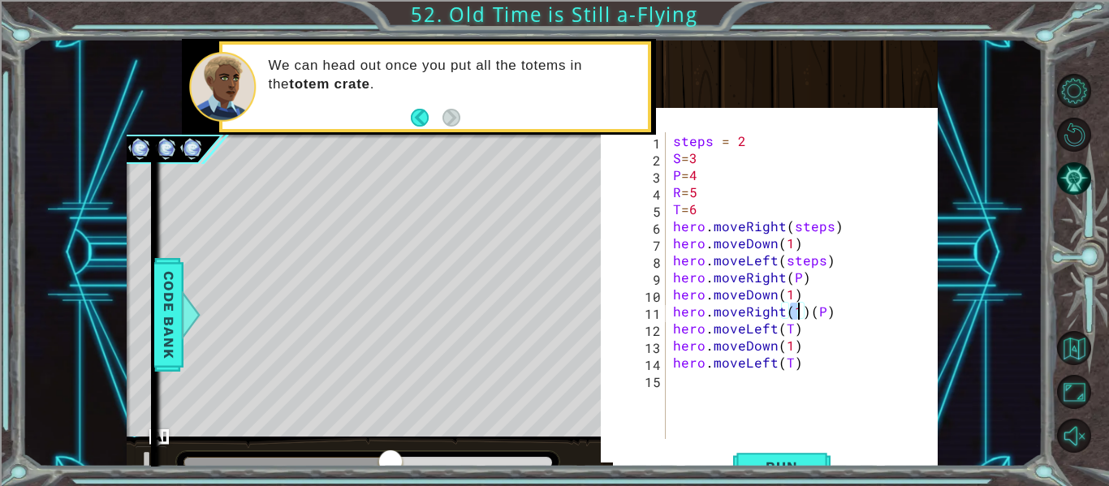
click at [773, 326] on div "steps = 2 S = 3 P = 4 R = 5 T = 6 hero . moveRight ( steps ) hero . moveDown ( …" at bounding box center [806, 302] width 273 height 341
click at [806, 309] on div "steps = 2 S = 3 P = 4 R = 5 T = 6 hero . moveRight ( steps ) hero . moveDown ( …" at bounding box center [806, 302] width 273 height 341
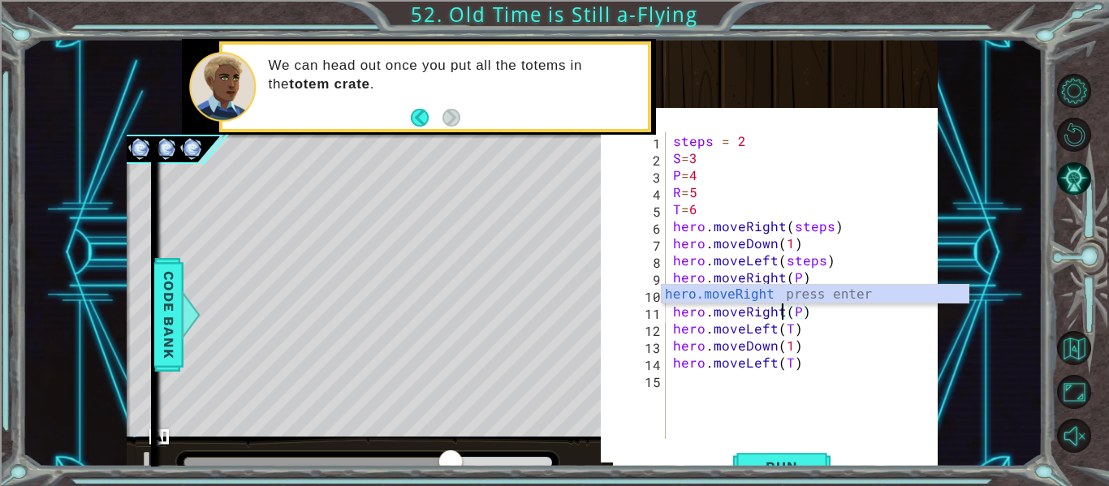
click at [778, 364] on div "steps = 2 S = 3 P = 4 R = 5 T = 6 hero . moveRight ( steps ) hero . moveDown ( …" at bounding box center [806, 302] width 273 height 341
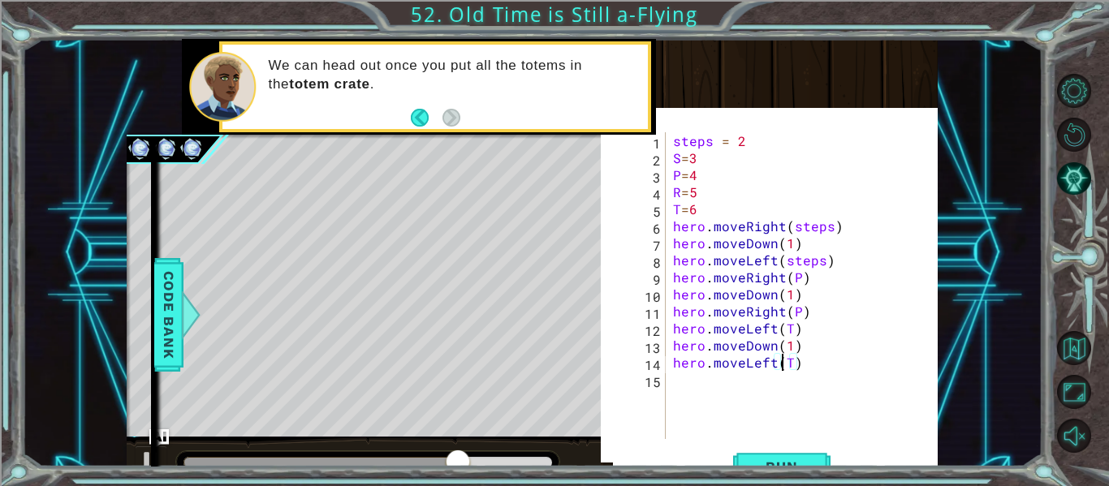
click at [772, 362] on div "steps = 2 S = 3 P = 4 R = 5 T = 6 hero . moveRight ( steps ) hero . moveDown ( …" at bounding box center [806, 302] width 273 height 341
click at [774, 338] on div "steps = 2 S = 3 P = 4 R = 5 T = 6 hero . moveRight ( steps ) hero . moveDown ( …" at bounding box center [806, 302] width 273 height 341
click at [771, 322] on div "steps = 2 S = 3 P = 4 R = 5 T = 6 hero . moveRight ( steps ) hero . moveDown ( …" at bounding box center [806, 302] width 273 height 341
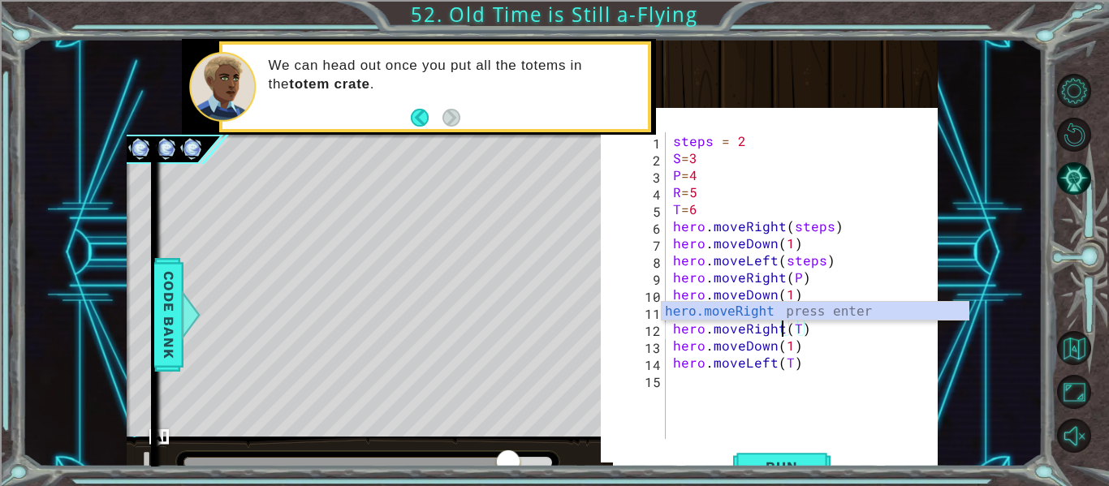
scroll to position [0, 7]
click at [747, 454] on button "Run" at bounding box center [781, 466] width 97 height 45
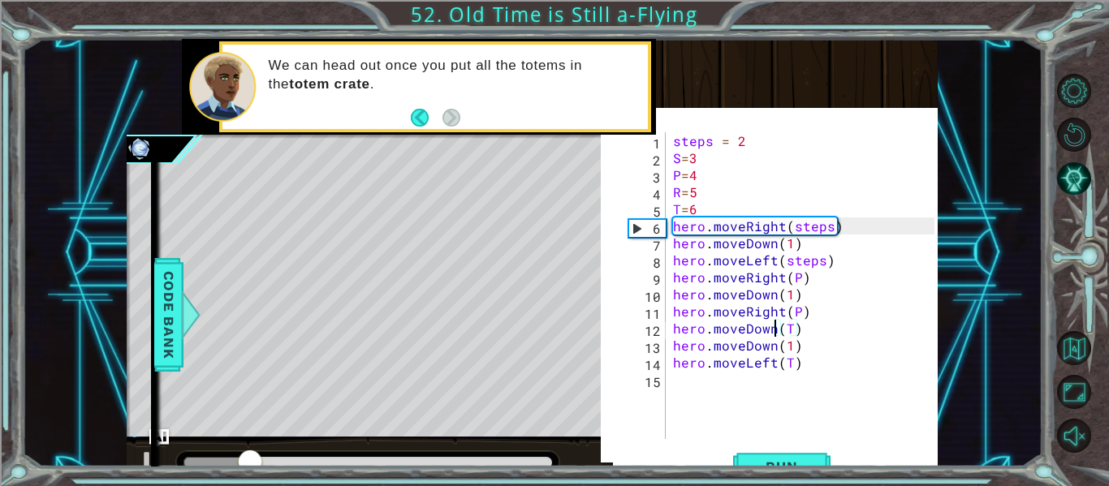
click at [773, 347] on div "steps = 2 S = 3 P = 4 R = 5 T = 6 hero . moveRight ( steps ) hero . moveDown ( …" at bounding box center [806, 302] width 273 height 341
click at [773, 331] on div "steps = 2 S = 3 P = 4 R = 5 T = 6 hero . moveRight ( steps ) hero . moveDown ( …" at bounding box center [806, 302] width 273 height 341
click at [782, 303] on div "steps = 2 S = 3 P = 4 R = 5 T = 6 hero . moveRight ( steps ) hero . moveDown ( …" at bounding box center [806, 302] width 273 height 341
click at [778, 312] on div "steps = 2 S = 3 P = 4 R = 5 T = 6 hero . moveRight ( steps ) hero . moveDown ( …" at bounding box center [806, 302] width 273 height 341
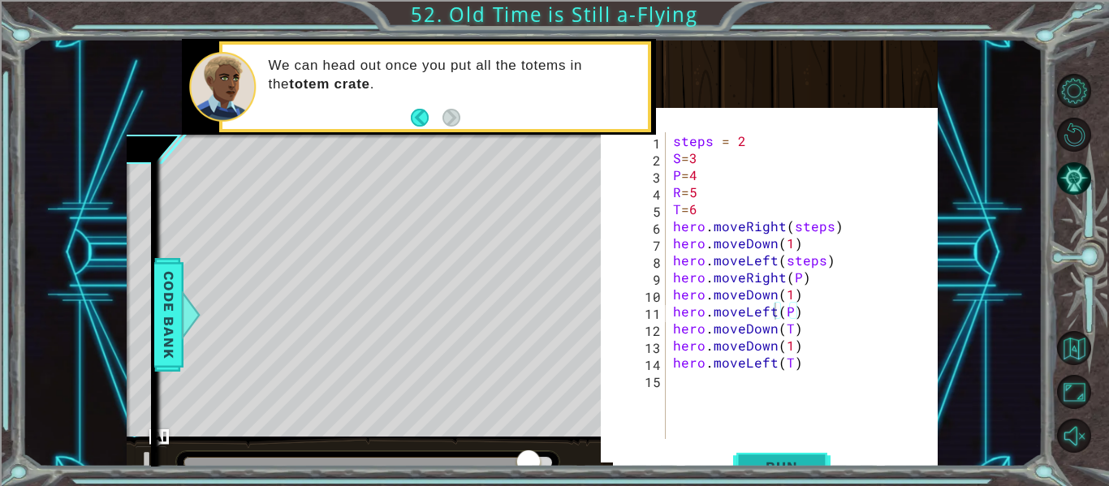
click at [774, 463] on span "Run" at bounding box center [781, 467] width 64 height 16
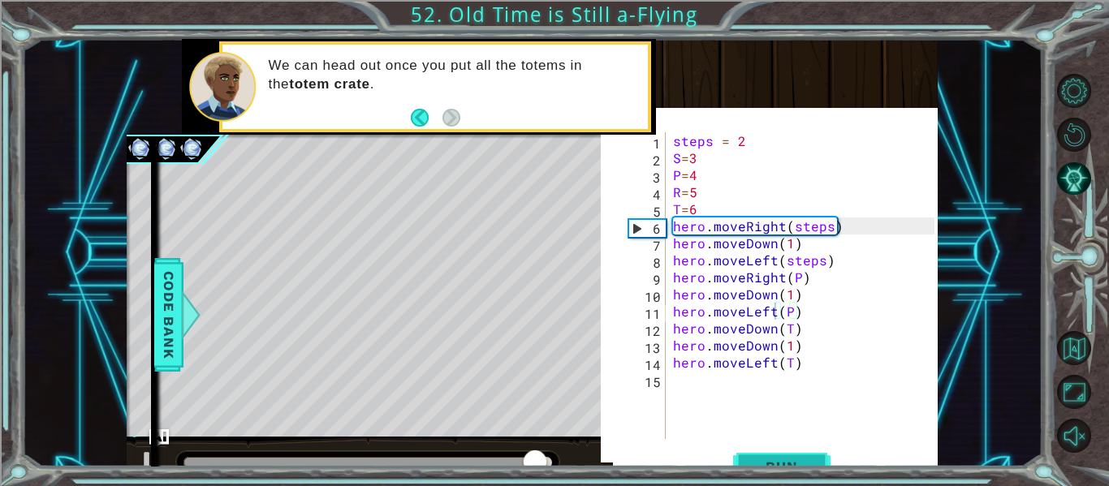
click at [774, 463] on span "Run" at bounding box center [781, 467] width 64 height 16
click at [774, 326] on div "steps = 2 S = 3 P = 4 R = 5 T = 6 hero . moveRight ( steps ) hero . moveDown ( …" at bounding box center [806, 302] width 273 height 341
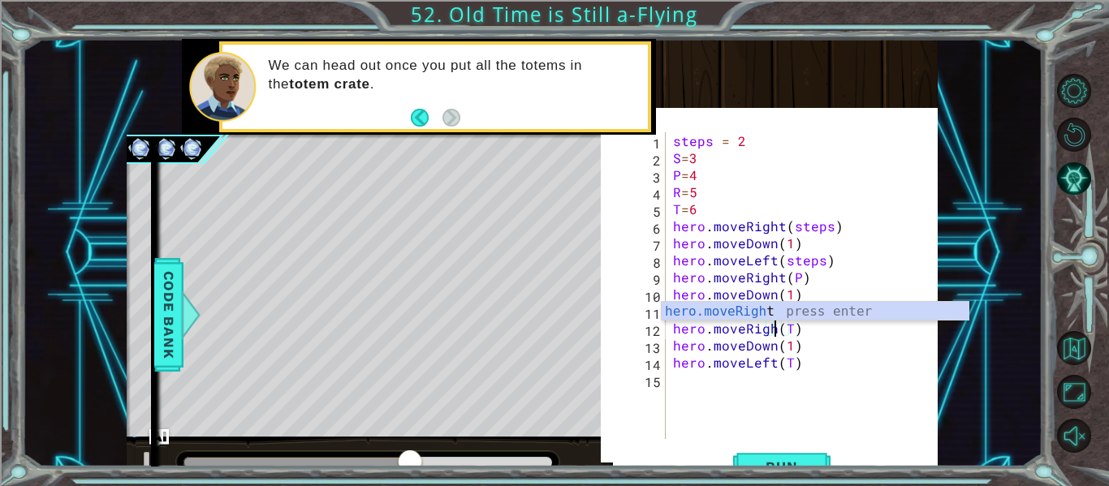
scroll to position [0, 7]
click at [786, 450] on button "Run" at bounding box center [781, 466] width 97 height 45
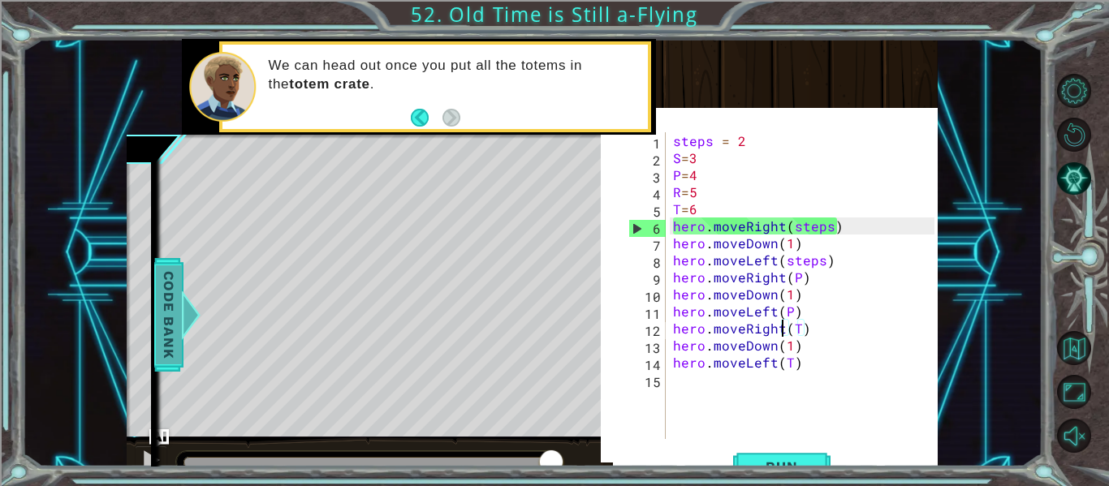
click at [170, 317] on span "Code Bank" at bounding box center [169, 314] width 26 height 99
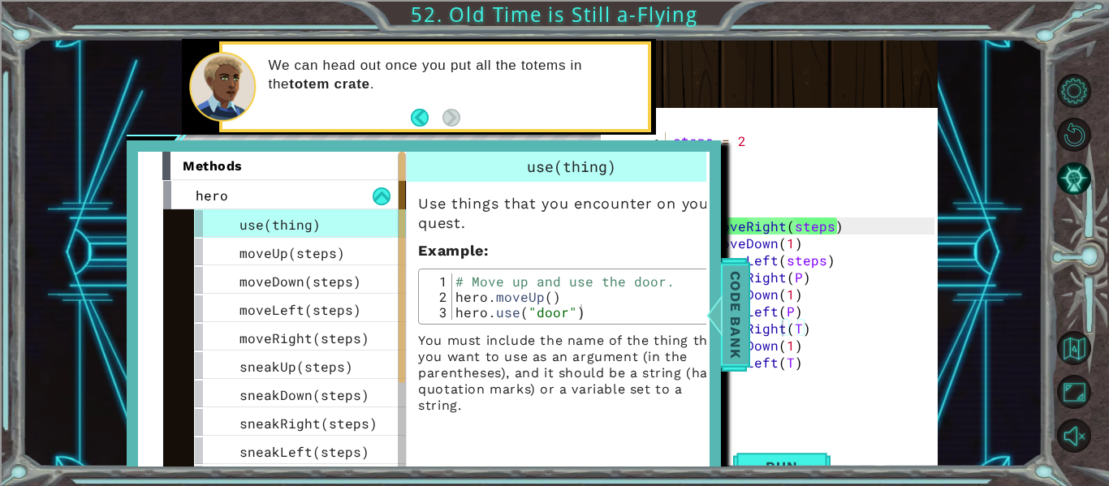
click at [731, 299] on span "Code Bank" at bounding box center [735, 314] width 26 height 99
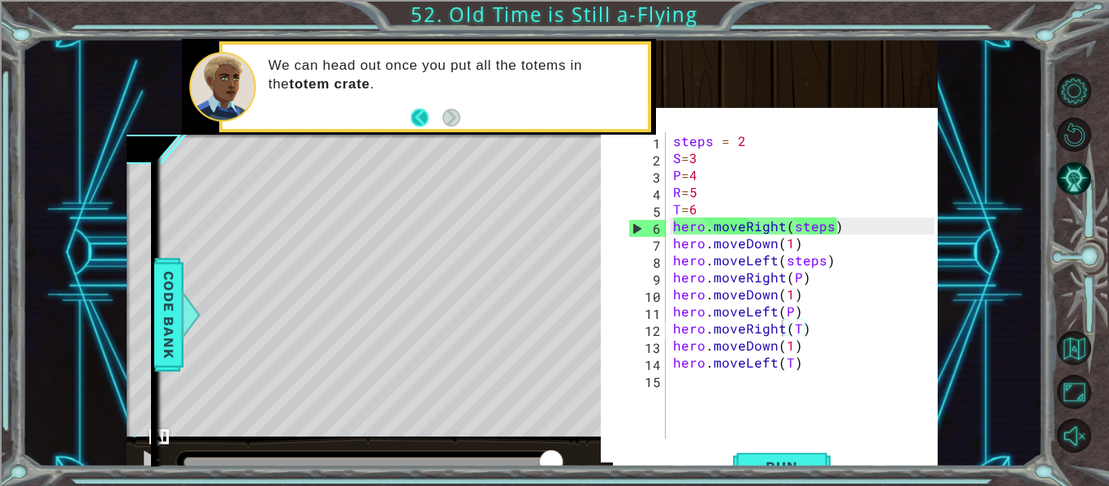
click at [421, 117] on button "Back" at bounding box center [427, 118] width 32 height 18
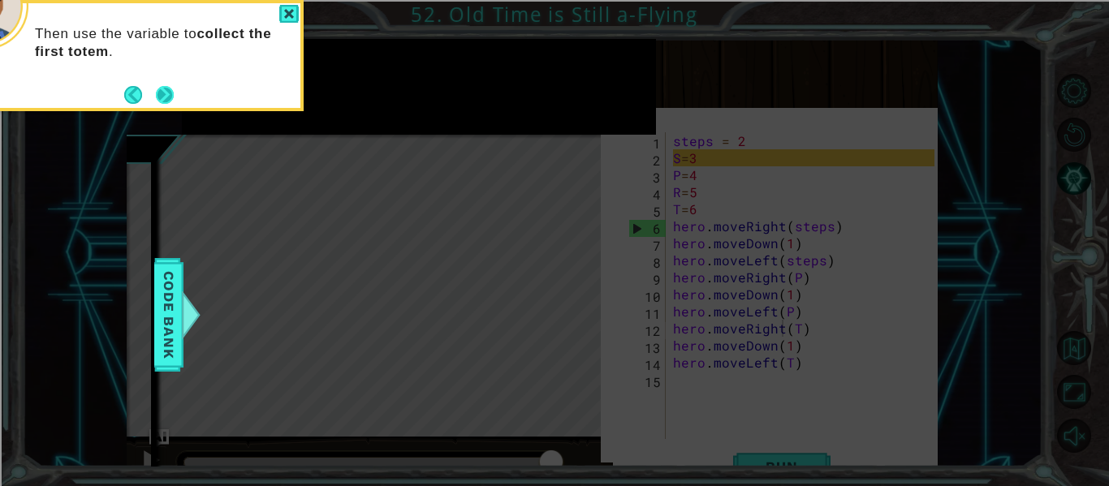
click at [170, 94] on button "Next" at bounding box center [165, 94] width 19 height 19
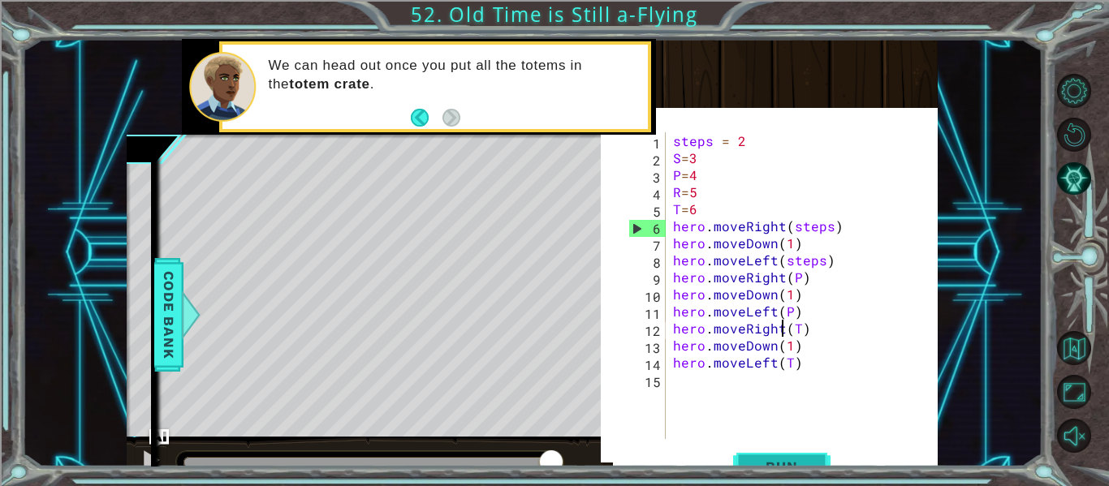
click at [761, 460] on span "Run" at bounding box center [781, 467] width 64 height 16
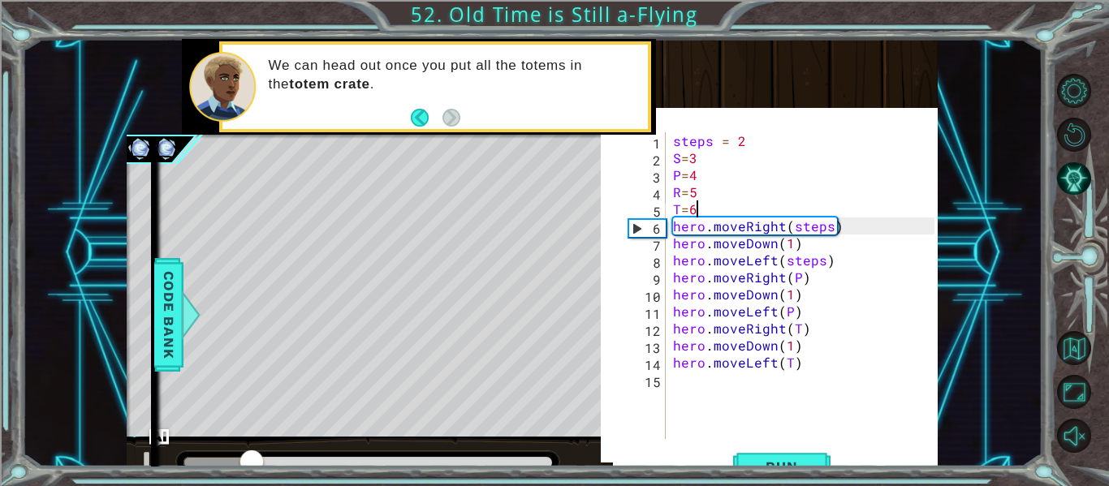
click at [696, 209] on div "steps = 2 S = 3 P = 4 R = 5 T = 6 hero . moveRight ( steps ) hero . moveDown ( …" at bounding box center [806, 302] width 273 height 341
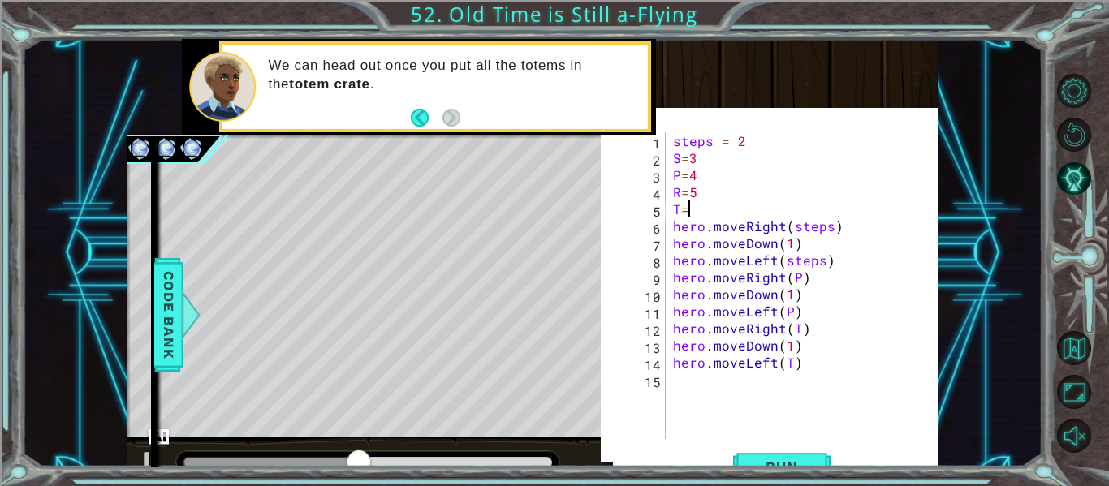
type textarea "T"
click at [698, 195] on div "steps = 2 S = 3 P = 4 R = 5 hero . moveRight ( steps ) hero . moveDown ( 1 ) he…" at bounding box center [806, 302] width 273 height 341
type textarea "R"
click at [702, 175] on div "steps = 2 S = 3 P = 4 hero . moveRight ( steps ) hero . moveDown ( 1 ) hero . m…" at bounding box center [806, 302] width 273 height 341
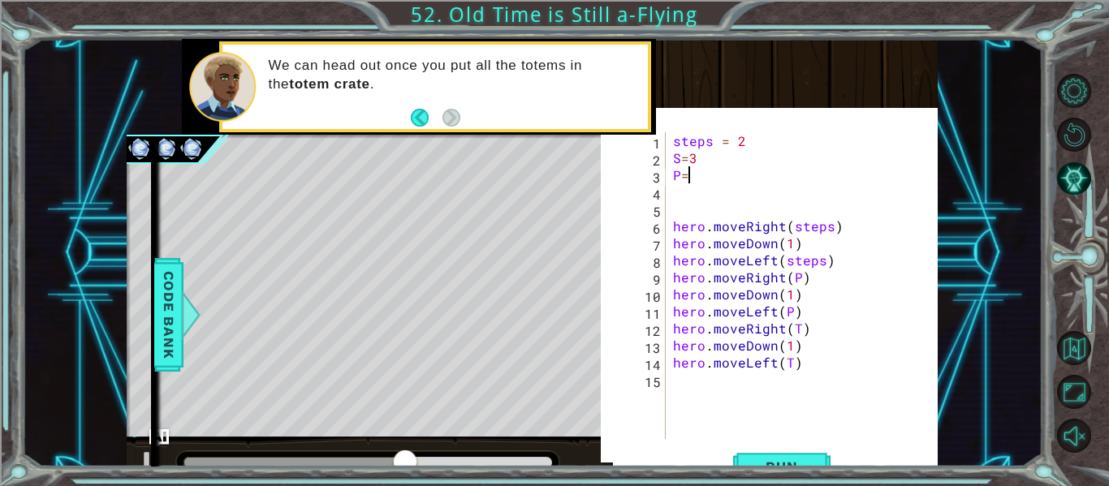
type textarea "P"
click at [702, 161] on div "steps = 2 S = 3 hero . moveRight ( steps ) hero . moveDown ( 1 ) hero . moveLef…" at bounding box center [806, 302] width 273 height 341
type textarea "S"
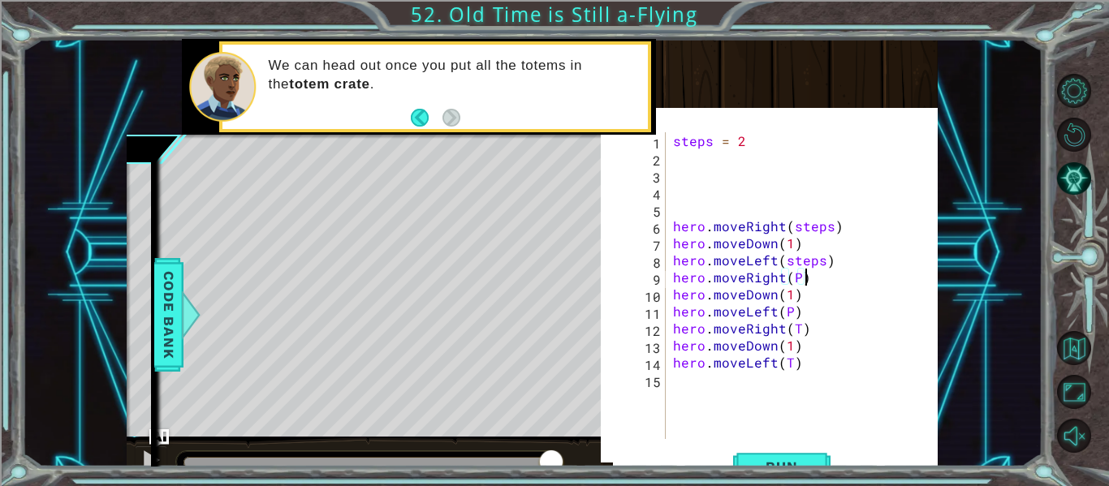
click at [803, 282] on div "steps = 2 hero . moveRight ( steps ) hero . moveDown ( 1 ) hero . moveLeft ( st…" at bounding box center [806, 302] width 273 height 341
click at [814, 270] on div "steps = 2 hero . moveRight ( steps ) hero . moveDown ( 1 ) hero . moveLeft ( st…" at bounding box center [806, 302] width 273 height 341
click at [829, 263] on div "steps = 2 hero . moveRight ( steps ) hero . moveDown ( 1 ) hero . moveLeft ( st…" at bounding box center [806, 302] width 273 height 341
type textarea "hero.moveLeft(steps)"
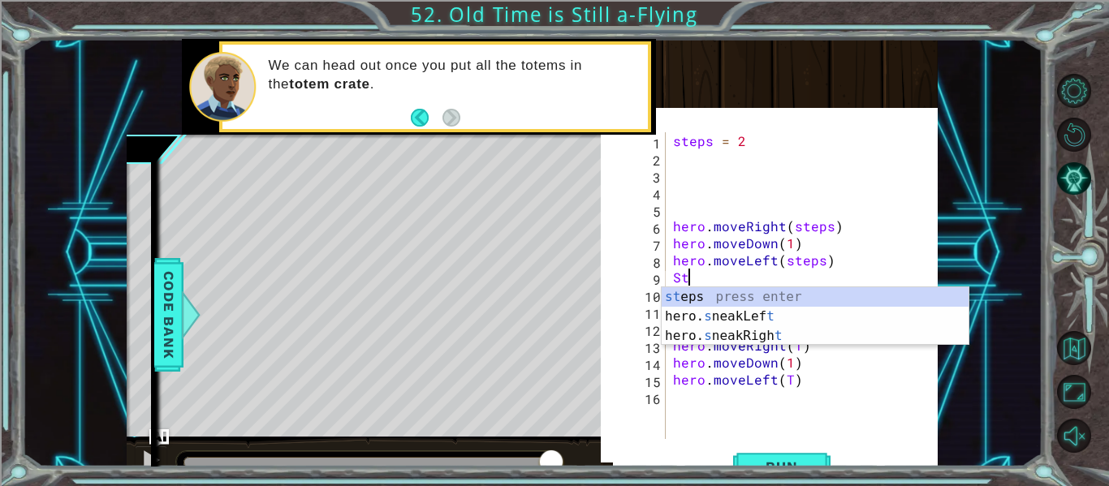
type textarea "S"
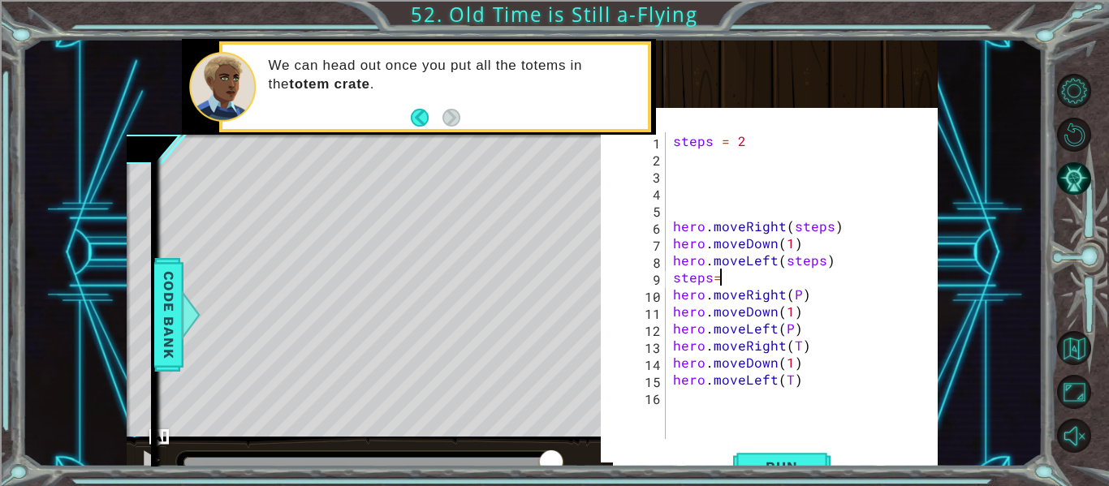
scroll to position [0, 2]
click at [798, 334] on div "steps = 2 hero . moveRight ( steps ) hero . moveDown ( 1 ) hero . moveLeft ( st…" at bounding box center [806, 302] width 273 height 341
type textarea "hero.moveLeft(P)"
click at [808, 455] on button "Run" at bounding box center [781, 466] width 97 height 45
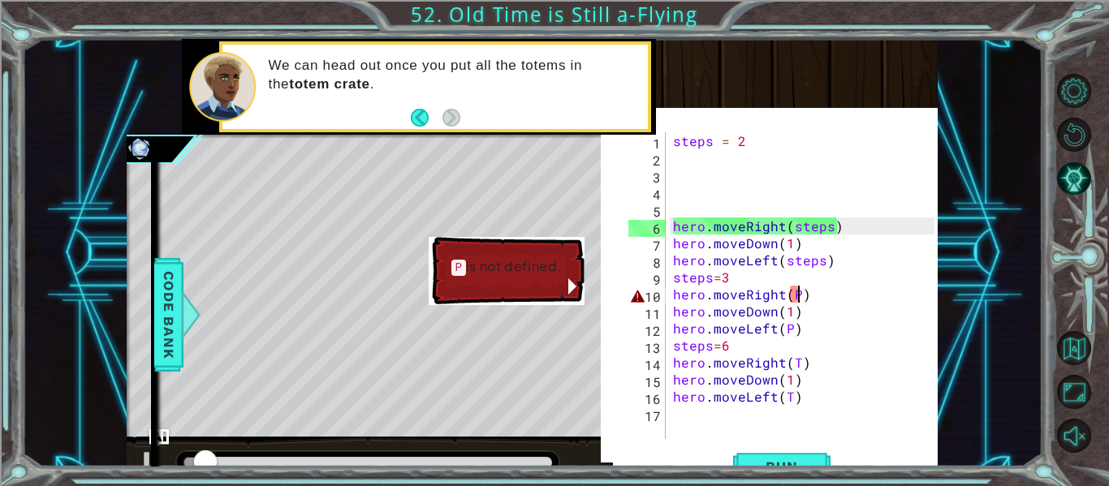
click at [799, 294] on div "steps = 2 hero . moveRight ( steps ) hero . moveDown ( 1 ) hero . moveLeft ( st…" at bounding box center [806, 302] width 273 height 341
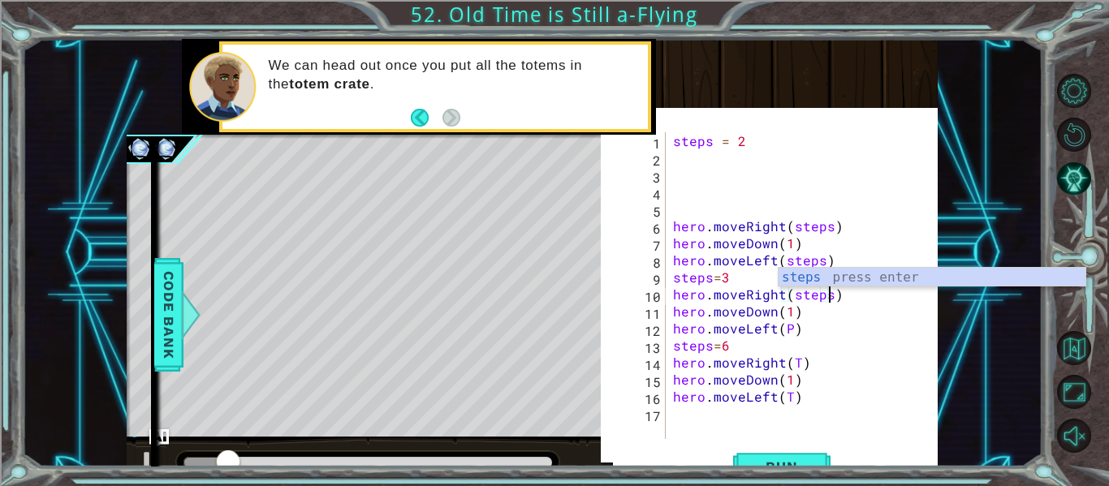
scroll to position [0, 10]
click at [789, 333] on div "steps = 2 hero . moveRight ( steps ) hero . moveDown ( 1 ) hero . moveLeft ( st…" at bounding box center [806, 302] width 273 height 341
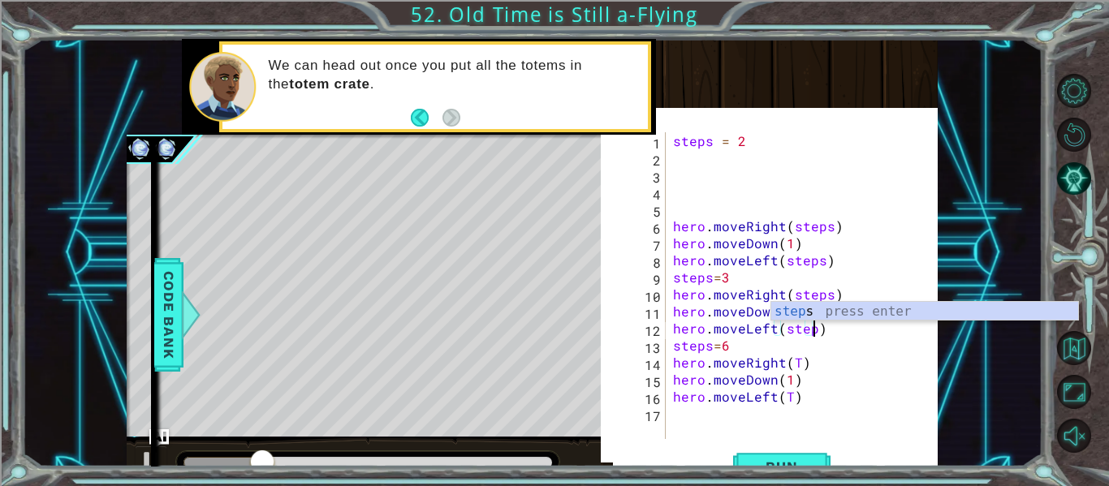
scroll to position [0, 9]
click at [796, 364] on div "steps = 2 hero . moveRight ( steps ) hero . moveDown ( 1 ) hero . moveLeft ( st…" at bounding box center [806, 302] width 273 height 341
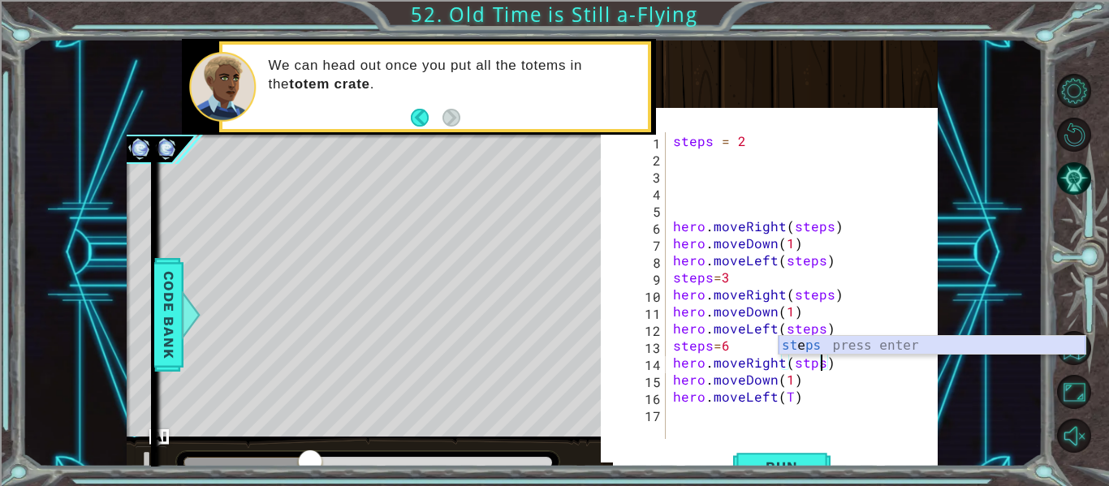
click at [799, 347] on div "st e ps press enter" at bounding box center [931, 365] width 307 height 58
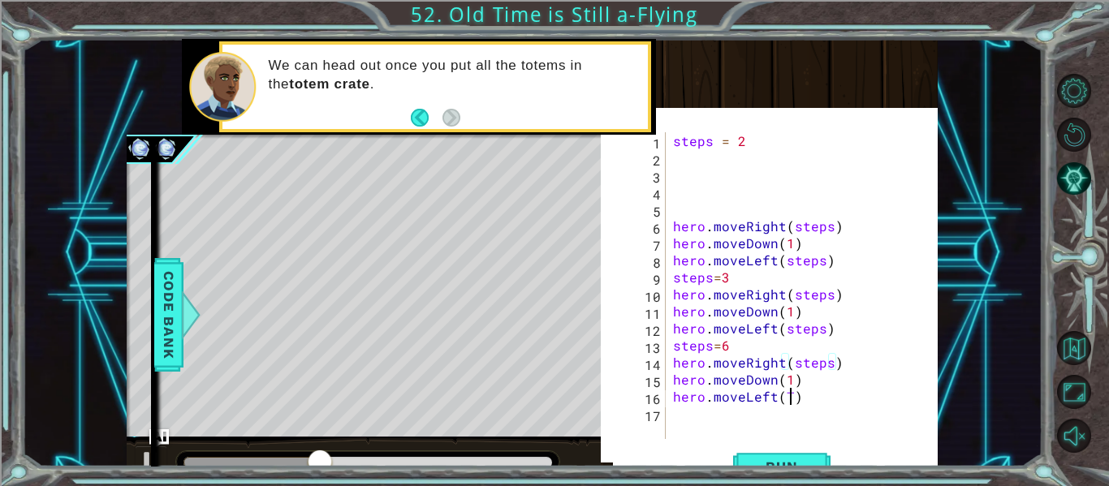
click at [789, 393] on div "steps = 2 hero . moveRight ( steps ) hero . moveDown ( 1 ) hero . moveLeft ( st…" at bounding box center [806, 302] width 273 height 341
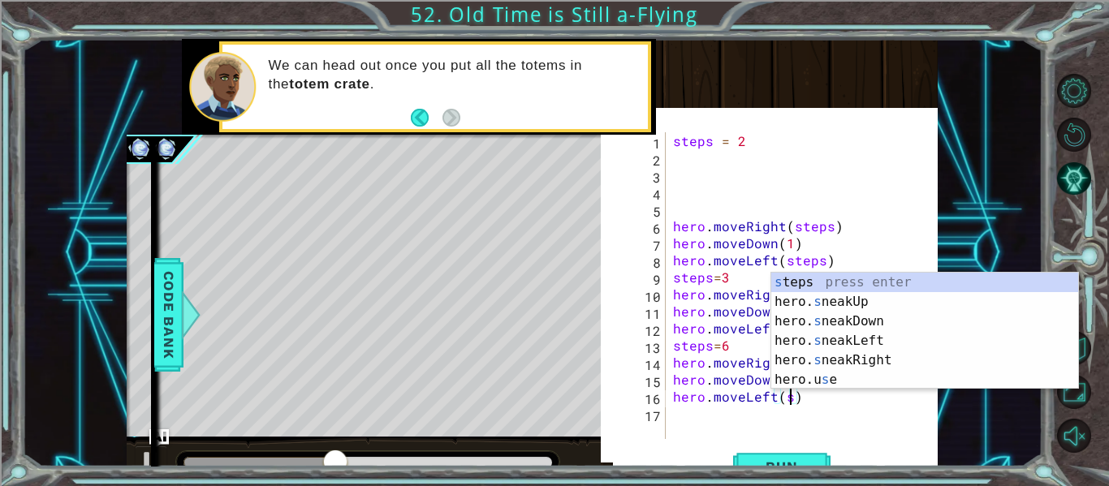
scroll to position [0, 7]
click at [830, 278] on div "s teps press enter hero. s neakUp press enter hero. s neakDown press enter hero…" at bounding box center [924, 351] width 307 height 156
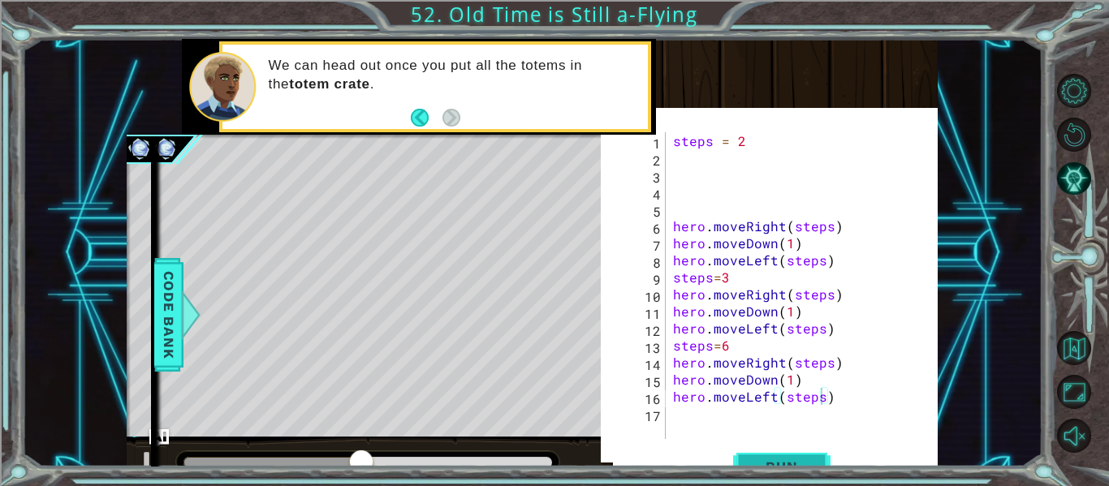
click at [758, 459] on span "Run" at bounding box center [781, 467] width 64 height 16
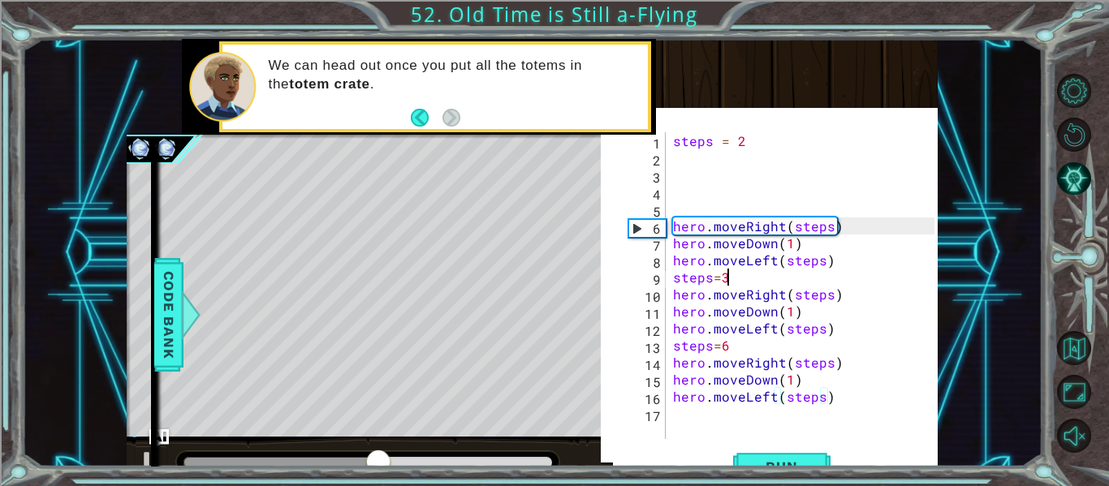
click at [731, 280] on div "steps = 2 hero . moveRight ( steps ) hero . moveDown ( 1 ) hero . moveLeft ( st…" at bounding box center [806, 302] width 273 height 341
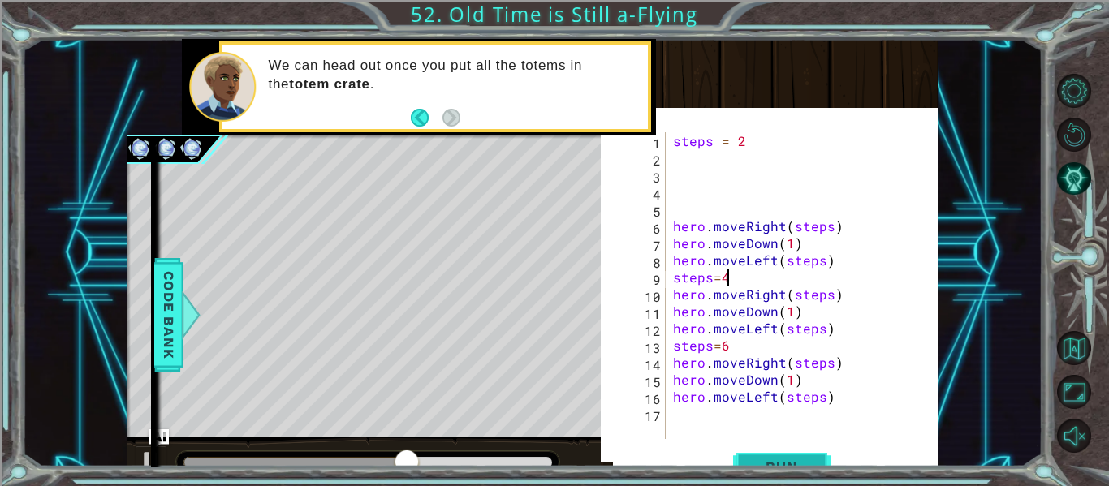
type textarea "steps=4"
click at [769, 457] on button "Run" at bounding box center [781, 466] width 97 height 45
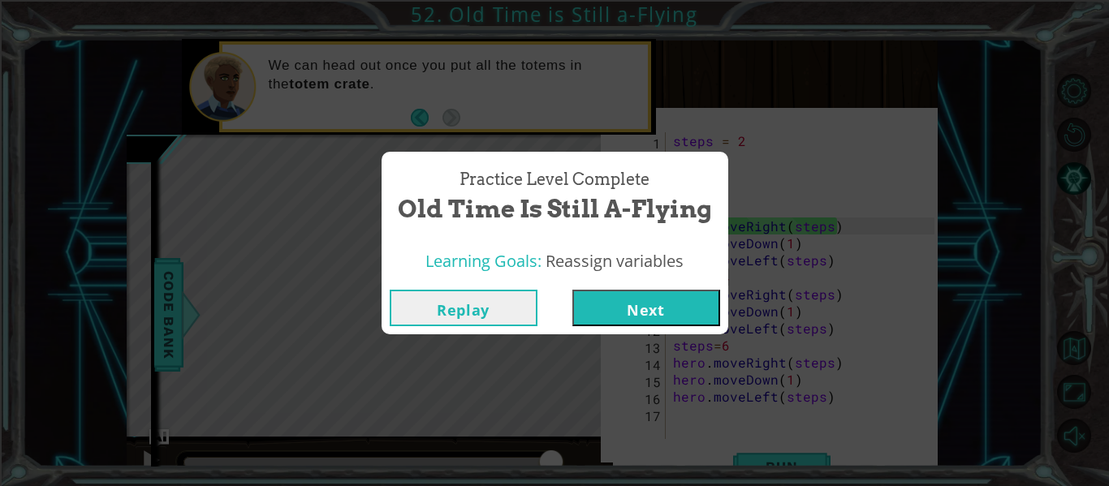
click at [632, 309] on button "Next" at bounding box center [646, 308] width 148 height 37
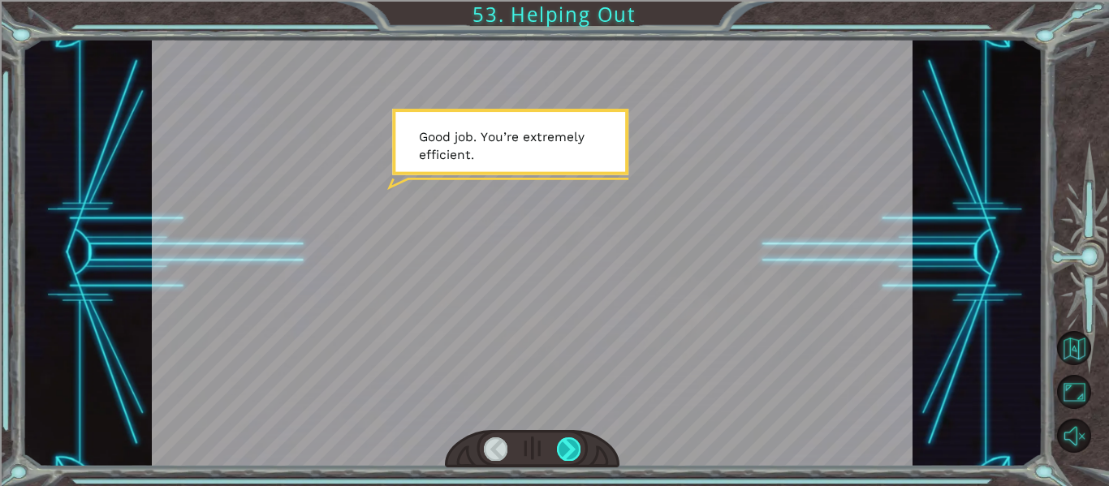
click at [576, 448] on div at bounding box center [569, 449] width 24 height 23
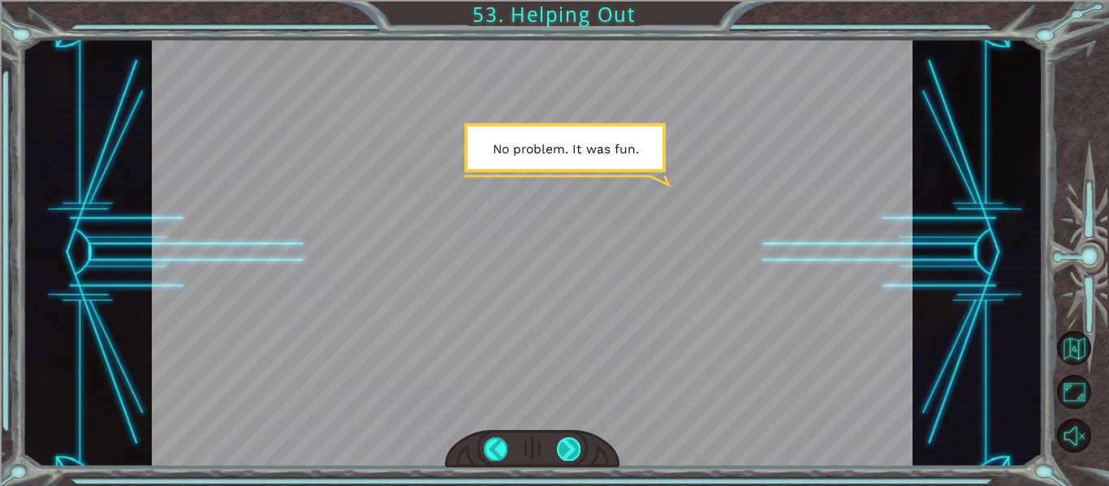
click at [576, 448] on div at bounding box center [569, 449] width 24 height 23
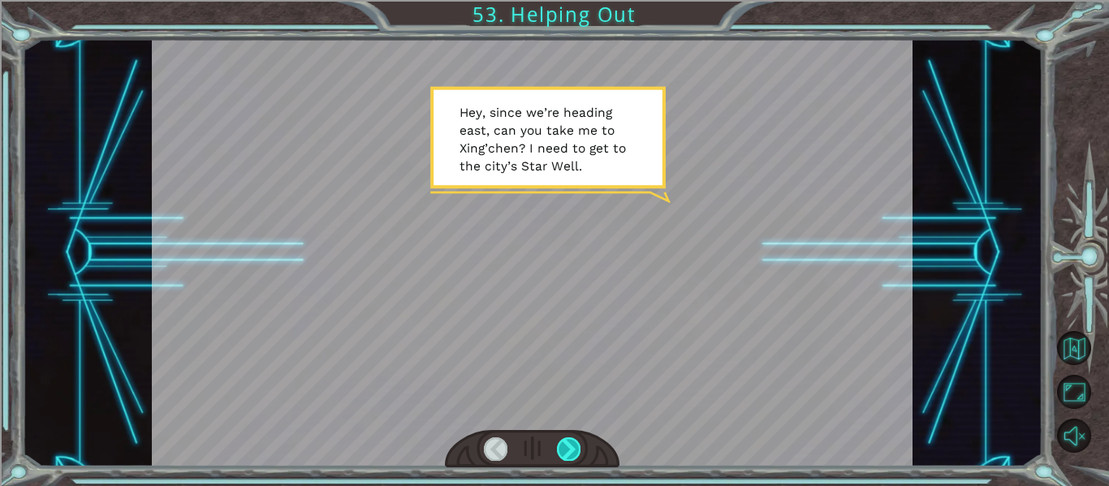
click at [576, 447] on div at bounding box center [569, 449] width 24 height 23
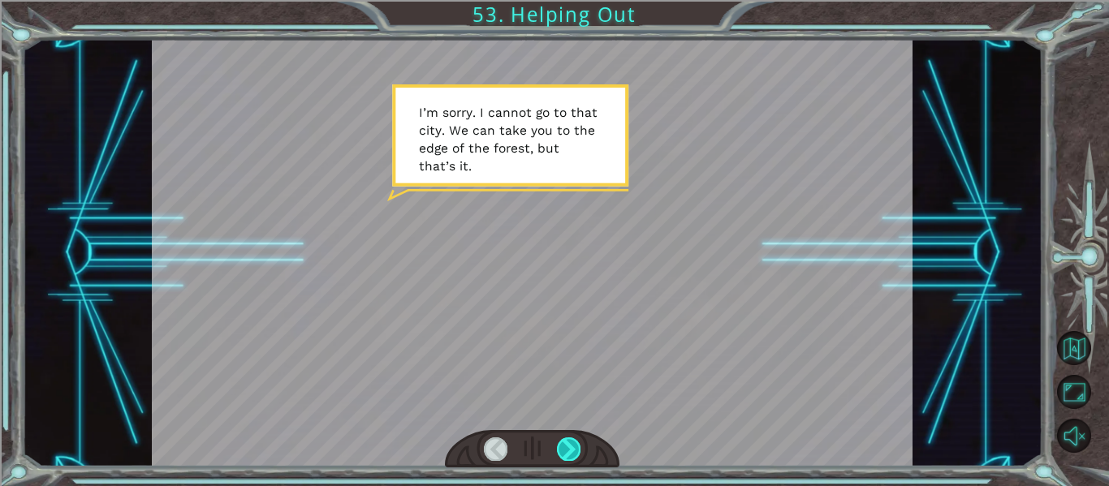
click at [576, 447] on div at bounding box center [569, 449] width 24 height 23
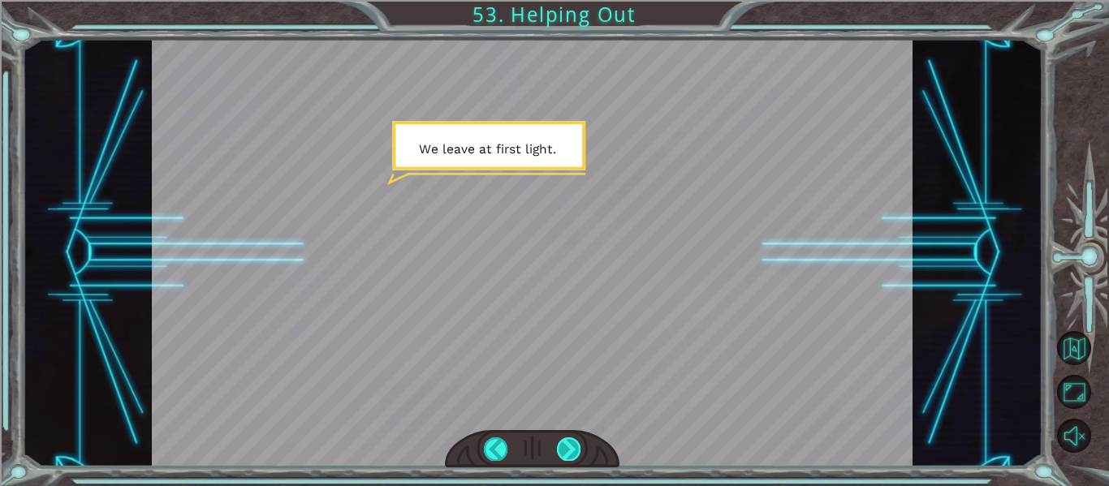
click at [576, 447] on div at bounding box center [569, 449] width 24 height 23
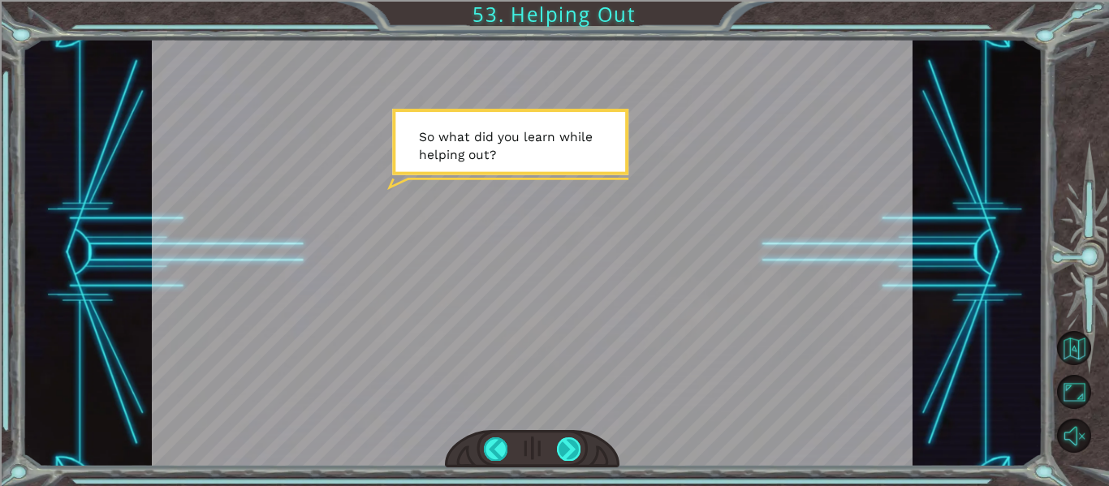
click at [576, 447] on div at bounding box center [569, 449] width 24 height 23
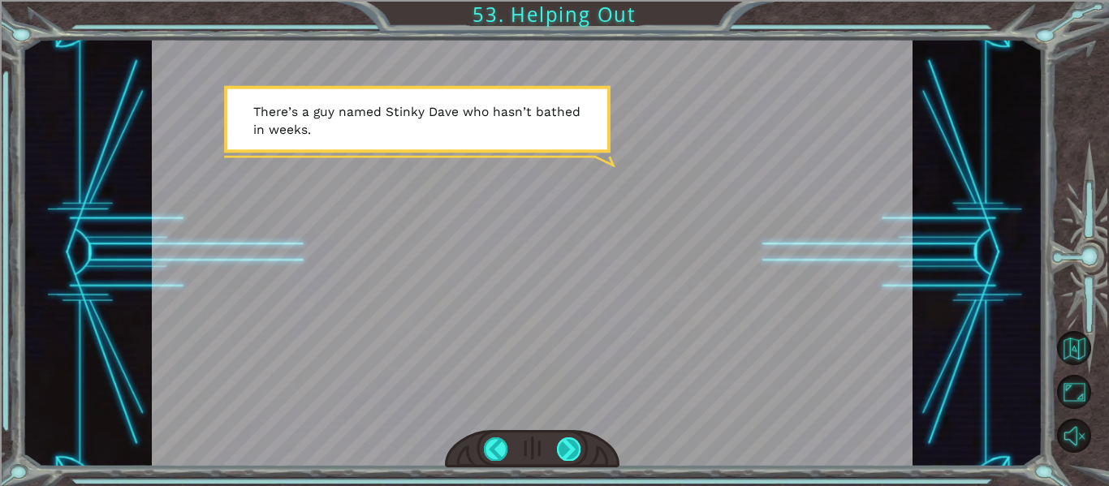
click at [561, 446] on div at bounding box center [569, 449] width 24 height 23
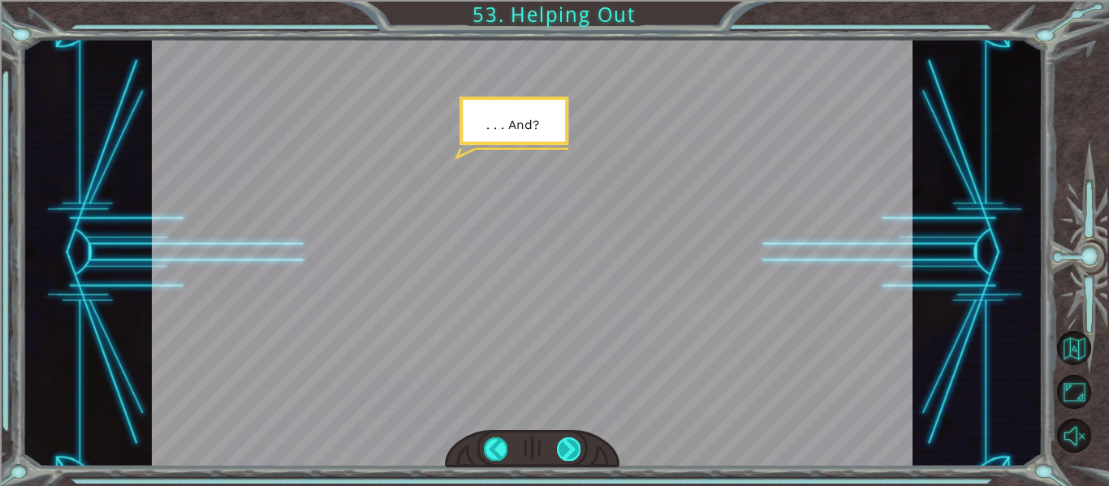
click at [561, 446] on div at bounding box center [569, 449] width 24 height 23
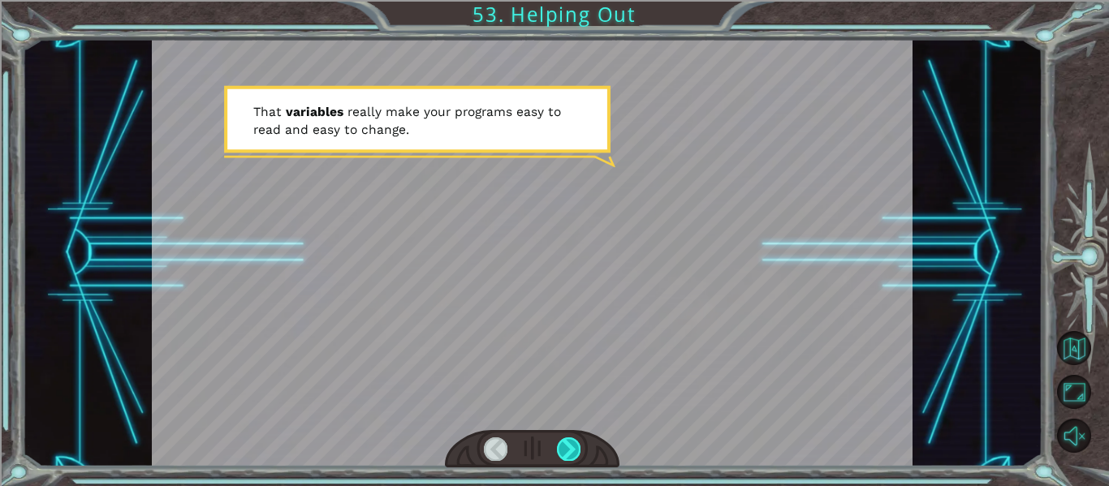
click at [561, 446] on div at bounding box center [569, 449] width 24 height 23
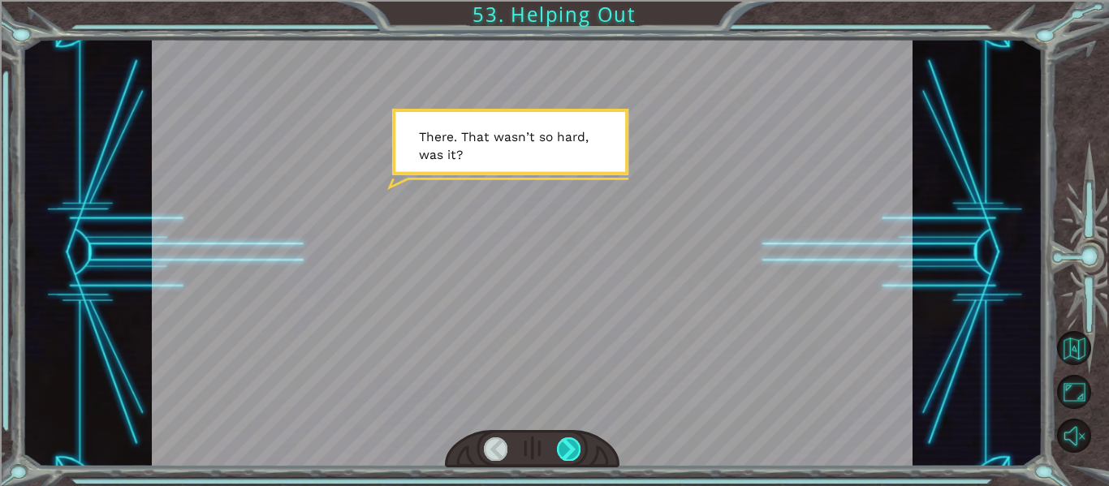
click at [561, 446] on div at bounding box center [569, 449] width 24 height 23
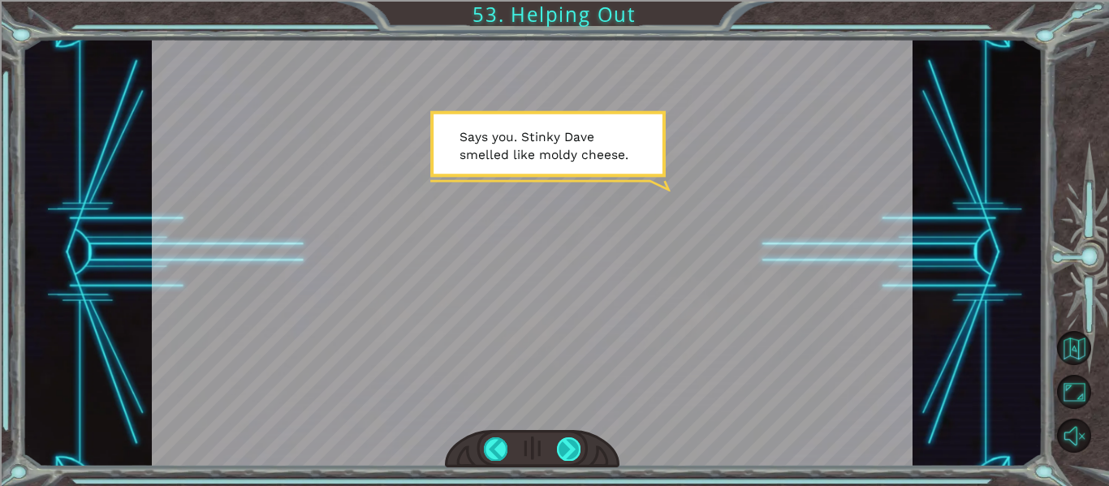
click at [561, 446] on div at bounding box center [569, 449] width 24 height 23
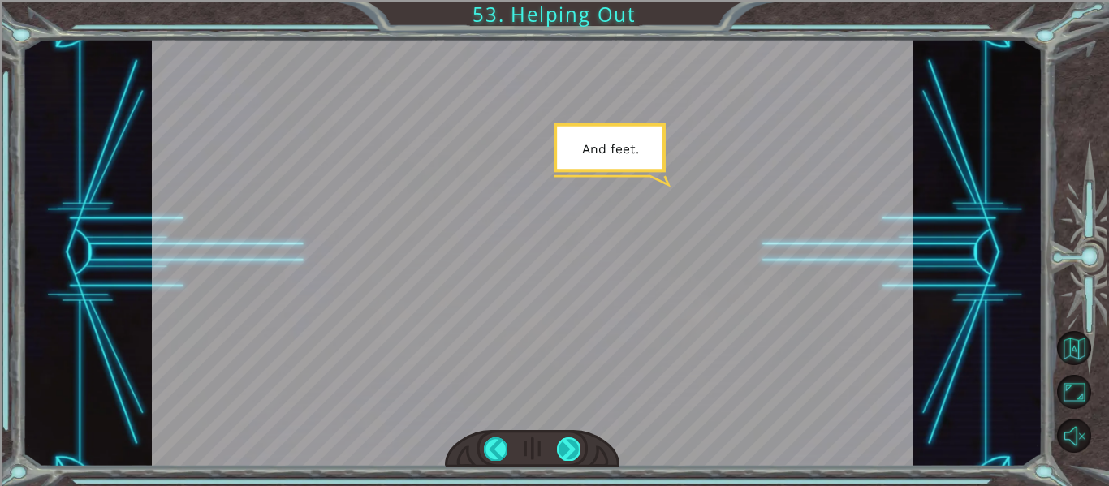
click at [561, 446] on div at bounding box center [569, 449] width 24 height 23
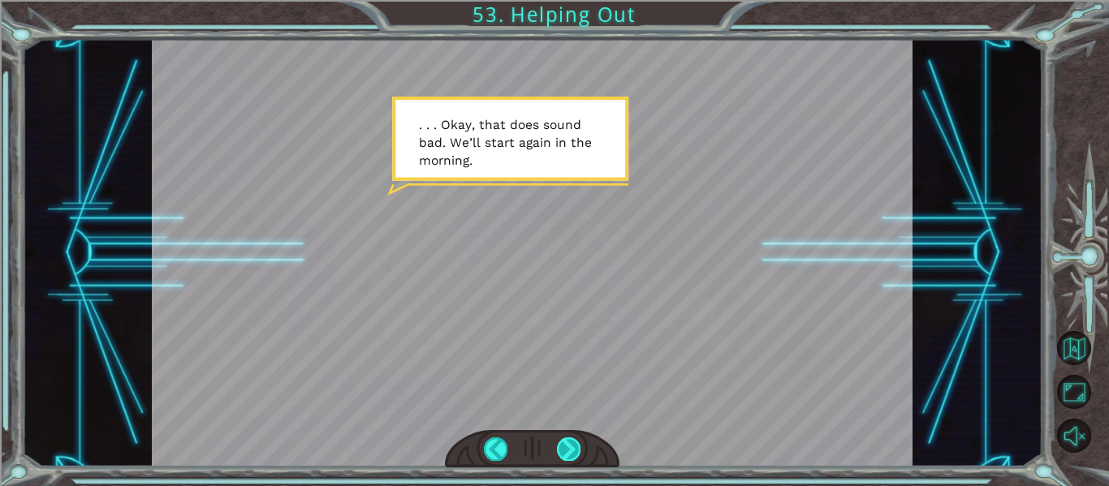
click at [561, 446] on div at bounding box center [569, 449] width 24 height 23
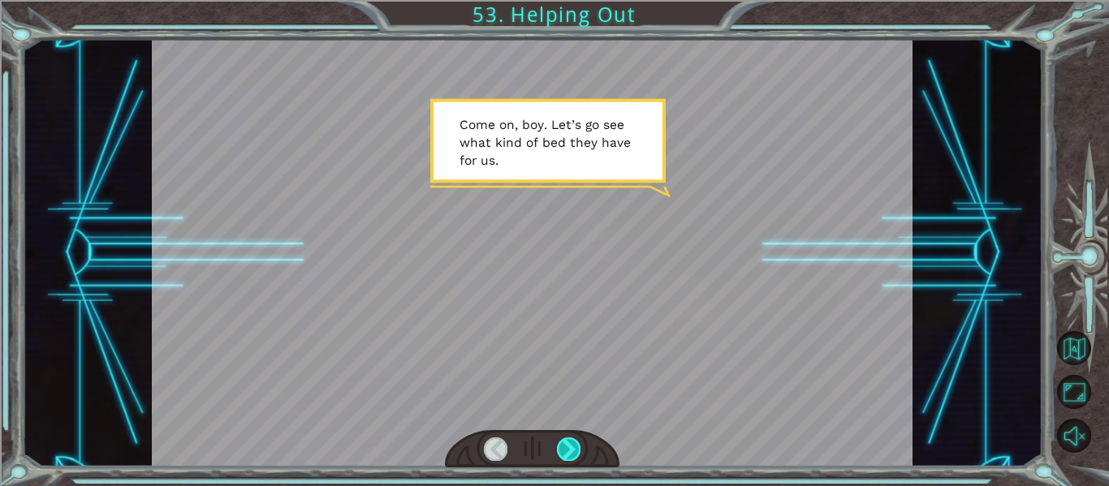
click at [561, 446] on div at bounding box center [569, 449] width 24 height 23
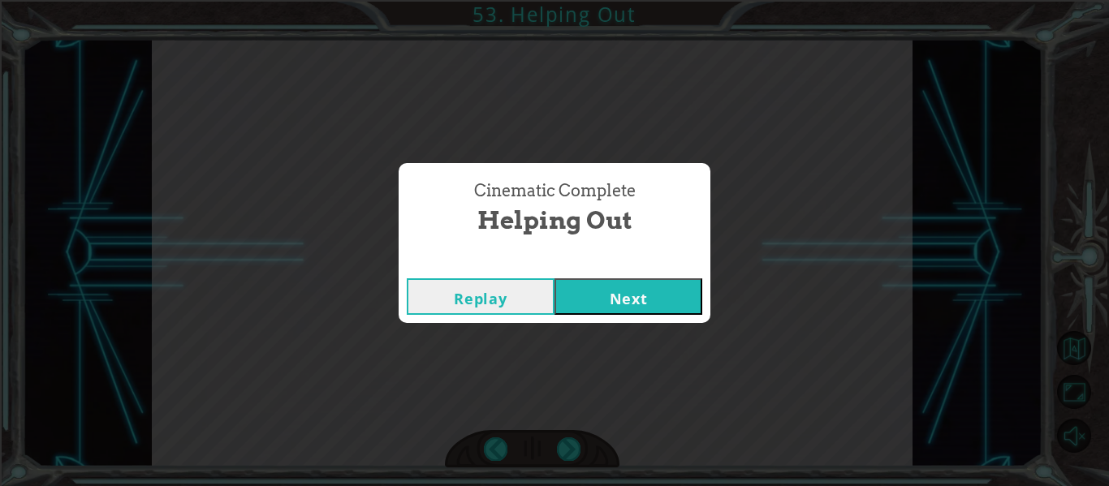
click at [623, 291] on button "Next" at bounding box center [628, 296] width 148 height 37
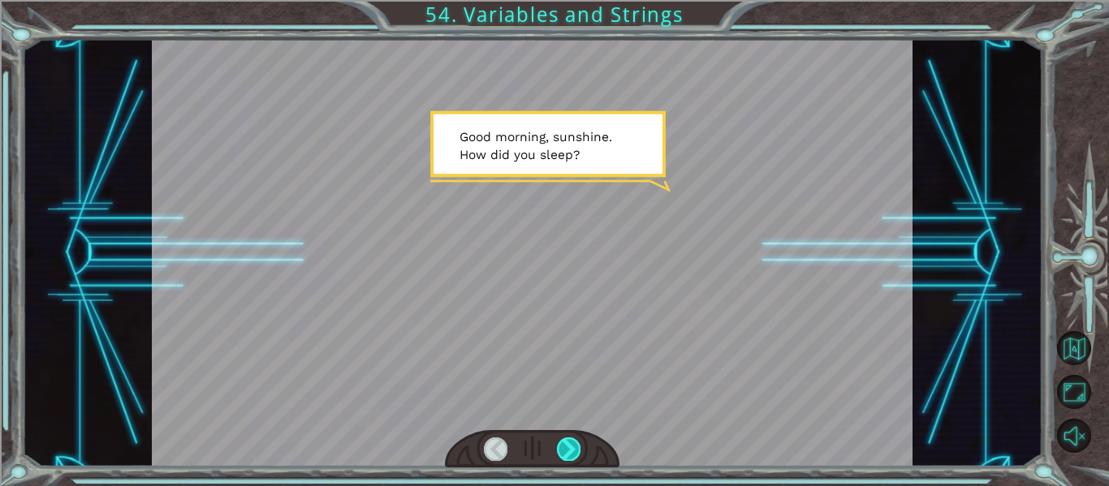
click at [563, 456] on div at bounding box center [569, 449] width 24 height 23
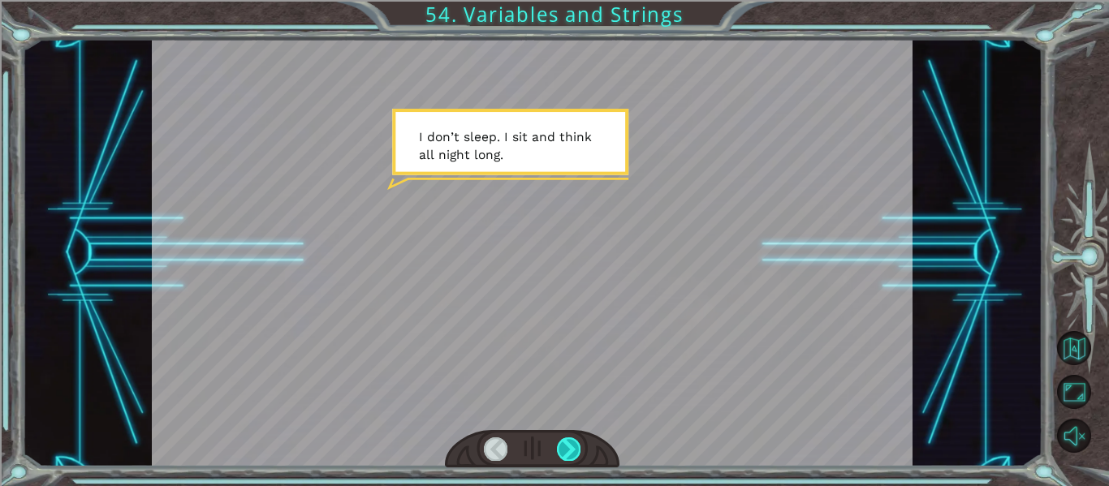
click at [563, 456] on div at bounding box center [569, 449] width 24 height 23
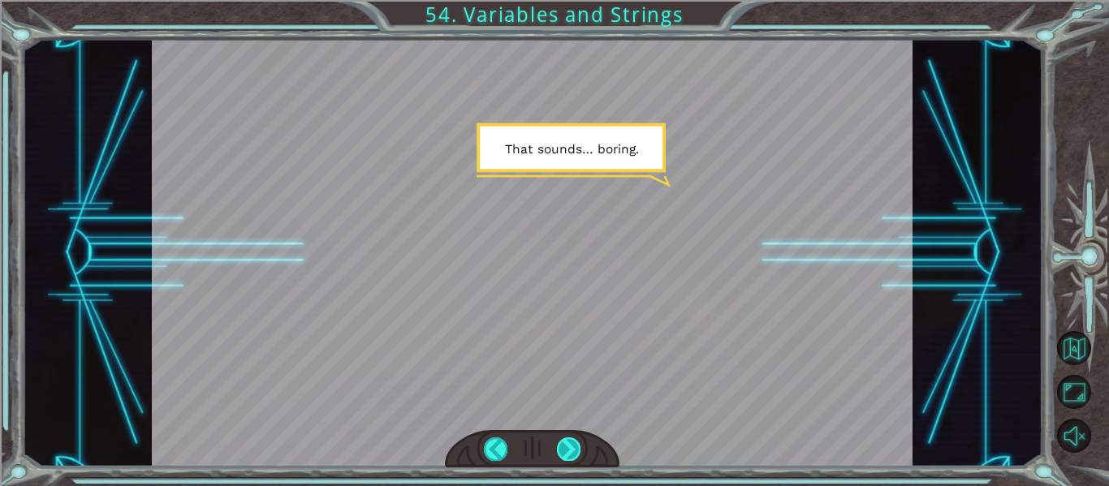
click at [563, 456] on div at bounding box center [569, 449] width 24 height 23
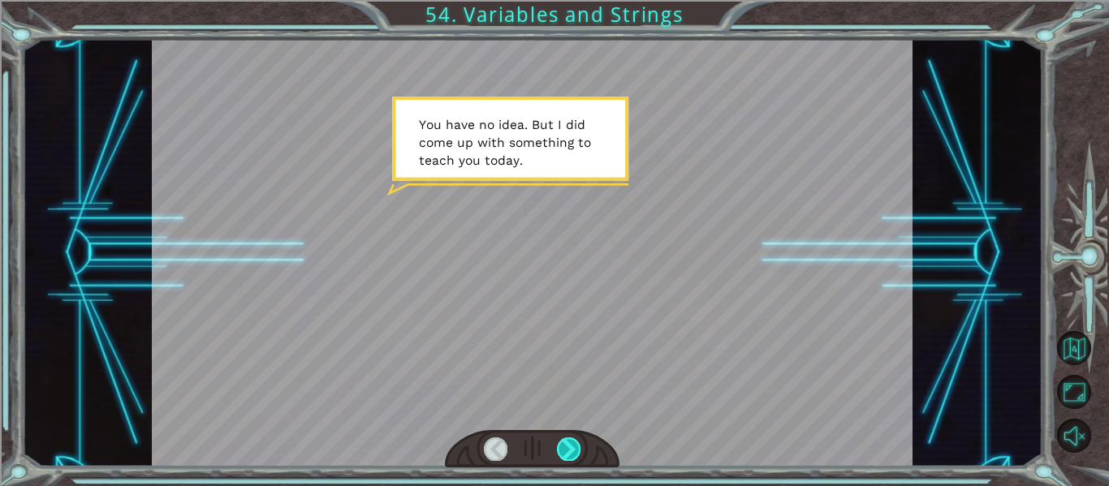
click at [563, 456] on div at bounding box center [569, 449] width 24 height 23
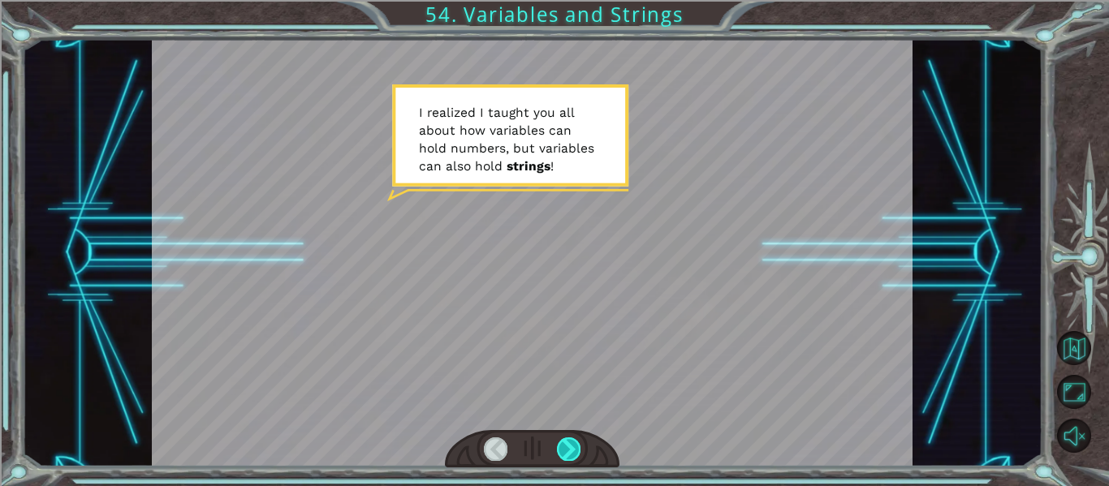
click at [563, 456] on div at bounding box center [569, 449] width 24 height 23
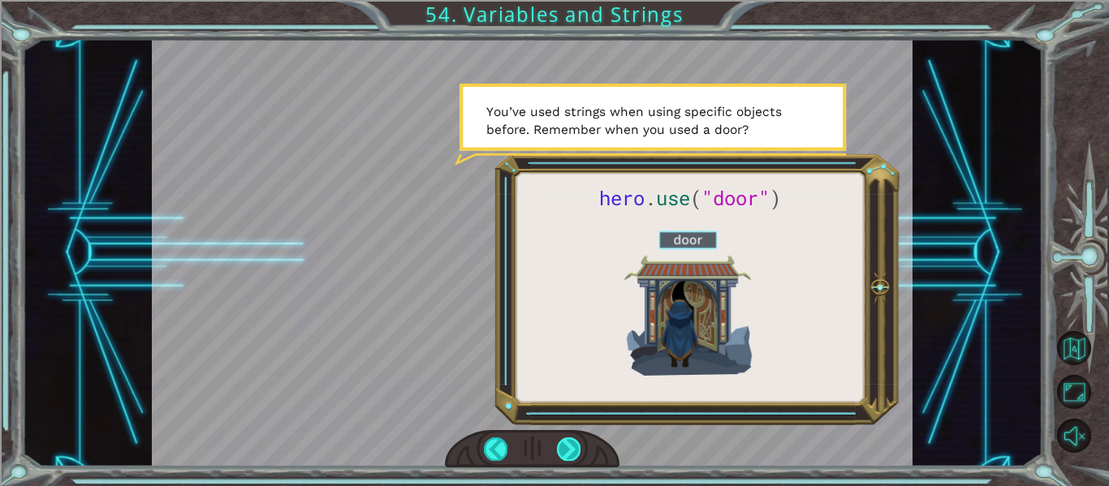
click at [563, 456] on div at bounding box center [569, 449] width 24 height 23
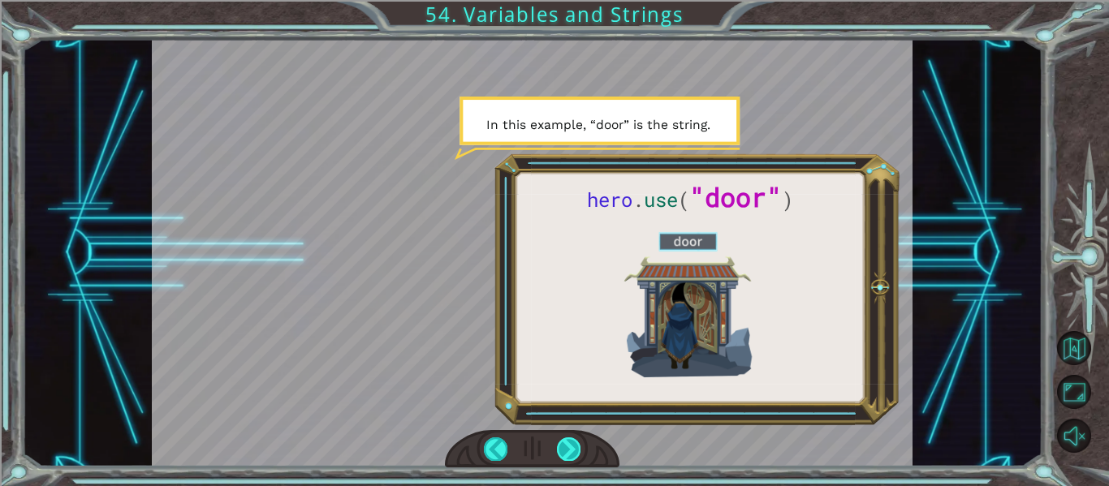
click at [563, 456] on div at bounding box center [569, 449] width 24 height 23
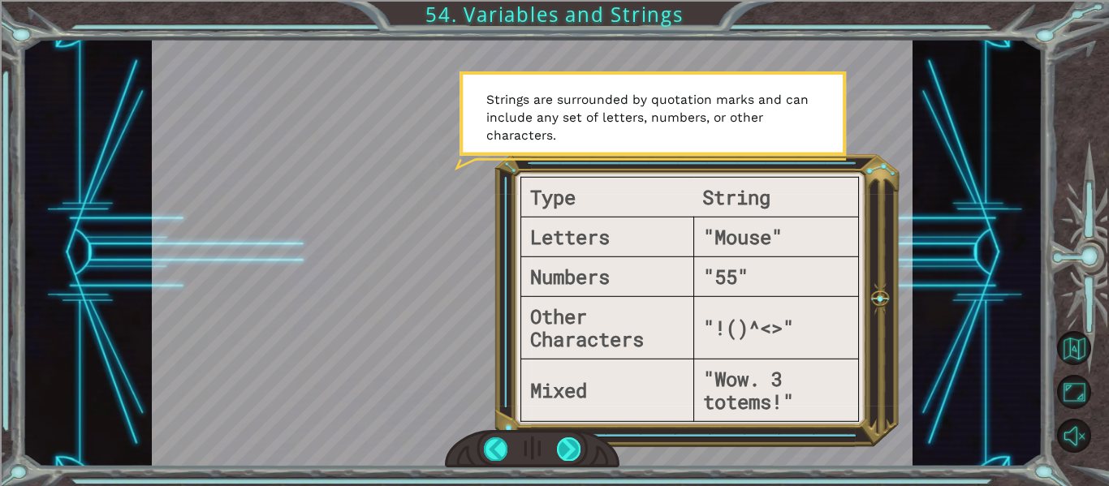
click at [563, 456] on div at bounding box center [569, 449] width 24 height 23
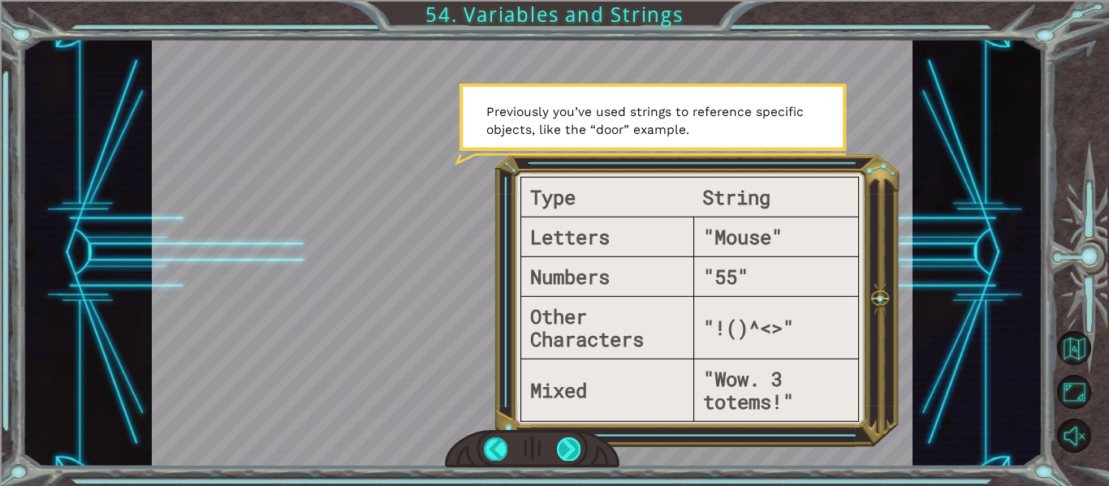
click at [563, 456] on div at bounding box center [569, 449] width 24 height 23
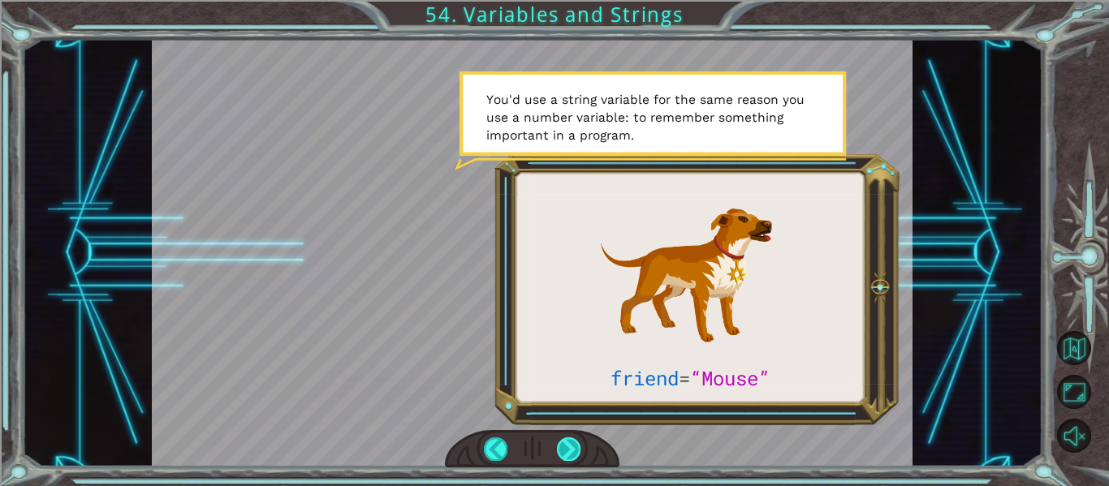
click at [563, 456] on div at bounding box center [569, 449] width 24 height 23
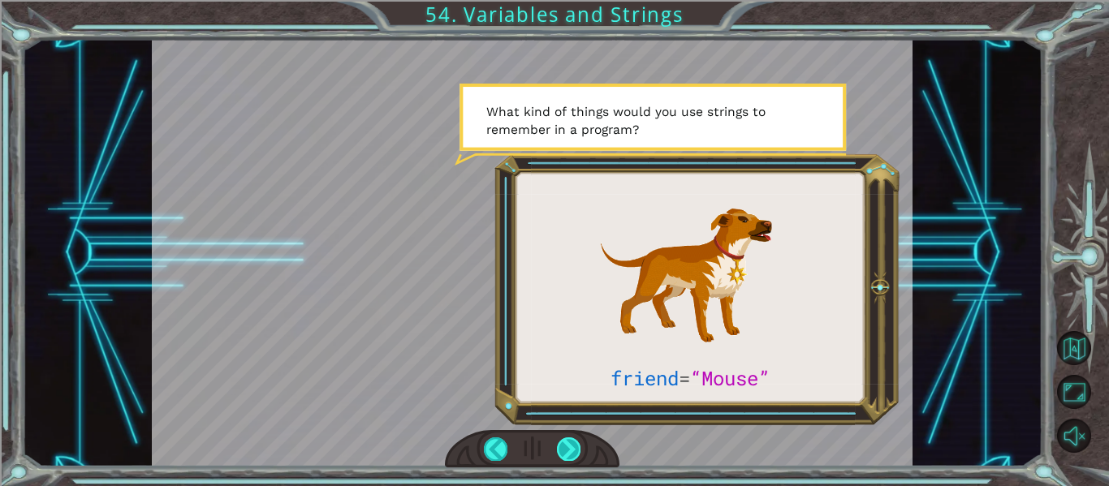
click at [563, 456] on div at bounding box center [569, 449] width 24 height 23
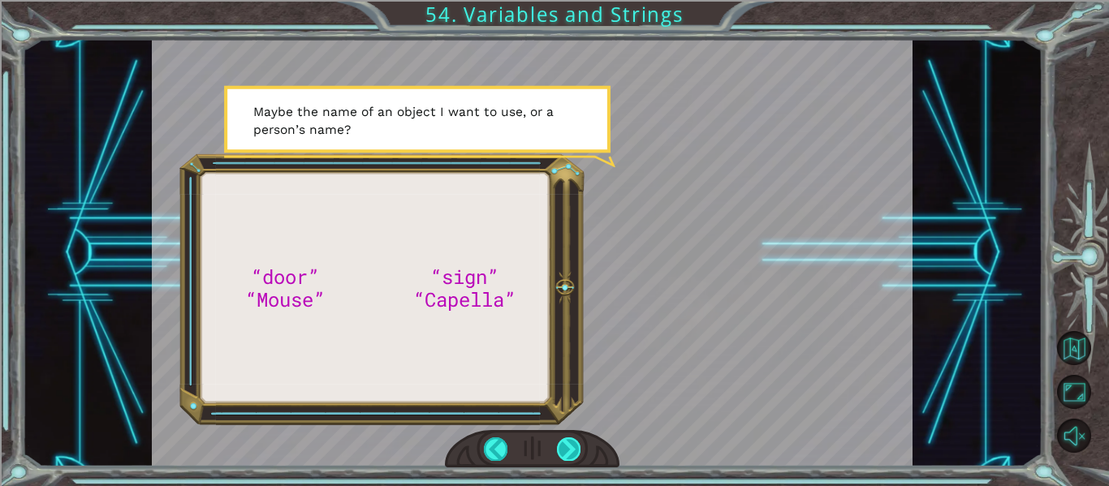
click at [563, 456] on div at bounding box center [569, 449] width 24 height 23
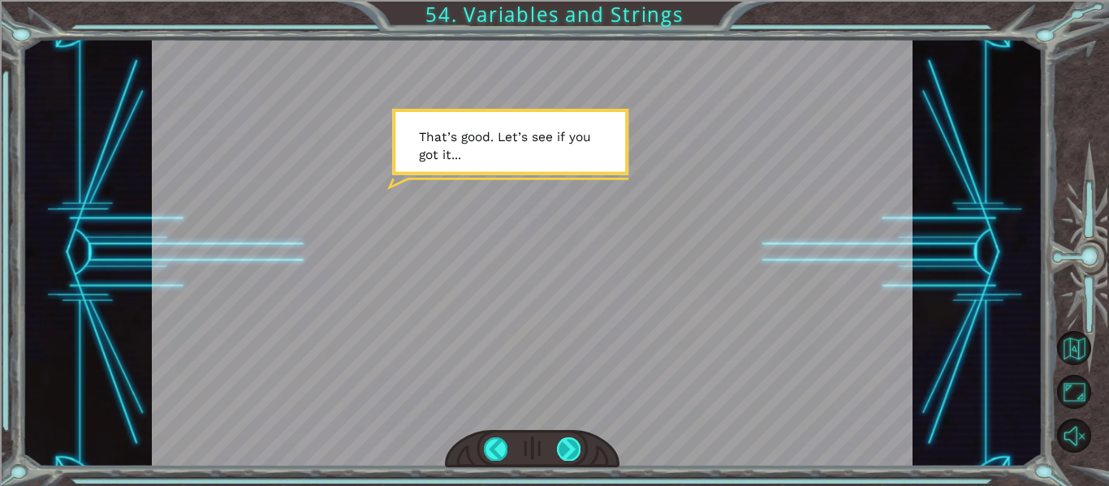
click at [563, 456] on div at bounding box center [569, 449] width 24 height 23
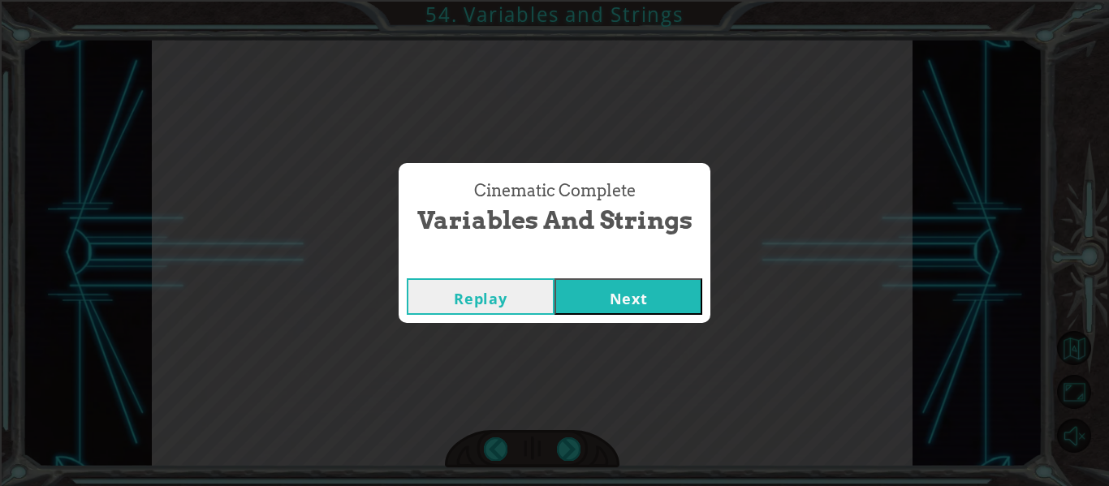
click at [679, 299] on button "Next" at bounding box center [628, 296] width 148 height 37
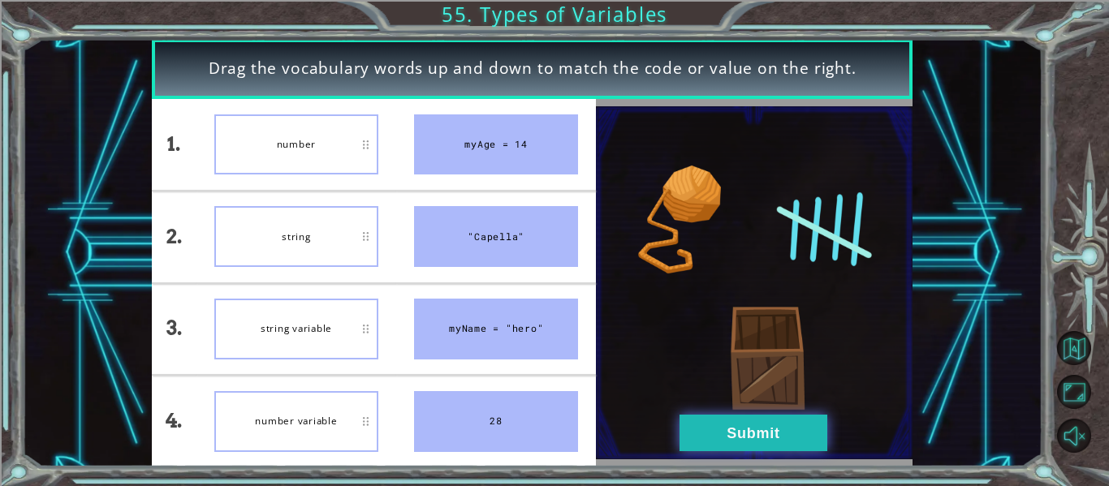
click at [728, 429] on button "Submit" at bounding box center [753, 433] width 148 height 37
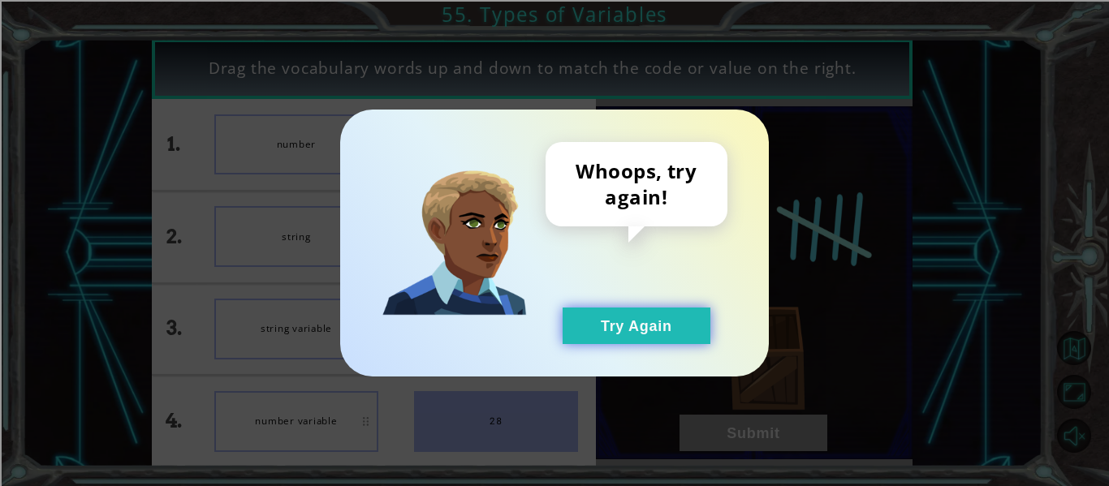
click at [681, 321] on button "Try Again" at bounding box center [637, 326] width 148 height 37
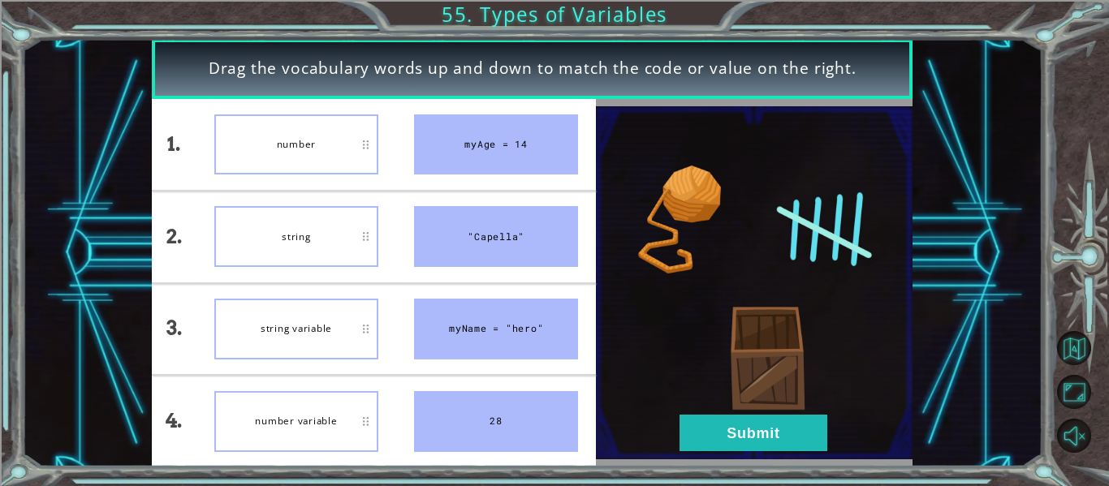
click at [349, 234] on div "string" at bounding box center [296, 236] width 164 height 61
click at [772, 435] on button "Submit" at bounding box center [753, 433] width 148 height 37
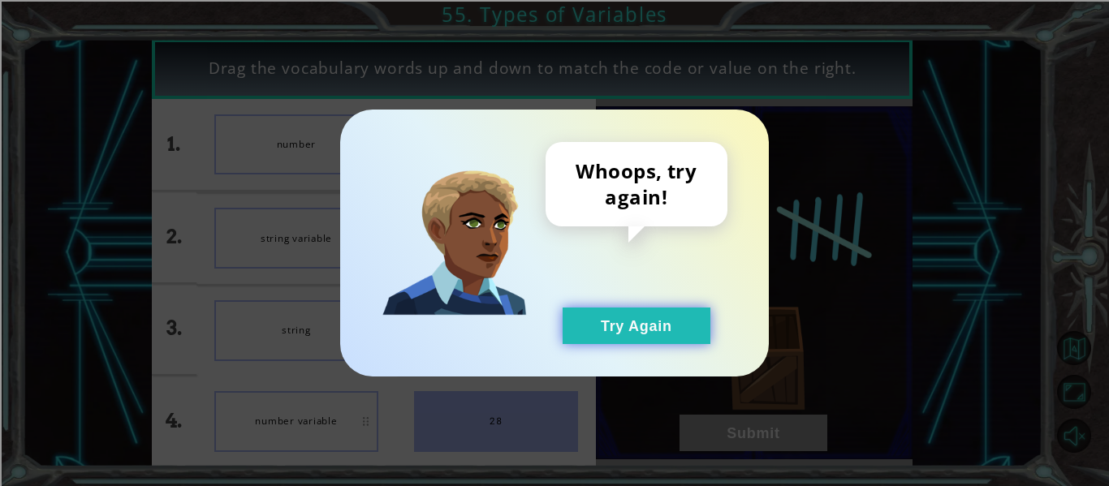
click at [669, 321] on button "Try Again" at bounding box center [637, 326] width 148 height 37
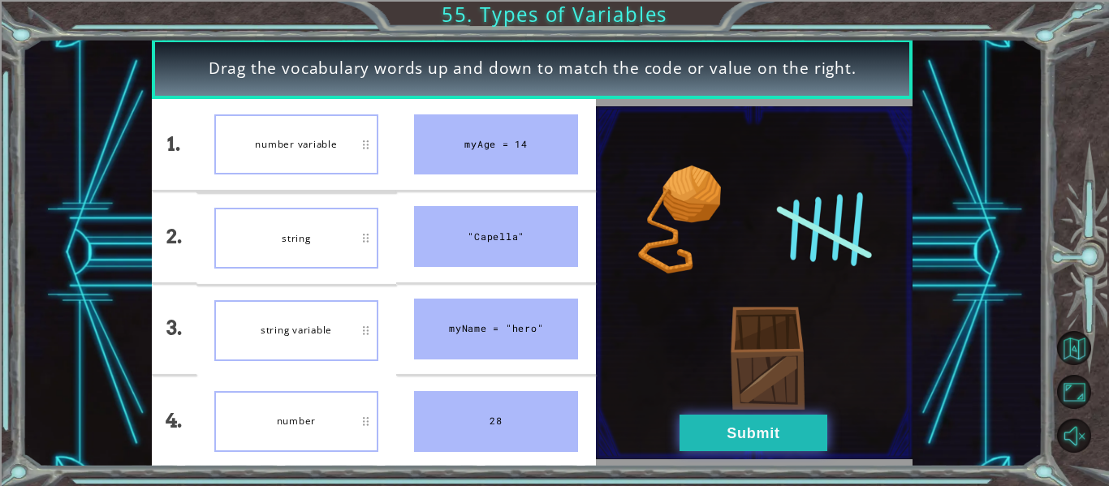
click at [765, 434] on button "Submit" at bounding box center [753, 433] width 148 height 37
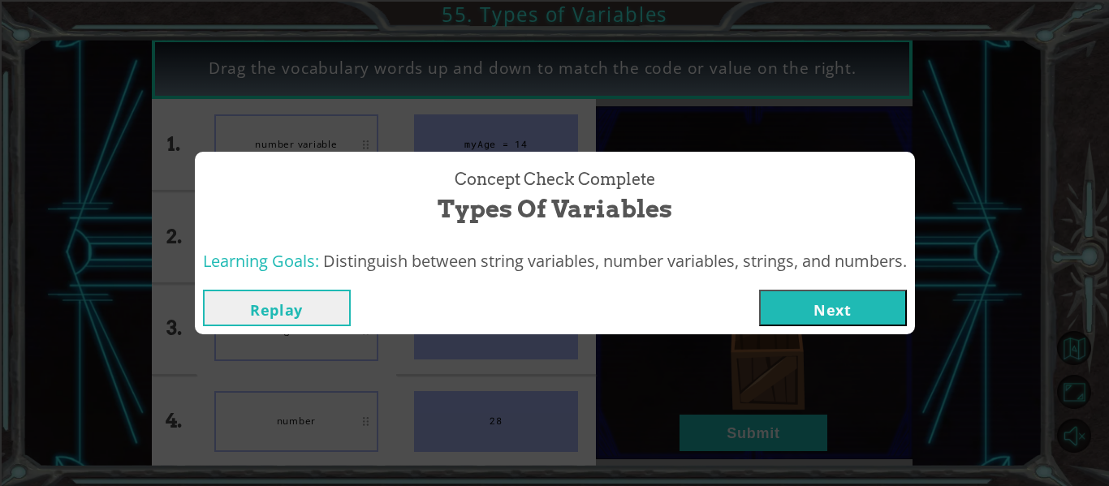
click at [869, 309] on button "Next" at bounding box center [833, 308] width 148 height 37
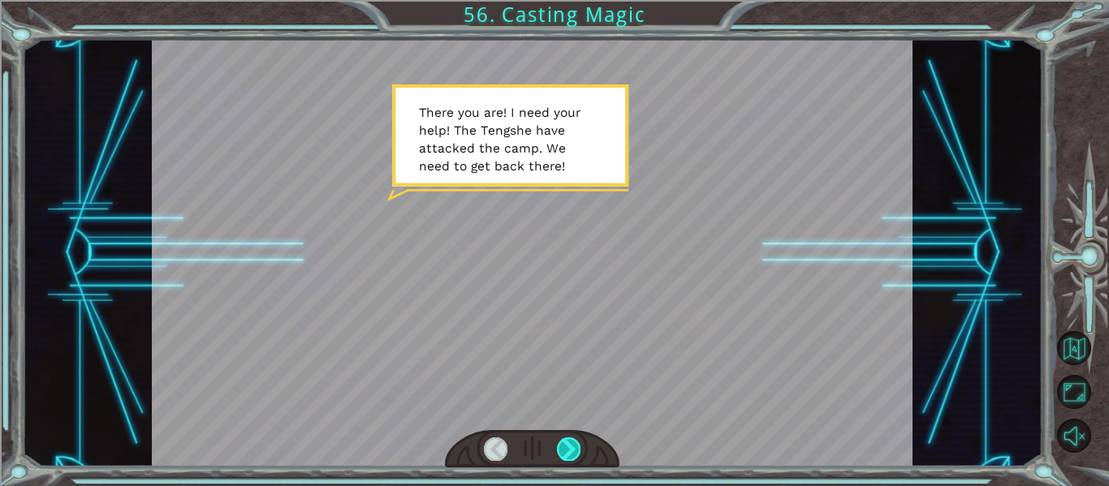
click at [566, 444] on div at bounding box center [569, 449] width 24 height 23
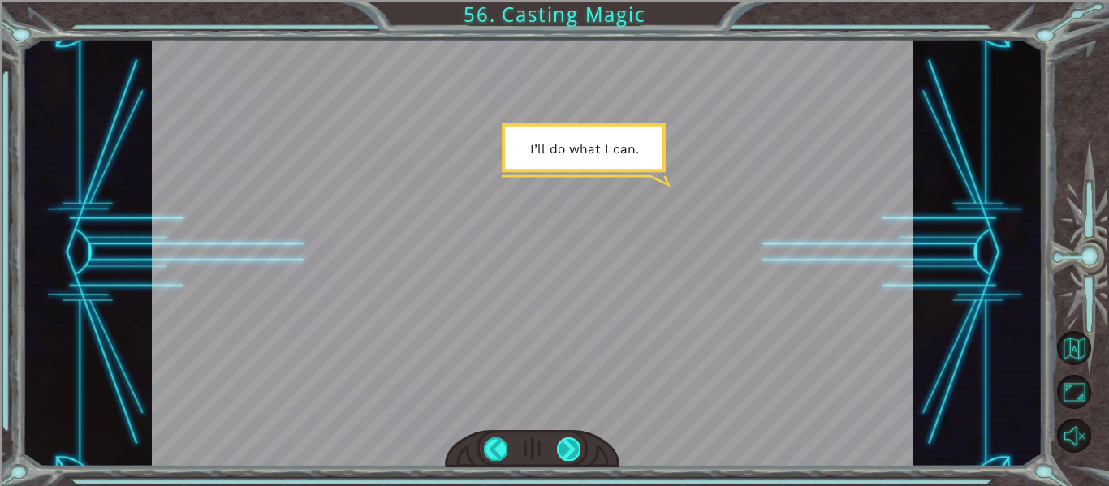
click at [566, 444] on div at bounding box center [569, 449] width 24 height 23
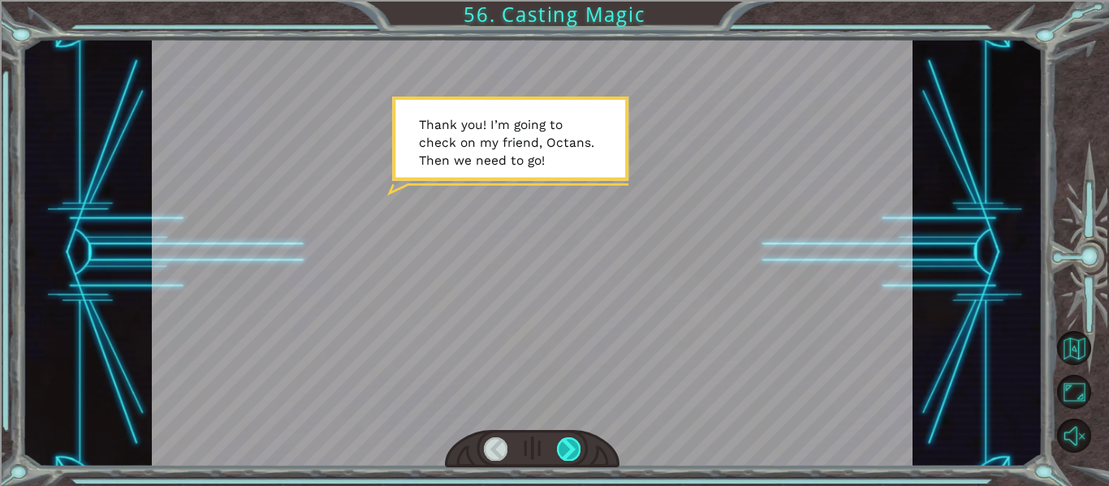
click at [566, 444] on div at bounding box center [569, 449] width 24 height 23
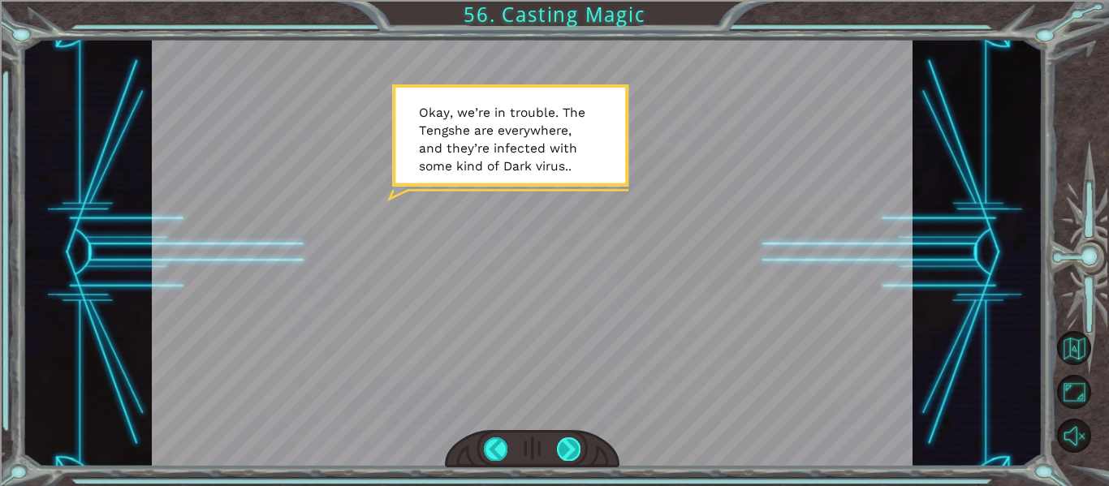
click at [568, 451] on div at bounding box center [569, 449] width 24 height 23
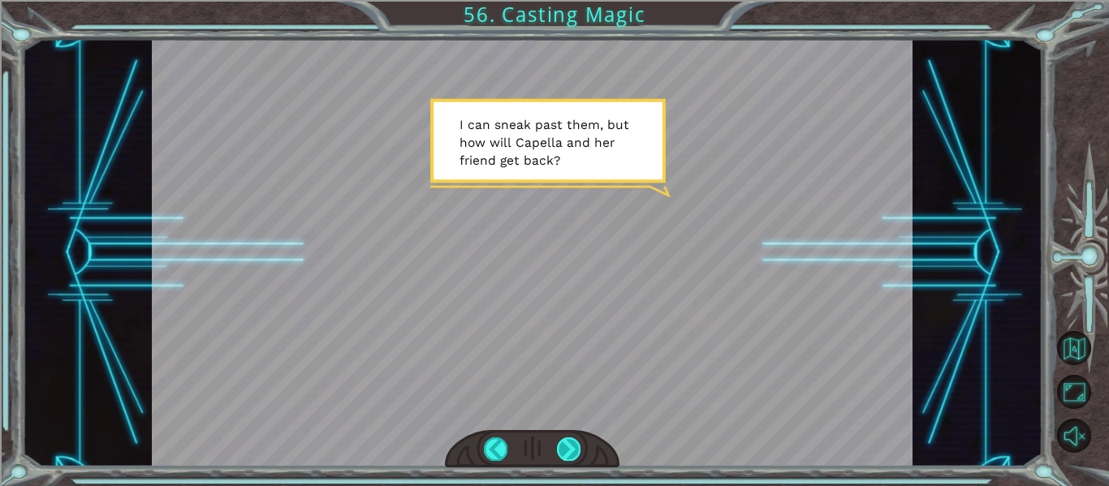
click at [565, 446] on div at bounding box center [569, 449] width 24 height 23
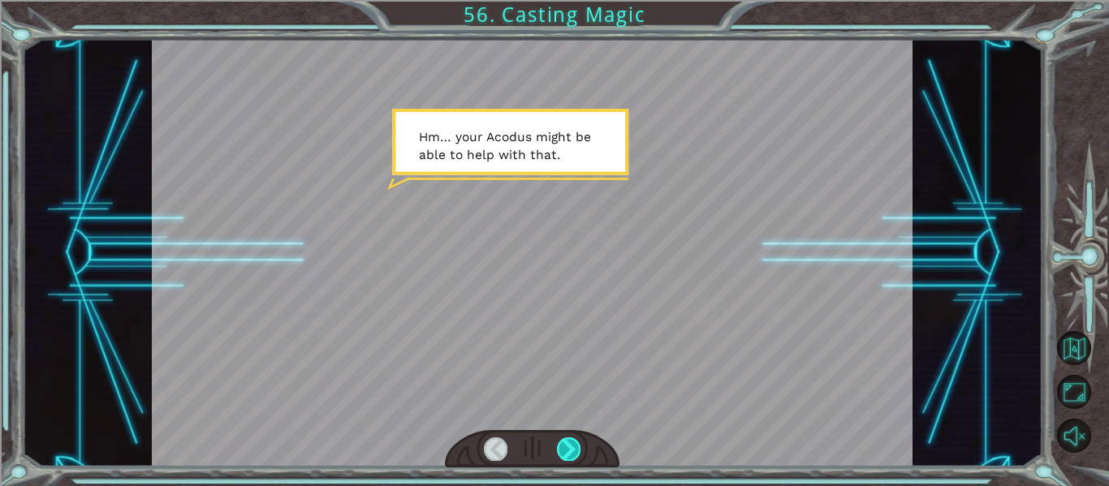
click at [565, 446] on div at bounding box center [569, 449] width 24 height 23
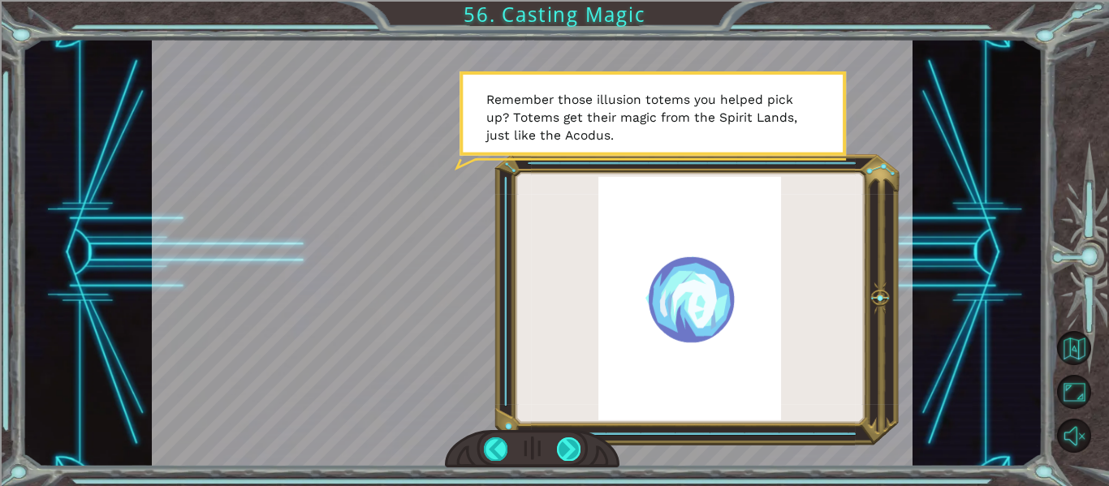
click at [565, 446] on div at bounding box center [569, 449] width 24 height 23
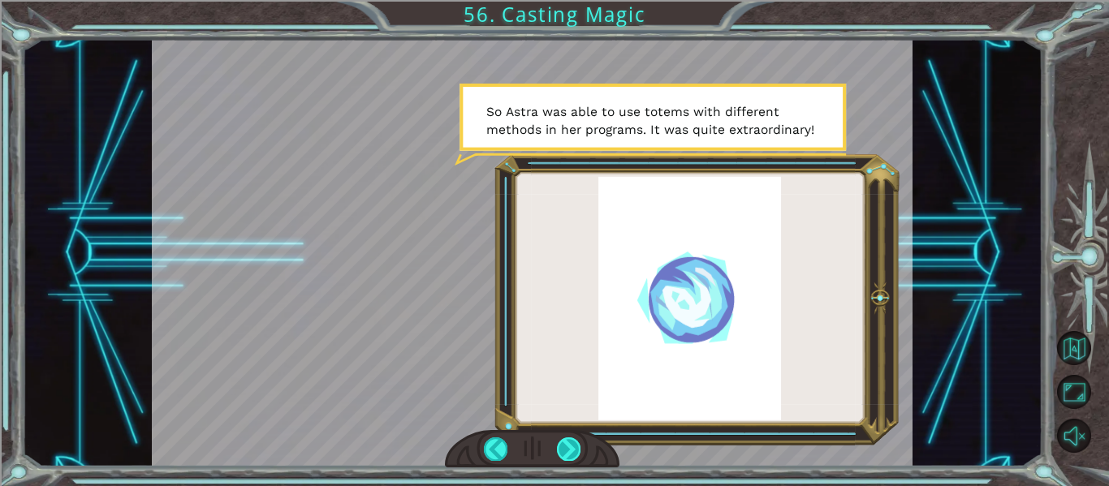
click at [565, 446] on div at bounding box center [569, 449] width 24 height 23
